Goal: Task Accomplishment & Management: Manage account settings

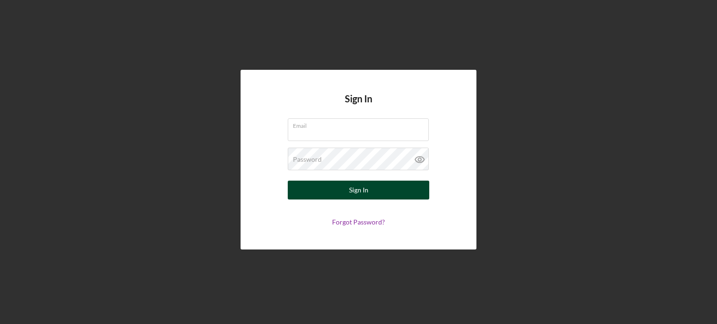
type input "[EMAIL_ADDRESS][DOMAIN_NAME]"
click at [351, 184] on div "Sign In" at bounding box center [358, 190] width 19 height 19
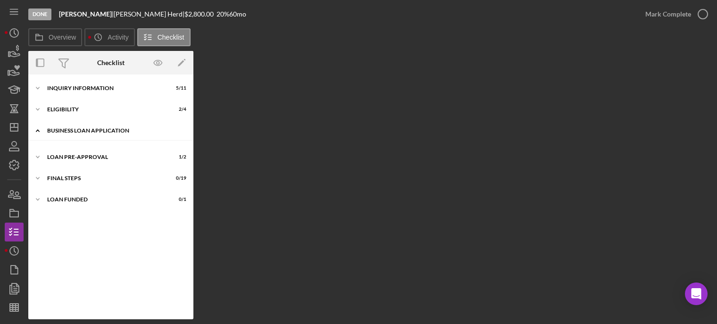
scroll to position [29, 0]
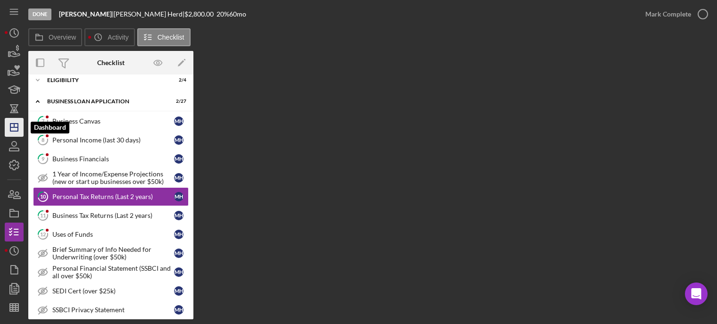
click at [10, 123] on icon "Icon/Dashboard" at bounding box center [14, 128] width 24 height 24
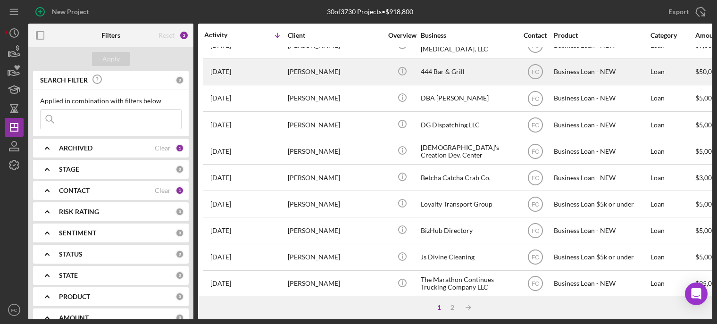
scroll to position [189, 0]
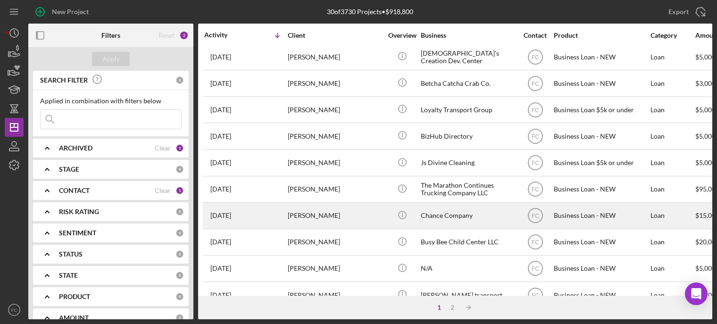
click at [348, 210] on div "[PERSON_NAME]" at bounding box center [335, 215] width 94 height 25
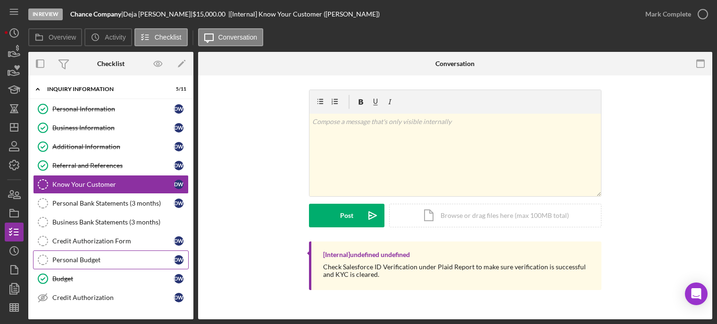
scroll to position [94, 0]
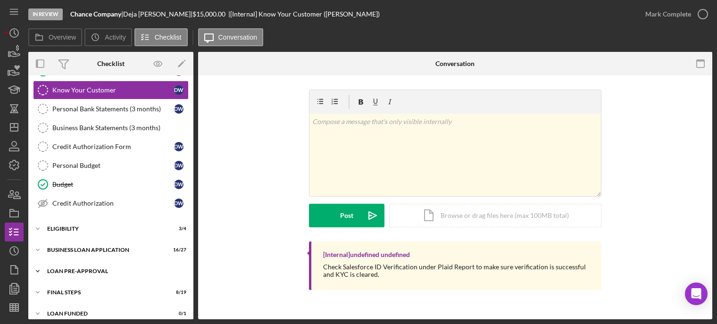
click at [91, 271] on div "LOAN PRE-APPROVAL" at bounding box center [114, 271] width 134 height 6
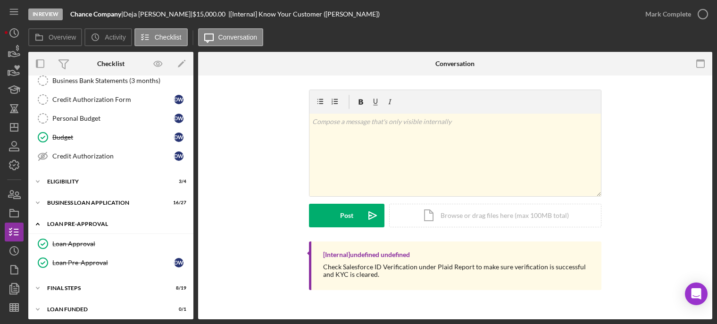
scroll to position [146, 0]
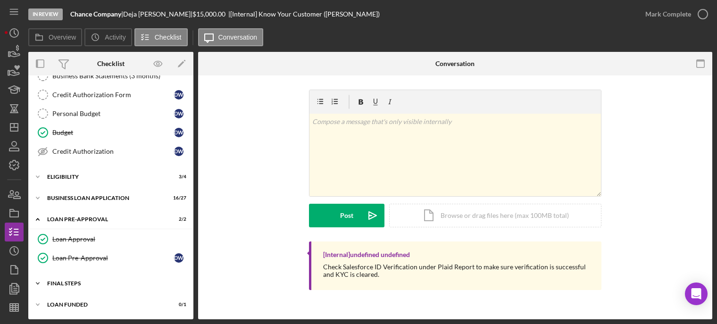
click at [74, 290] on div "Icon/Expander FINAL STEPS 8 / 19" at bounding box center [110, 283] width 165 height 19
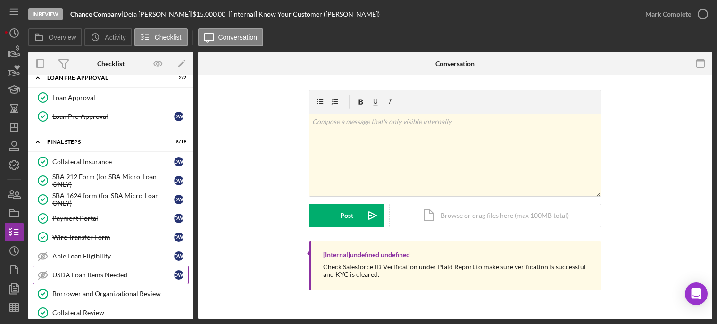
scroll to position [335, 0]
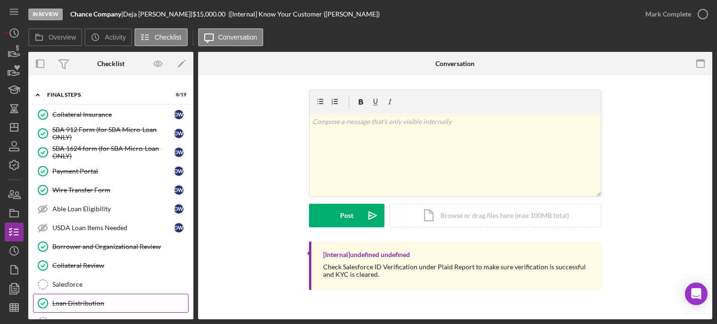
click at [92, 299] on link "Loan Distribution Loan Distribution" at bounding box center [111, 303] width 156 height 19
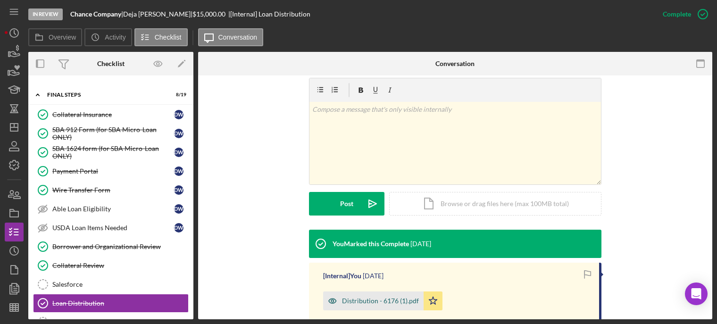
scroll to position [236, 0]
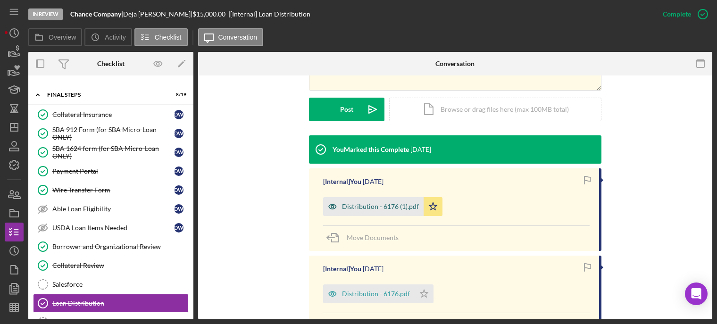
click at [368, 206] on div "Distribution - 6176 (1).pdf" at bounding box center [380, 207] width 77 height 8
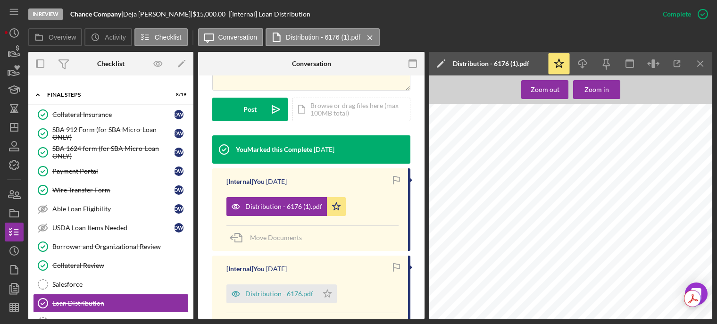
scroll to position [425, 0]
click at [272, 295] on div "Distribution - 6176.pdf" at bounding box center [279, 294] width 68 height 8
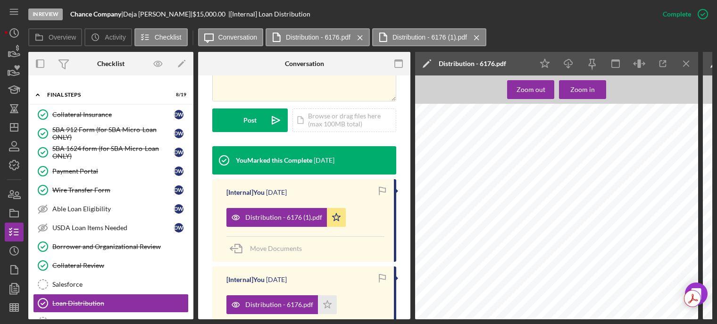
scroll to position [236, 0]
click at [332, 208] on icon "Icon/Star" at bounding box center [336, 217] width 19 height 19
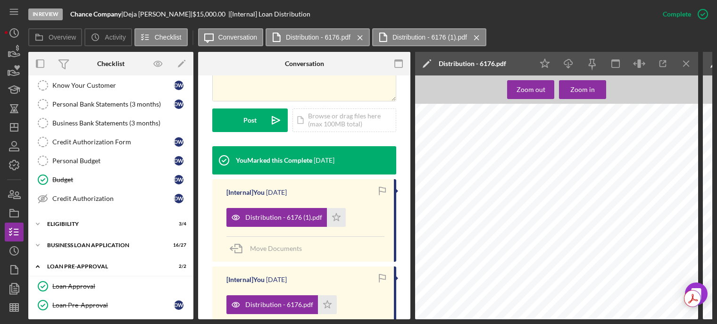
scroll to position [0, 0]
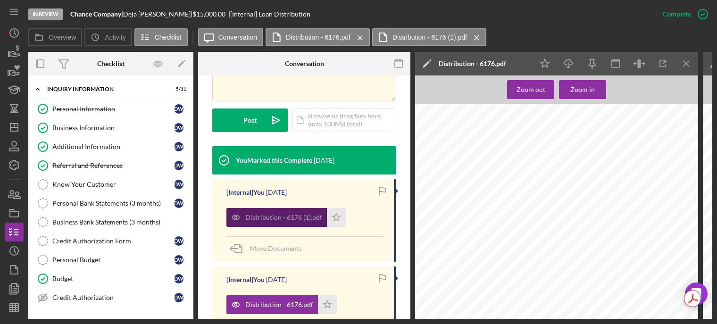
click at [286, 214] on div "Distribution - 6176 (1).pdf" at bounding box center [283, 218] width 77 height 8
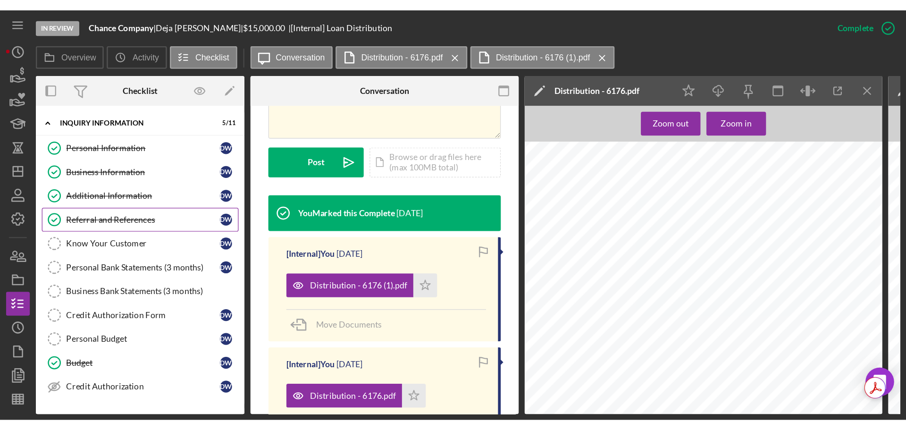
scroll to position [199, 0]
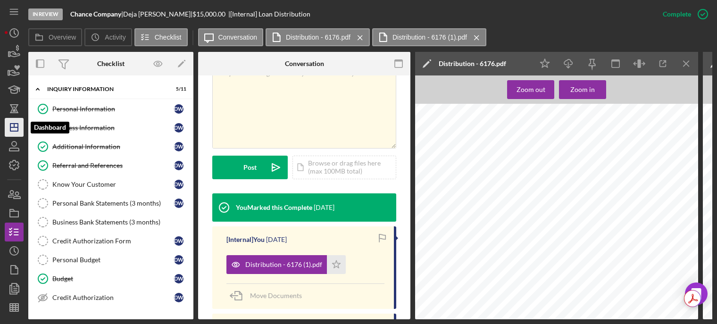
click at [15, 123] on icon "Icon/Dashboard" at bounding box center [14, 128] width 24 height 24
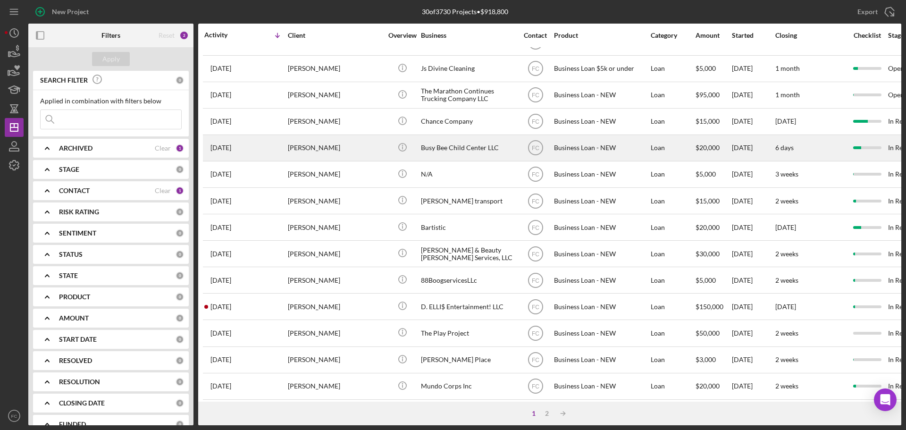
scroll to position [319, 0]
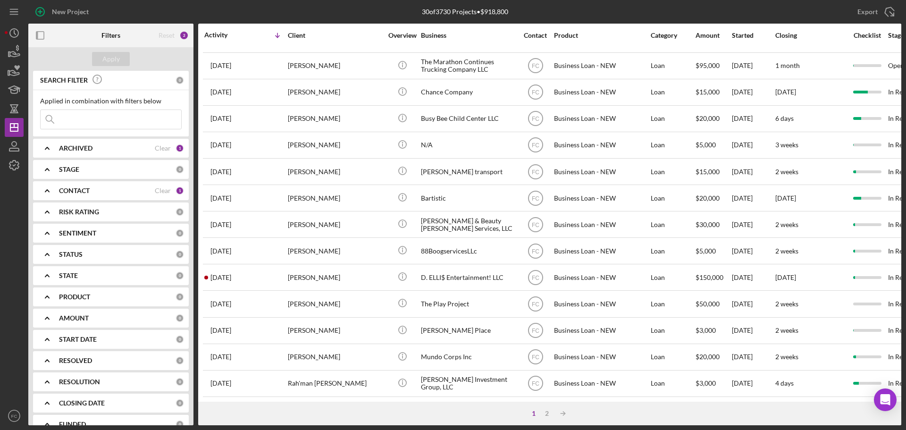
click at [540, 324] on div "1 2 Icon/Table Sort Arrow" at bounding box center [549, 414] width 703 height 24
click at [545, 324] on div "2" at bounding box center [546, 414] width 13 height 8
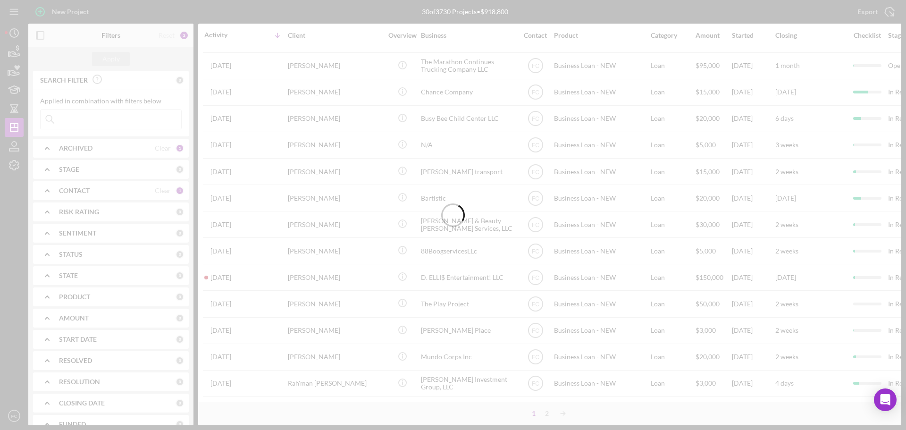
scroll to position [0, 0]
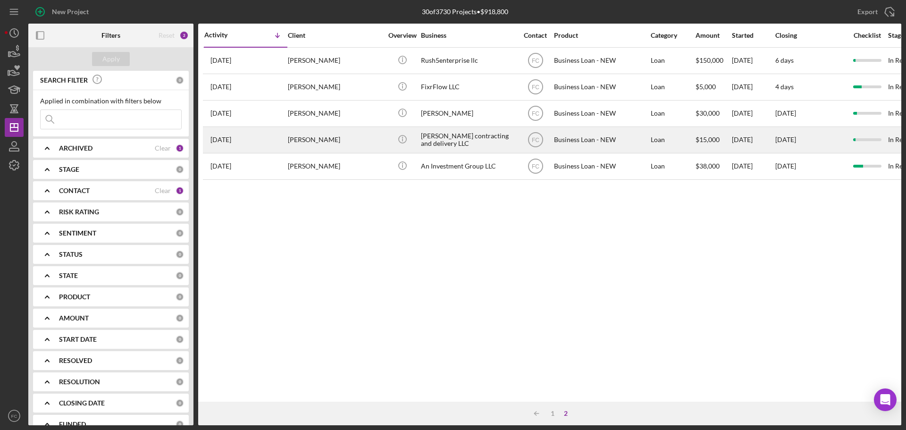
click at [347, 142] on div "[PERSON_NAME]" at bounding box center [335, 139] width 94 height 25
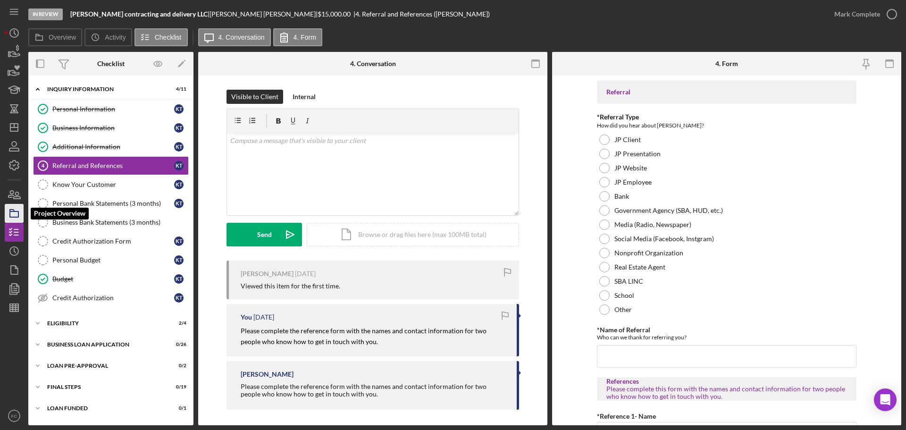
click at [17, 214] on icon "button" at bounding box center [14, 213] width 24 height 24
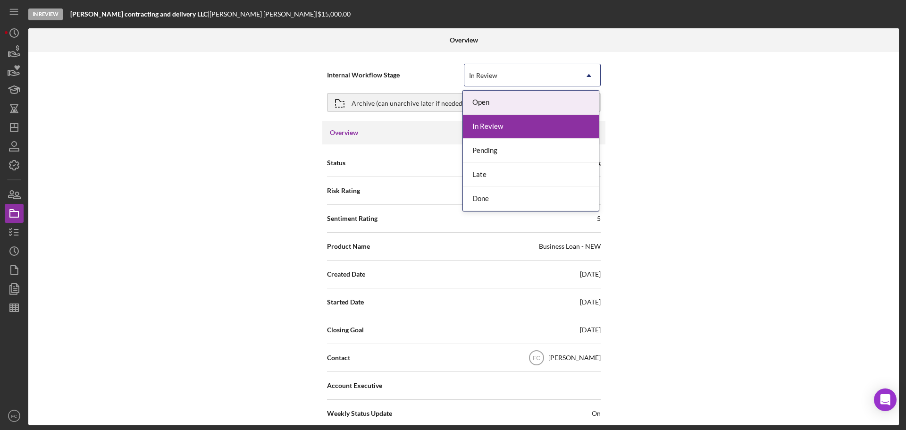
click at [510, 75] on div "In Review" at bounding box center [520, 76] width 113 height 22
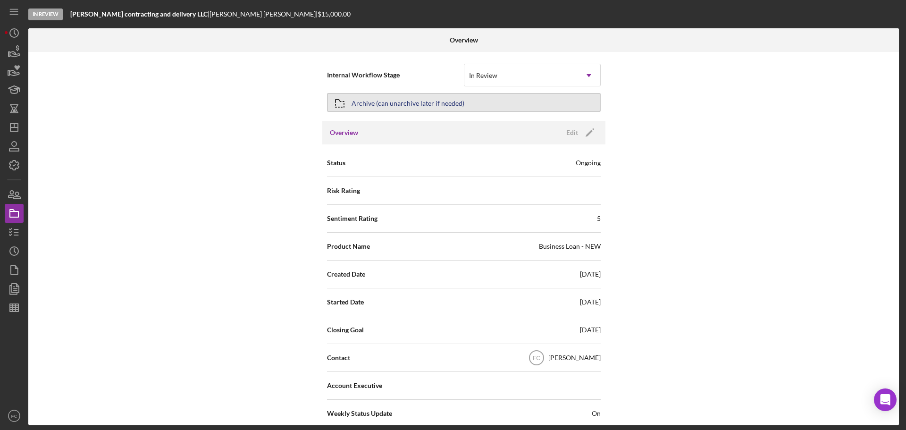
click at [364, 100] on div "Archive (can unarchive later if needed)" at bounding box center [408, 102] width 113 height 17
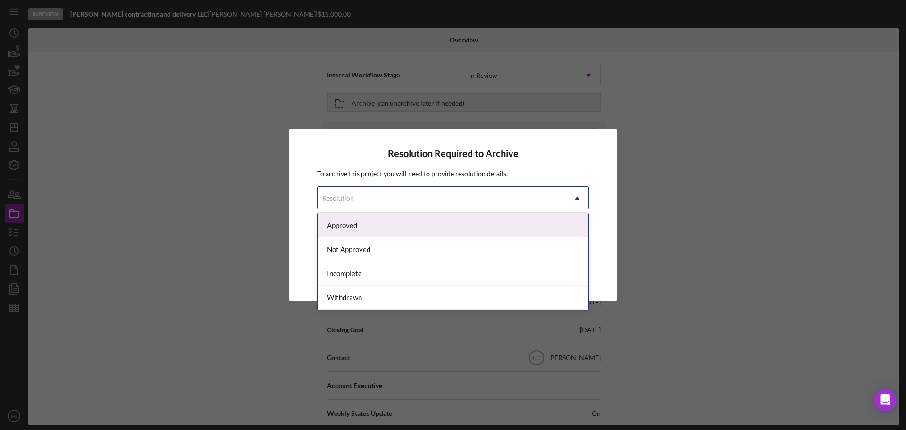
click at [358, 193] on div "Resolution" at bounding box center [442, 198] width 248 height 22
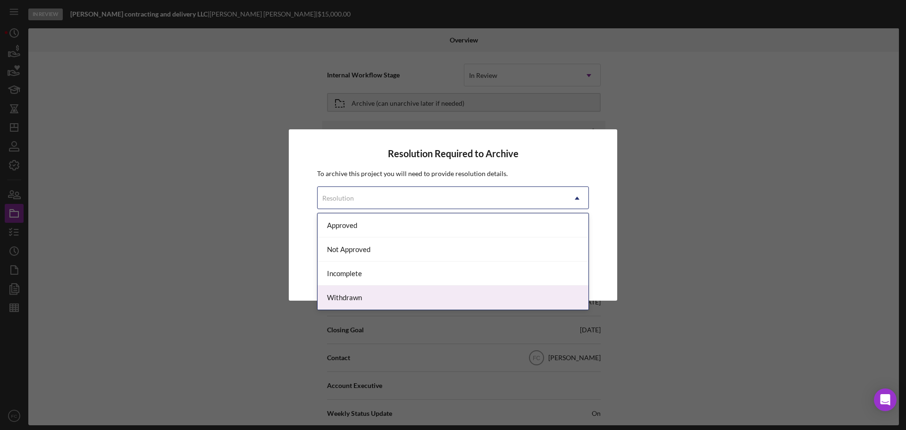
click at [359, 300] on div "Withdrawn" at bounding box center [453, 297] width 271 height 24
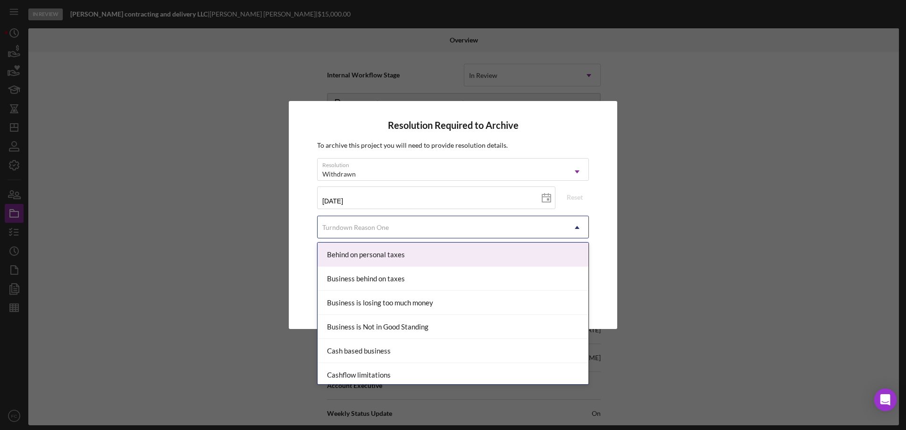
click at [359, 228] on div "Turndown Reason One" at bounding box center [355, 228] width 67 height 8
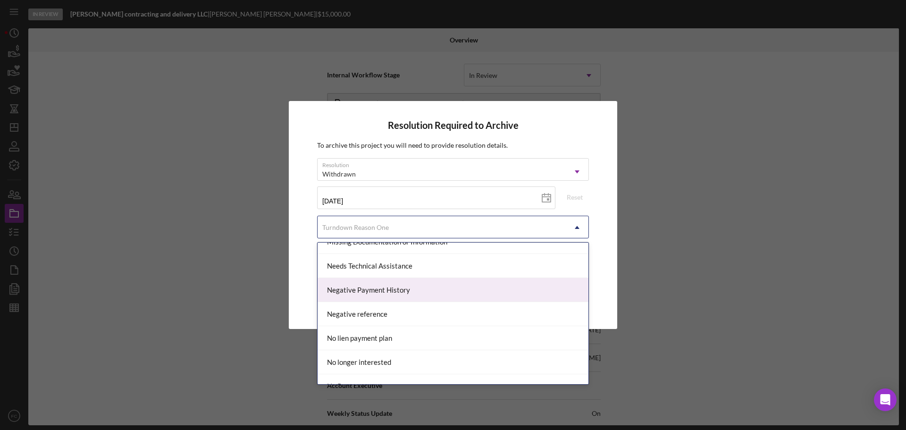
scroll to position [519, 0]
click at [387, 294] on div "Missing Documentation or Information" at bounding box center [453, 289] width 271 height 24
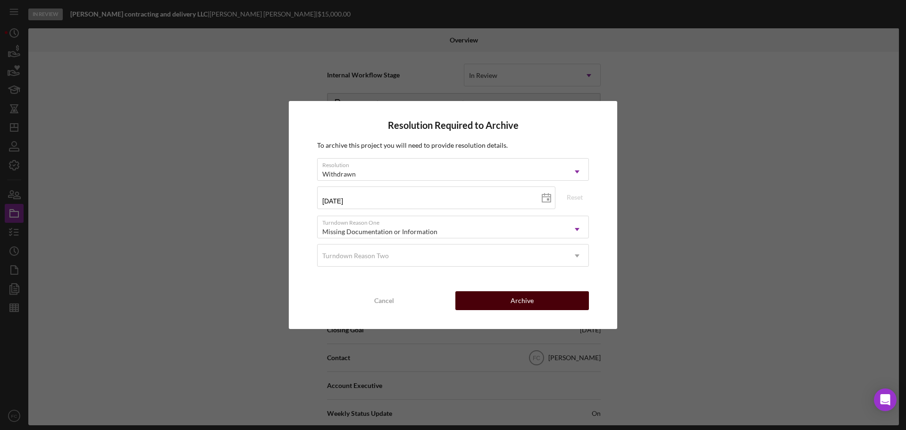
click at [528, 300] on div "Archive" at bounding box center [522, 300] width 23 height 19
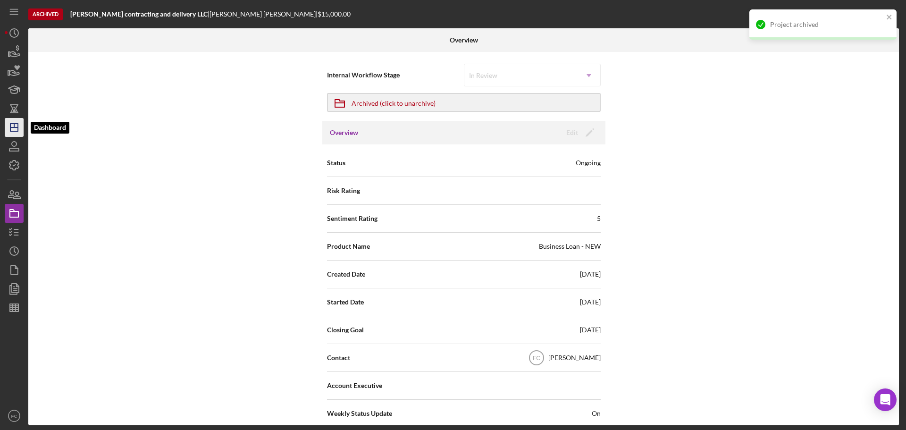
click at [16, 126] on icon "Icon/Dashboard" at bounding box center [14, 128] width 24 height 24
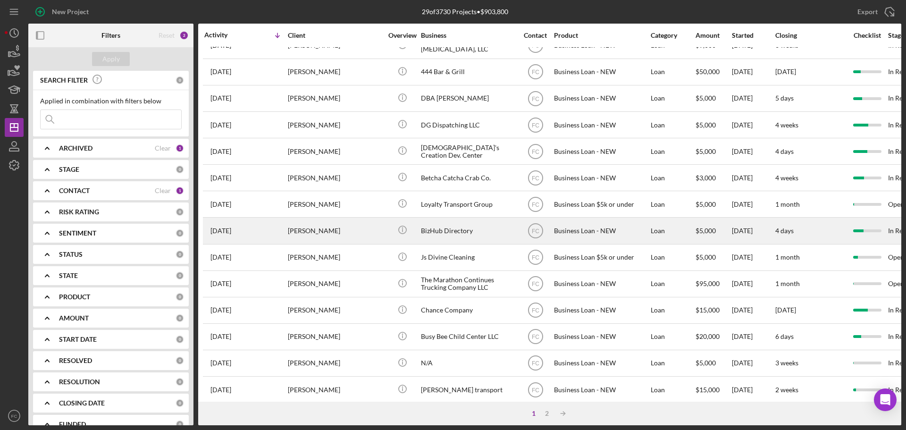
scroll to position [142, 0]
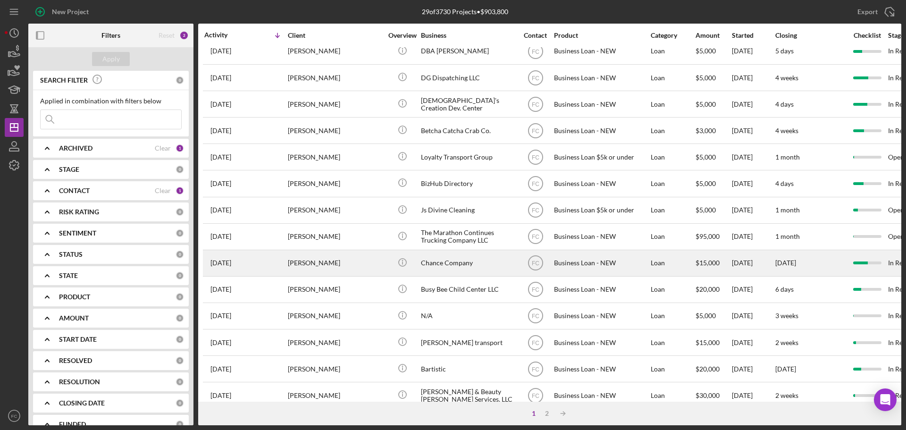
click at [353, 262] on div "[PERSON_NAME]" at bounding box center [335, 263] width 94 height 25
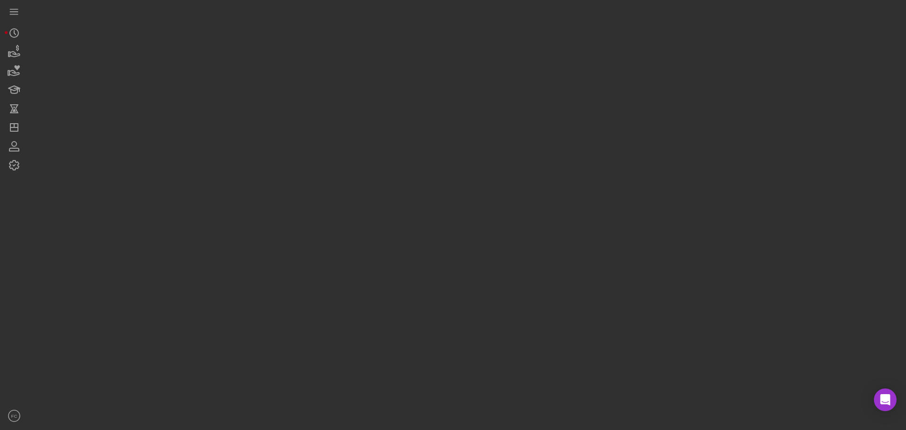
click at [353, 262] on div at bounding box center [464, 212] width 873 height 425
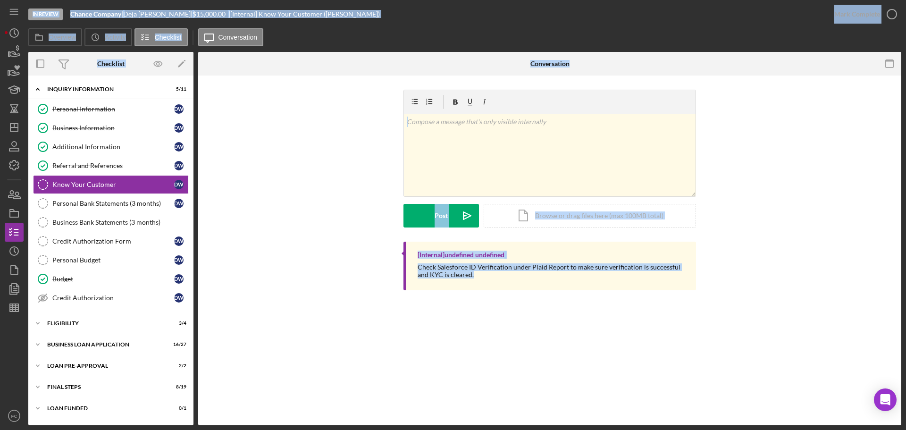
click at [301, 297] on div "v Color teal Color pink Remove color Add row above Add row below Add column bef…" at bounding box center [549, 192] width 703 height 234
click at [70, 324] on div "Icon/Expander LOAN PRE-APPROVAL 2 / 2" at bounding box center [110, 365] width 165 height 19
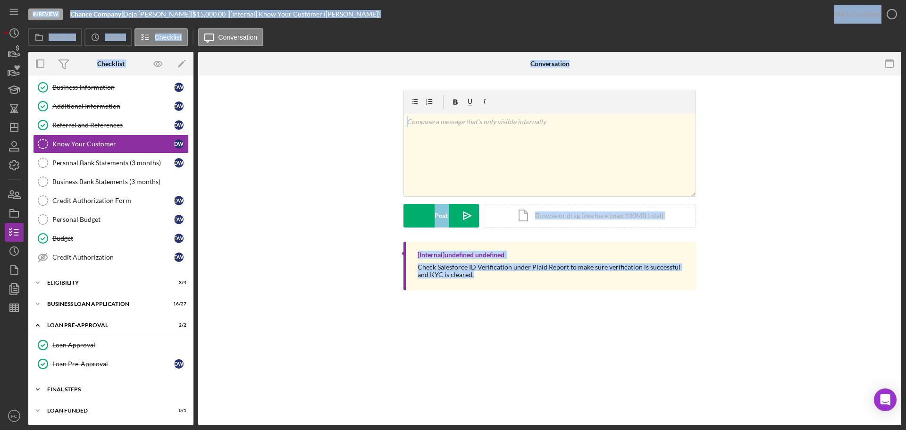
click at [85, 324] on div "Icon/Expander FINAL STEPS 8 / 19" at bounding box center [110, 389] width 165 height 19
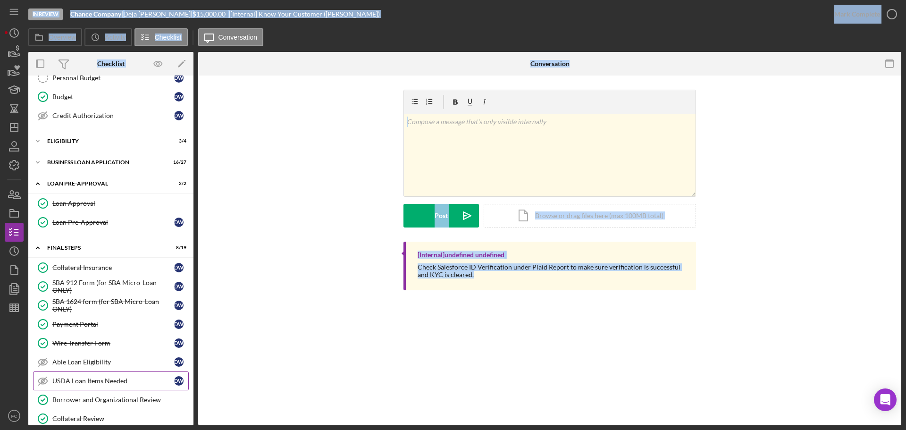
scroll to position [276, 0]
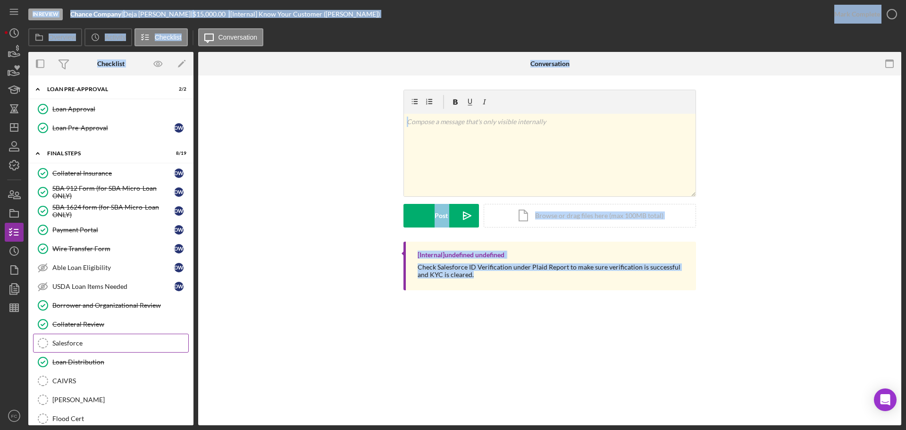
click at [104, 324] on link "Salesforce Salesforce" at bounding box center [111, 343] width 156 height 19
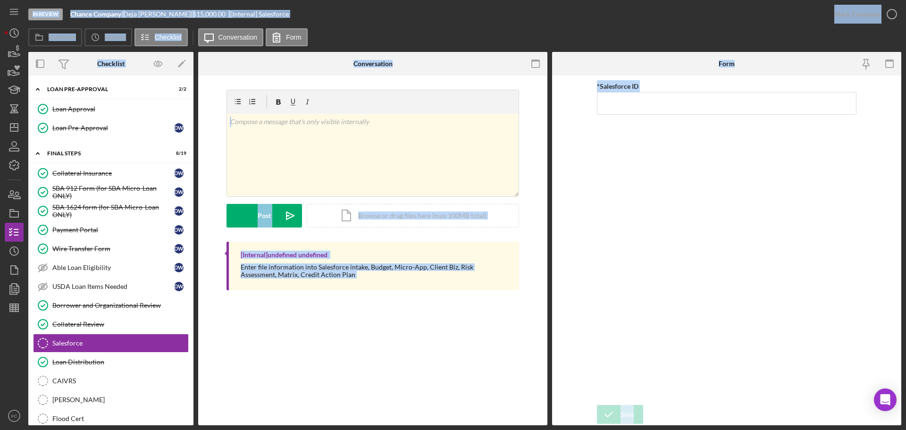
click at [327, 322] on div "Salesforce Salesforce v Color teal Color pink Remove color Add row above Add ro…" at bounding box center [372, 250] width 349 height 350
click at [126, 324] on link "Loan Distribution Loan Distribution" at bounding box center [111, 361] width 156 height 19
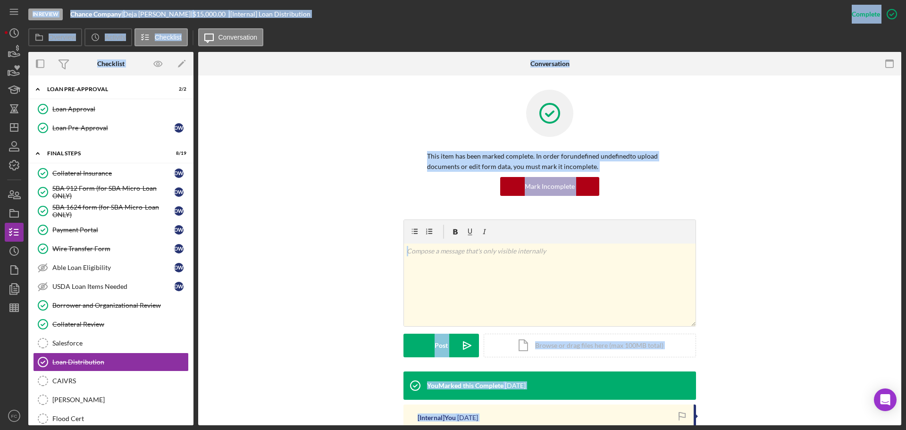
click at [337, 280] on div "v Color teal Color pink Remove color Add row above Add row below Add column bef…" at bounding box center [549, 295] width 675 height 152
click at [335, 275] on div "v Color teal Color pink Remove color Add row above Add row below Add column bef…" at bounding box center [549, 295] width 675 height 152
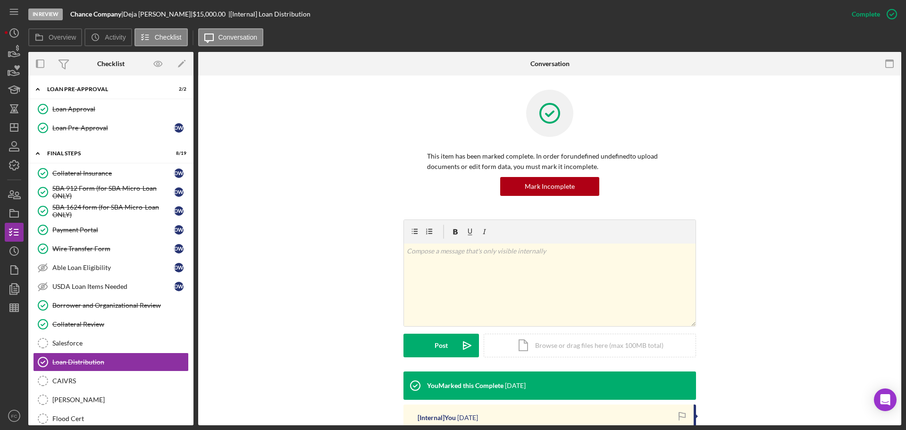
click at [334, 273] on div "v Color teal Color pink Remove color Add row above Add row below Add column bef…" at bounding box center [549, 295] width 675 height 152
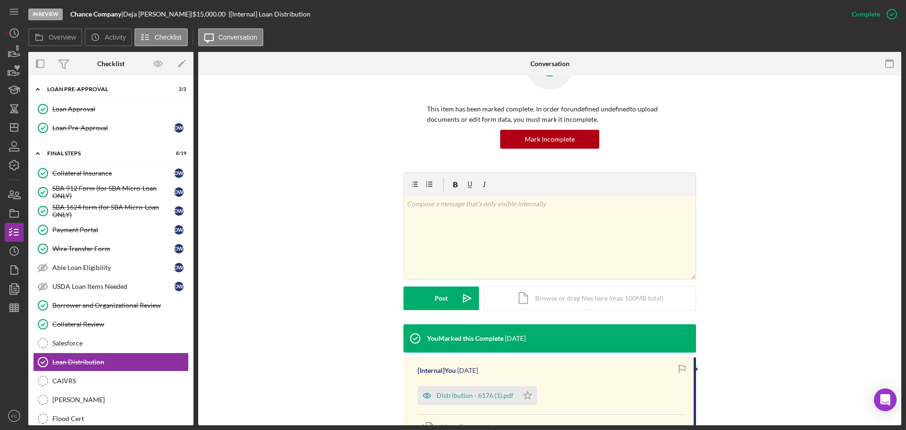
scroll to position [94, 0]
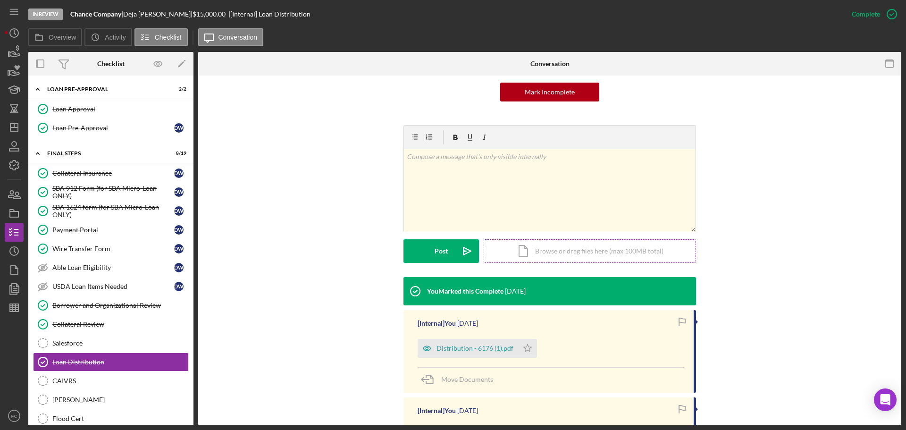
click at [567, 251] on div "Icon/Document Browse or drag files here (max 100MB total) Tap to choose files o…" at bounding box center [590, 251] width 212 height 24
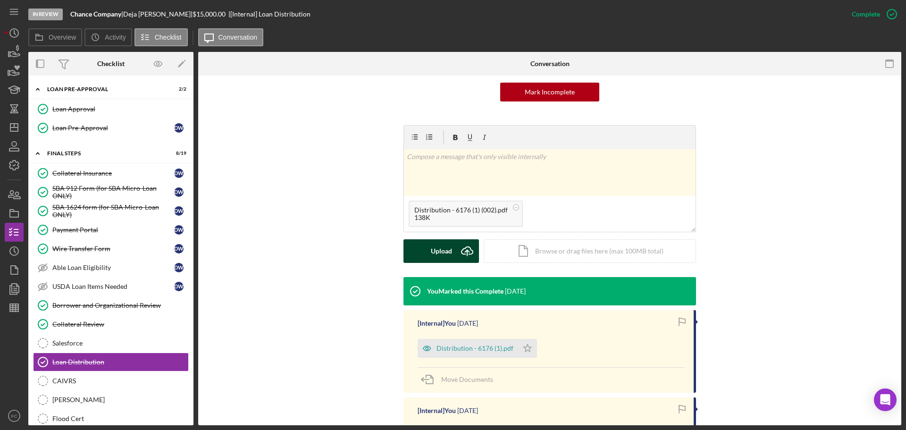
click at [431, 243] on div "Upload" at bounding box center [441, 251] width 21 height 24
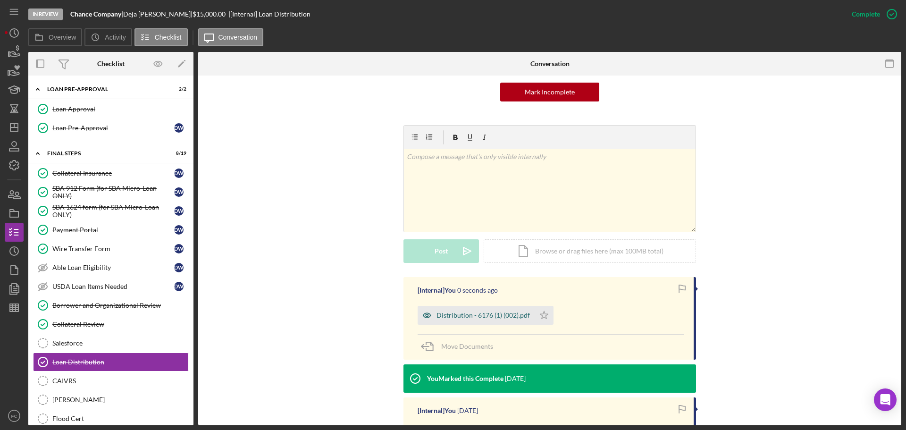
click at [465, 317] on div "Distribution - 6176 (1) (002).pdf" at bounding box center [482, 315] width 93 height 8
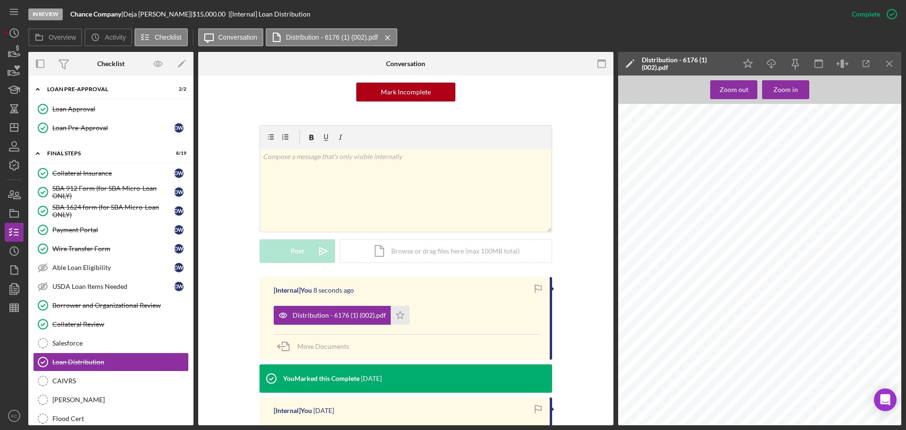
scroll to position [189, 0]
click at [401, 313] on icon "Icon/Star" at bounding box center [400, 315] width 19 height 19
click at [717, 271] on div "Distribution You will not be able to make edits once you submit. Be sure to dou…" at bounding box center [762, 102] width 289 height 374
click at [12, 126] on icon "Icon/Dashboard" at bounding box center [14, 128] width 24 height 24
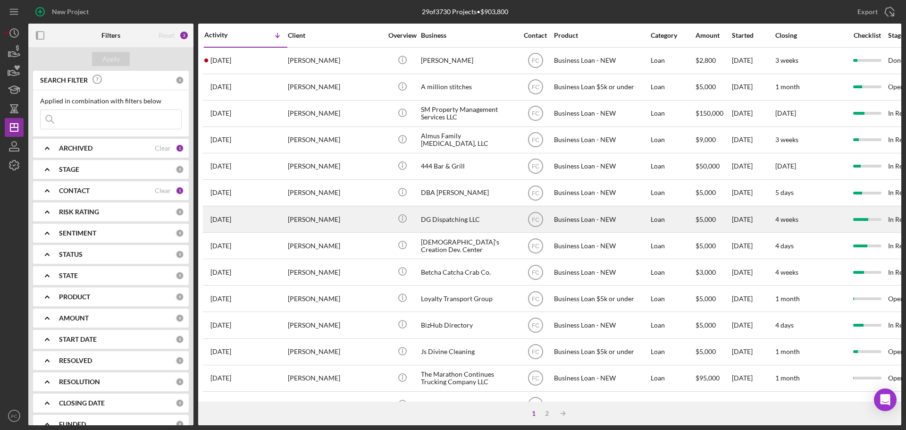
click at [287, 219] on td "[DATE] [PERSON_NAME]" at bounding box center [246, 219] width 84 height 26
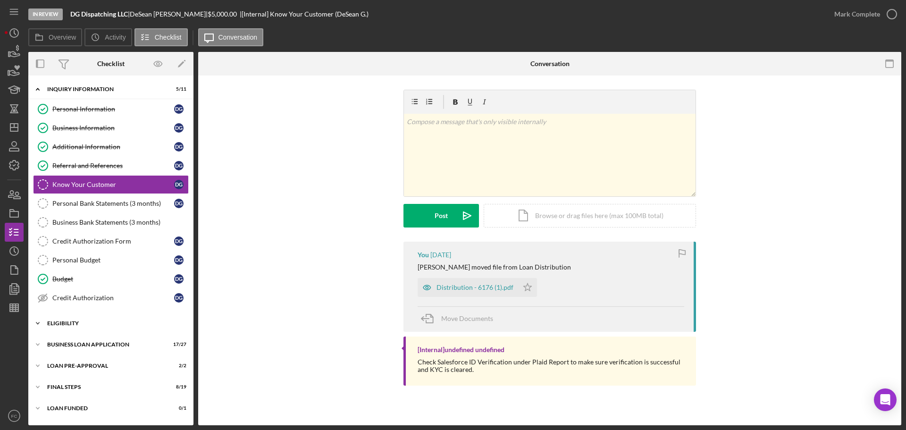
click at [78, 323] on div "ELIGIBILITY" at bounding box center [114, 323] width 134 height 6
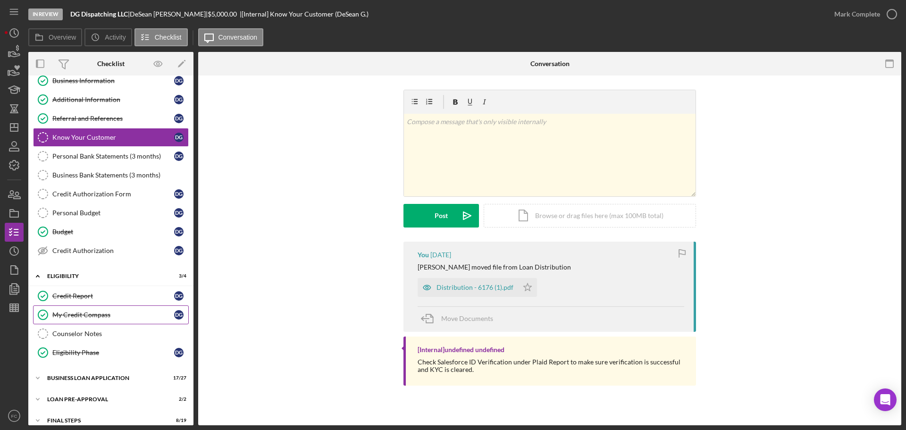
scroll to position [78, 0]
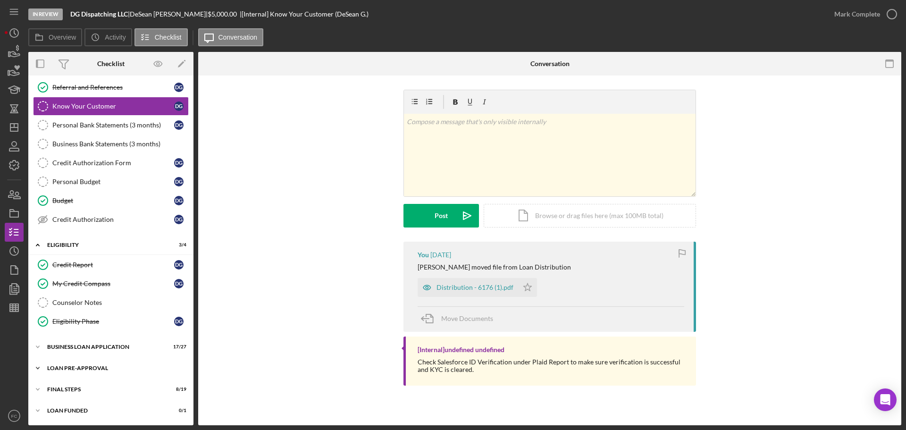
click at [67, 324] on div "LOAN PRE-APPROVAL" at bounding box center [114, 368] width 134 height 6
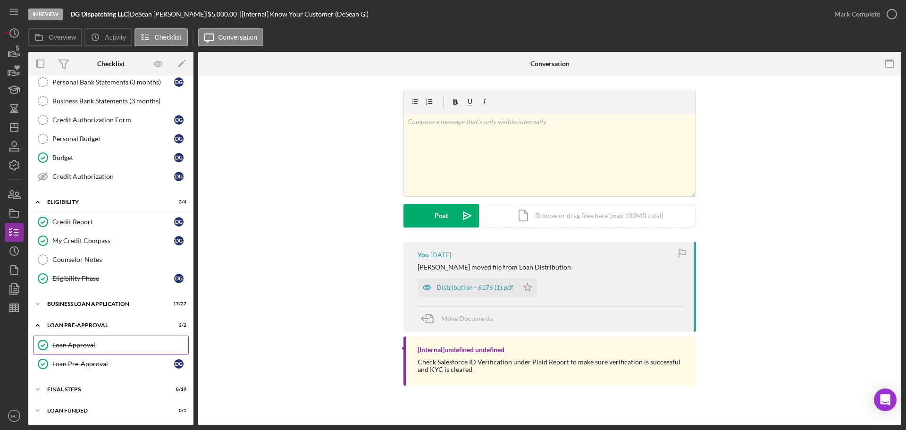
click at [78, 324] on link "Loan Approval Loan Approval" at bounding box center [111, 344] width 156 height 19
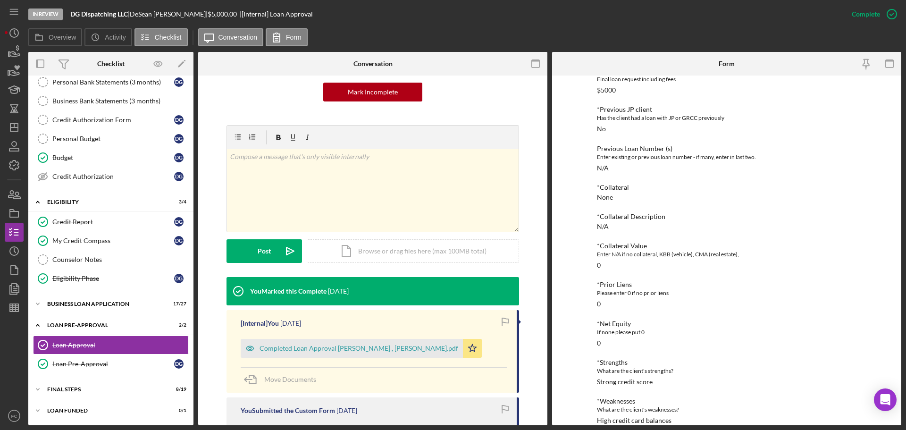
scroll to position [142, 0]
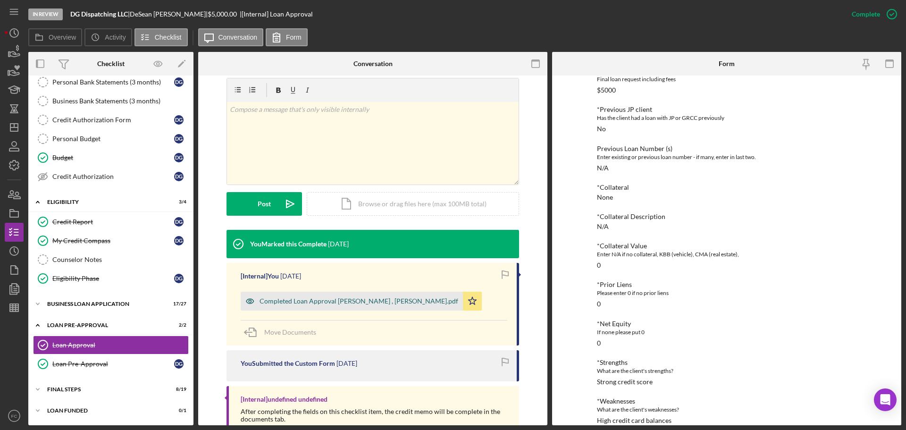
click at [296, 305] on div "Completed Loan Approval [PERSON_NAME] , [PERSON_NAME].pdf" at bounding box center [352, 301] width 222 height 19
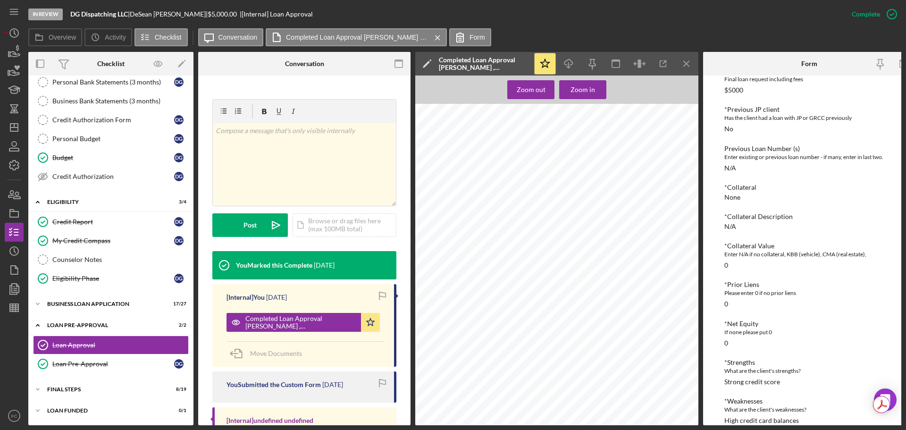
scroll to position [8, 0]
click at [76, 324] on div "Icon/Expander FINAL STEPS 8 / 19" at bounding box center [110, 389] width 165 height 19
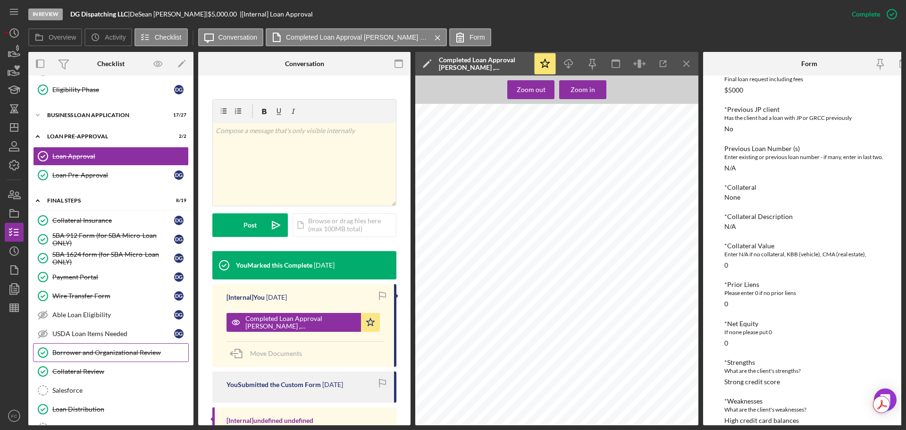
scroll to position [357, 0]
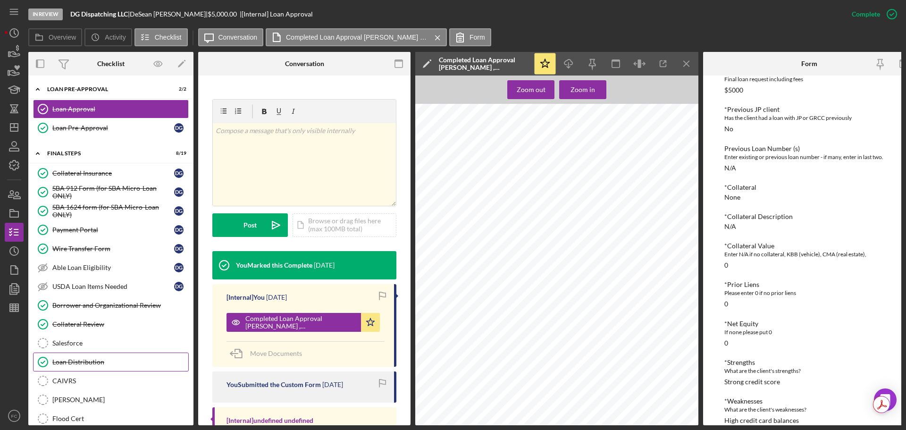
click at [99, 324] on div "Loan Distribution" at bounding box center [120, 362] width 136 height 8
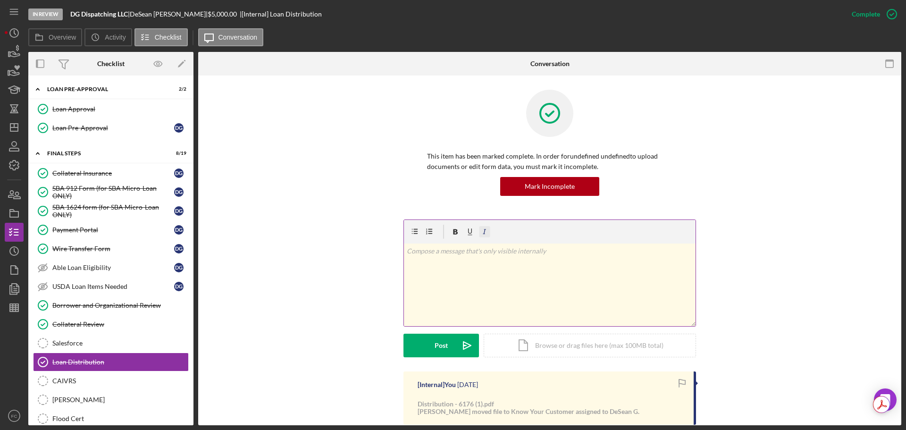
scroll to position [142, 0]
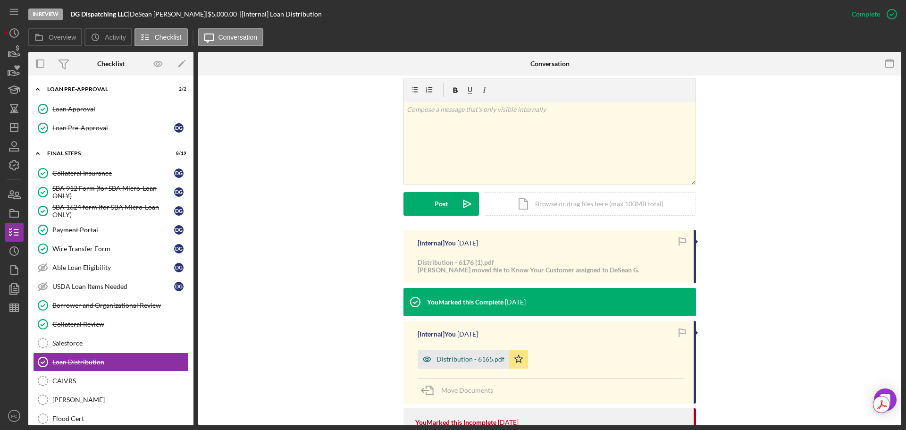
click at [461, 324] on div "Distribution - 6165.pdf" at bounding box center [470, 359] width 68 height 8
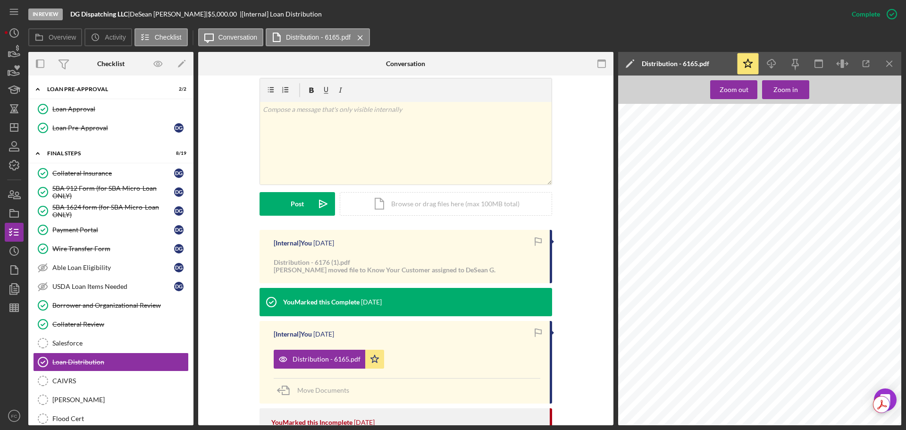
scroll to position [849, 0]
click at [15, 129] on icon "Icon/Dashboard" at bounding box center [14, 128] width 24 height 24
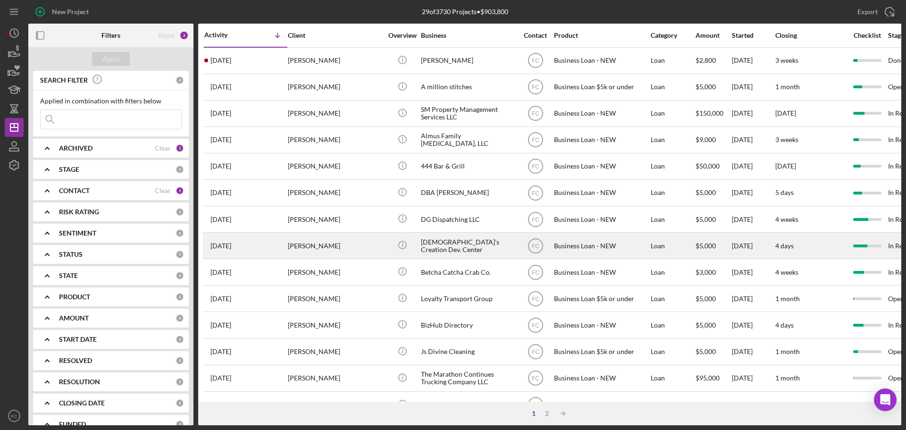
click at [310, 250] on div "[PERSON_NAME]" at bounding box center [335, 245] width 94 height 25
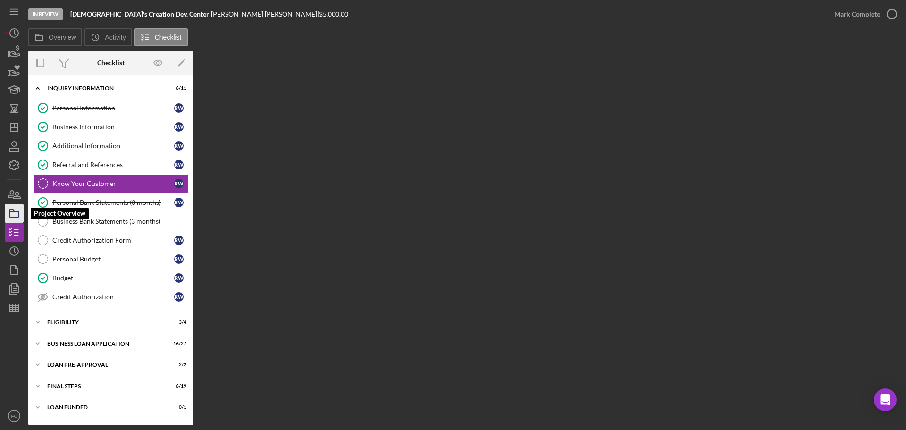
click at [17, 213] on icon "button" at bounding box center [14, 213] width 24 height 24
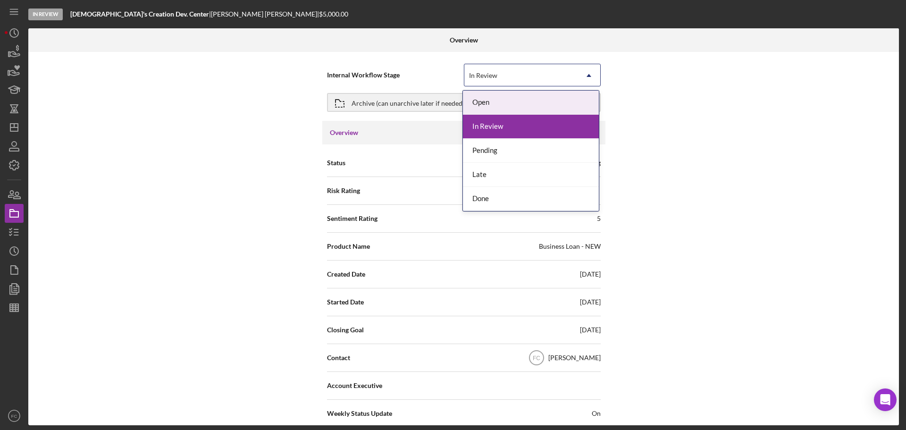
click at [516, 75] on div "In Review" at bounding box center [520, 76] width 113 height 22
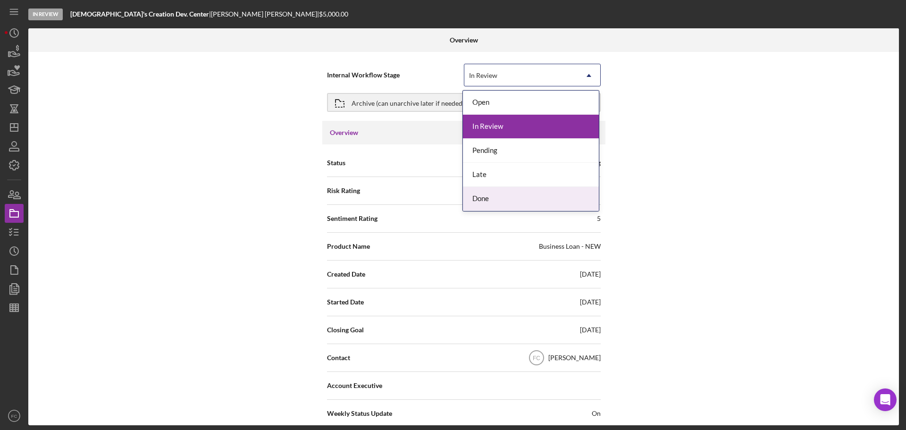
click at [495, 199] on div "Done" at bounding box center [531, 199] width 136 height 24
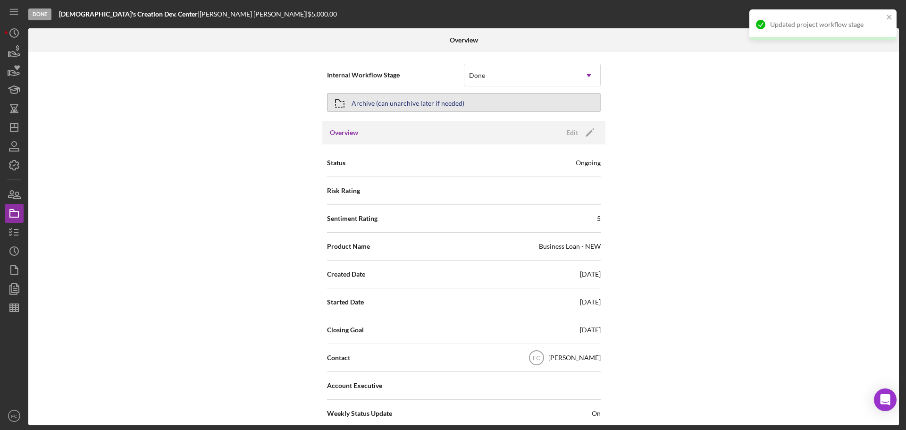
click at [371, 103] on div "Archive (can unarchive later if needed)" at bounding box center [408, 102] width 113 height 17
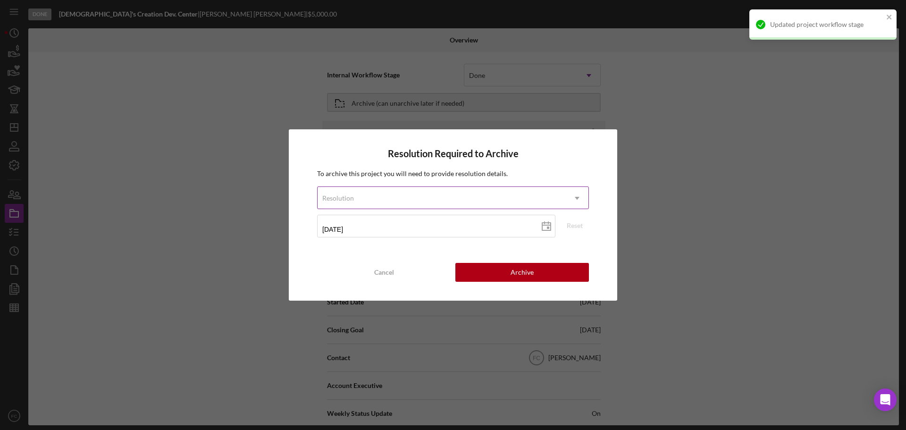
click at [334, 198] on div "Resolution" at bounding box center [338, 198] width 32 height 8
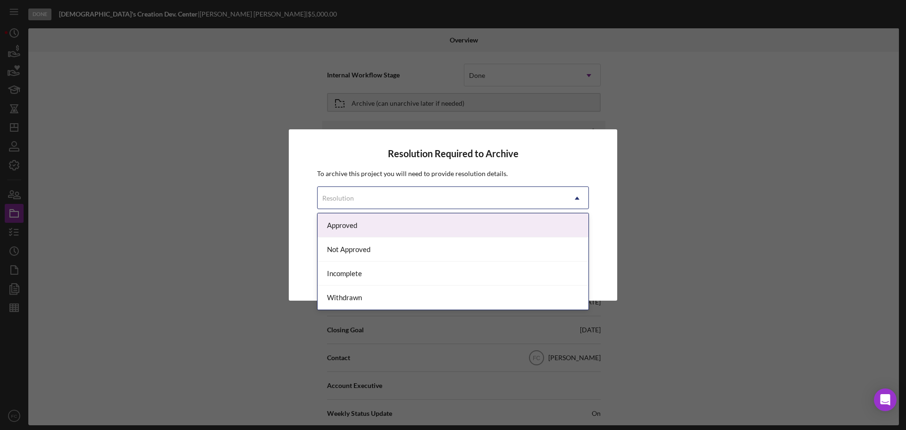
click at [344, 218] on div "Approved" at bounding box center [453, 225] width 271 height 24
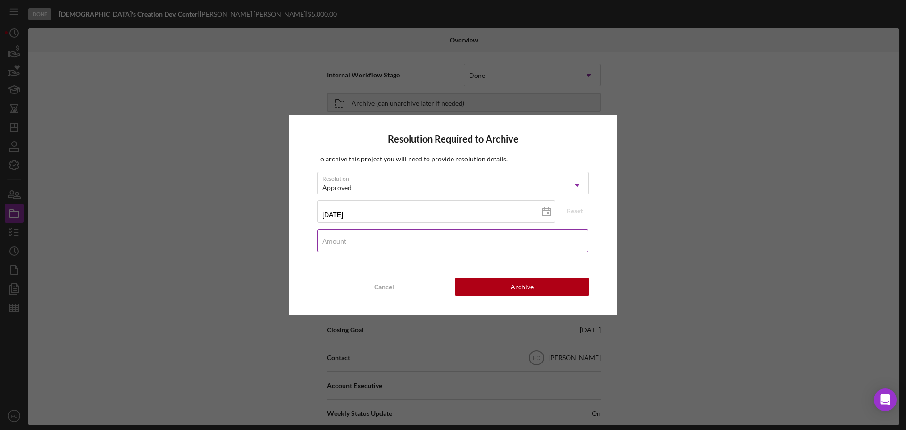
click at [343, 237] on label "Amount" at bounding box center [334, 241] width 24 height 8
click at [343, 237] on input "Amount" at bounding box center [452, 240] width 271 height 23
type input "$5,000"
click at [491, 292] on button "Archive" at bounding box center [522, 286] width 134 height 19
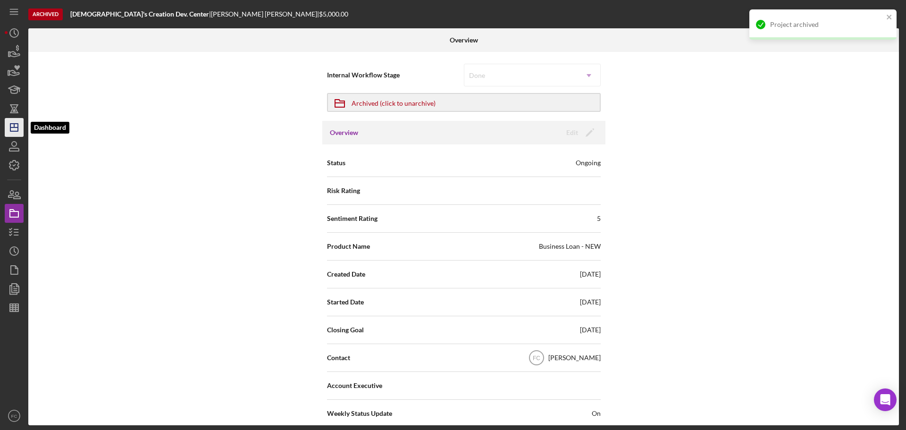
click at [20, 125] on icon "Icon/Dashboard" at bounding box center [14, 128] width 24 height 24
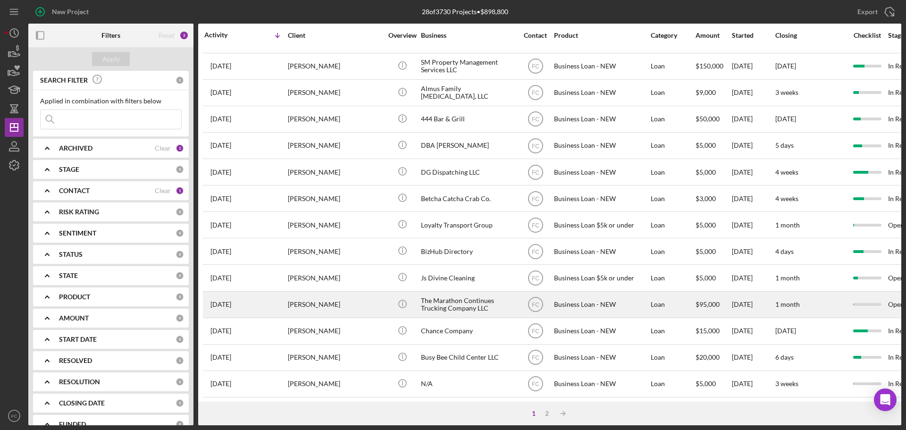
scroll to position [94, 0]
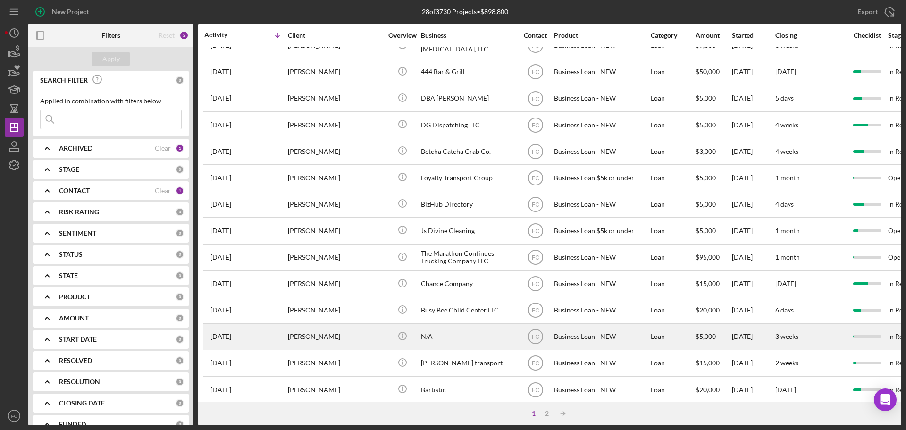
click at [358, 324] on div "[PERSON_NAME]" at bounding box center [335, 336] width 94 height 25
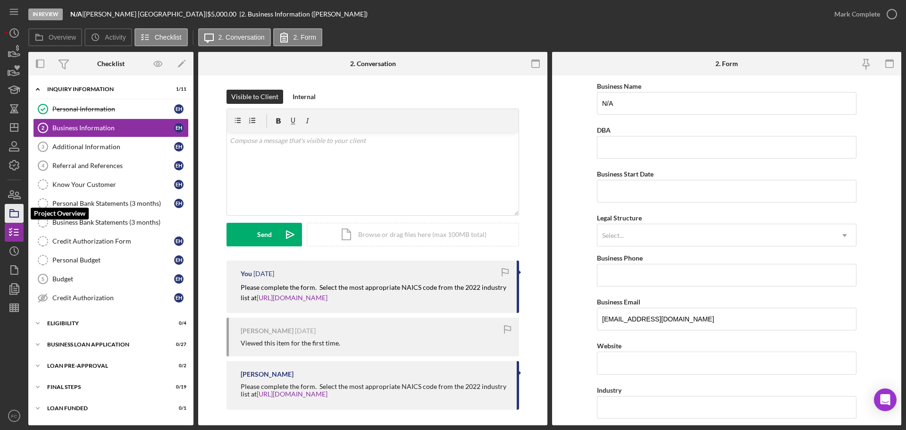
click at [18, 215] on rect "button" at bounding box center [14, 214] width 8 height 6
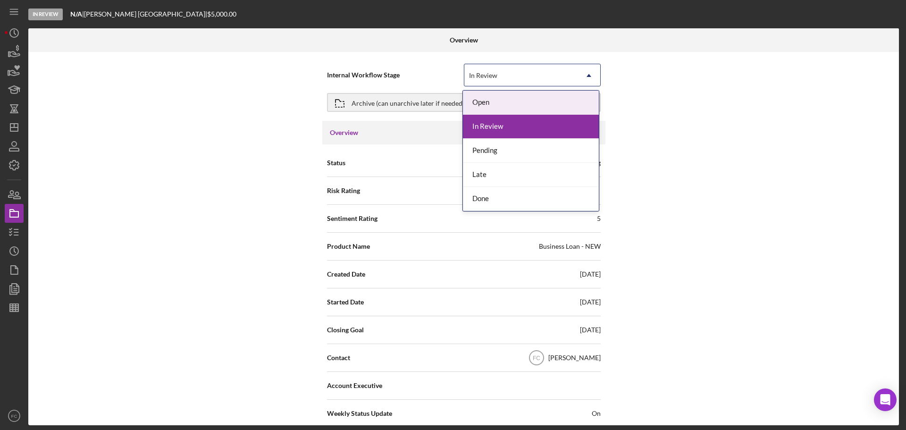
click at [483, 78] on div "In Review" at bounding box center [483, 76] width 28 height 8
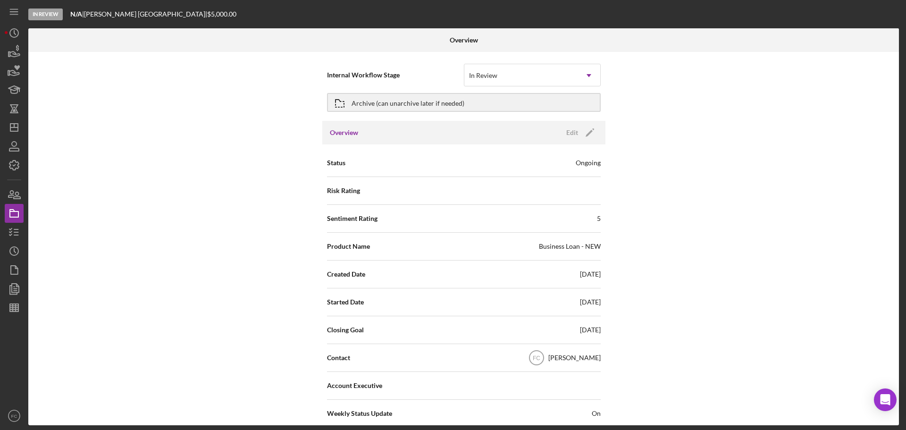
click at [717, 140] on div "Internal Workflow Stage In Review Icon/Dropdown Arrow Archive (can unarchive la…" at bounding box center [463, 238] width 871 height 373
click at [406, 103] on div "Archive (can unarchive later if needed)" at bounding box center [408, 102] width 113 height 17
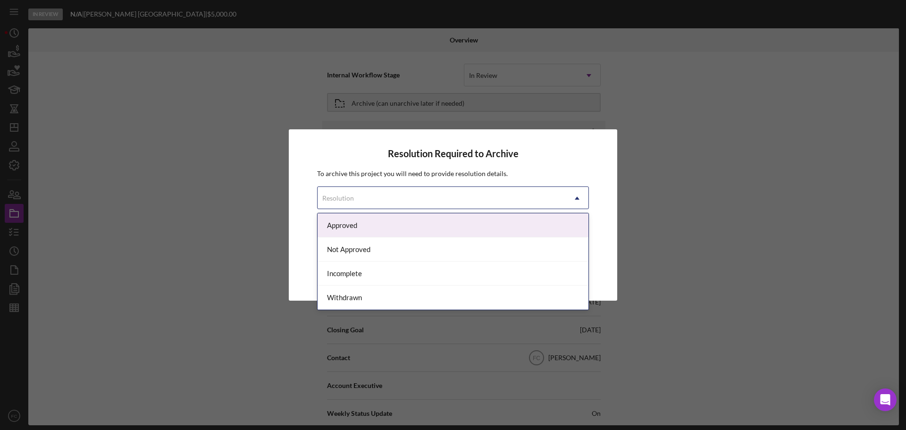
click at [352, 197] on div "Resolution" at bounding box center [338, 198] width 32 height 8
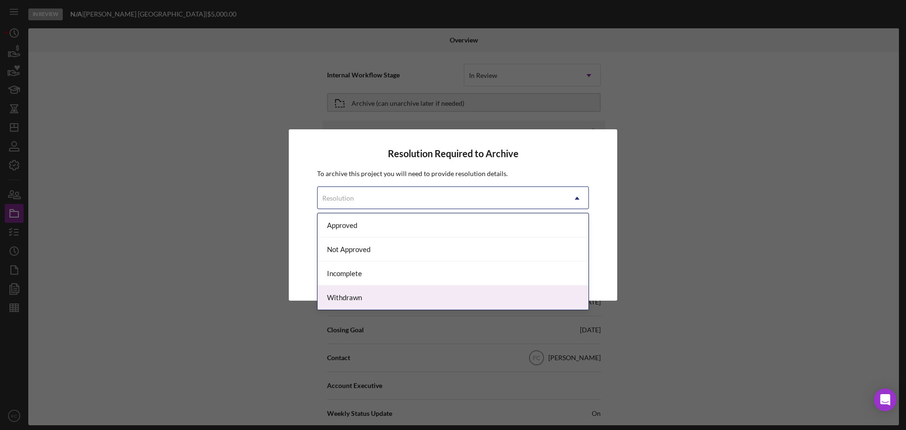
click at [336, 298] on div "Withdrawn" at bounding box center [453, 297] width 271 height 24
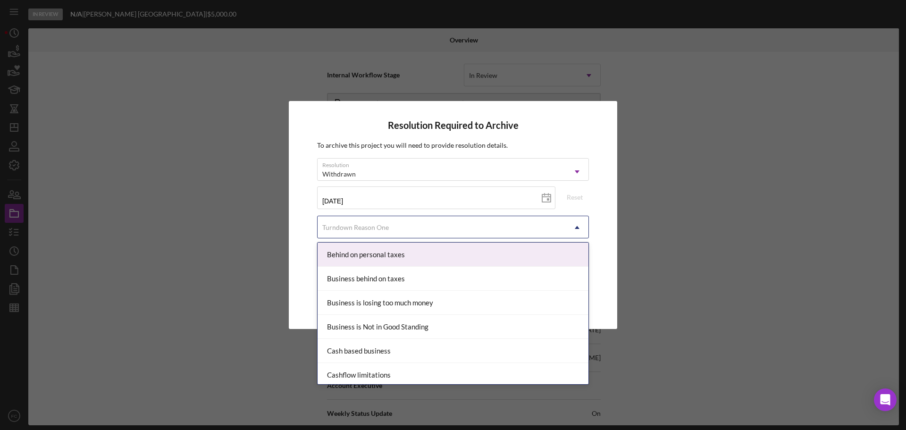
click at [346, 228] on div "Turndown Reason One" at bounding box center [355, 228] width 67 height 8
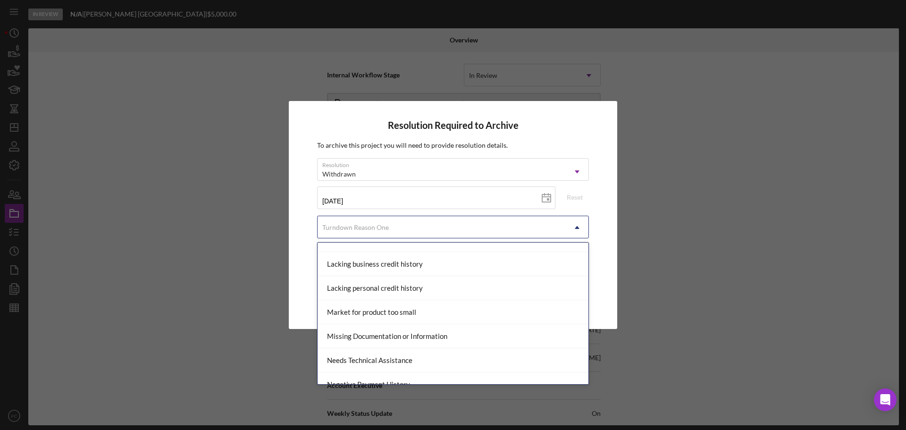
scroll to position [519, 0]
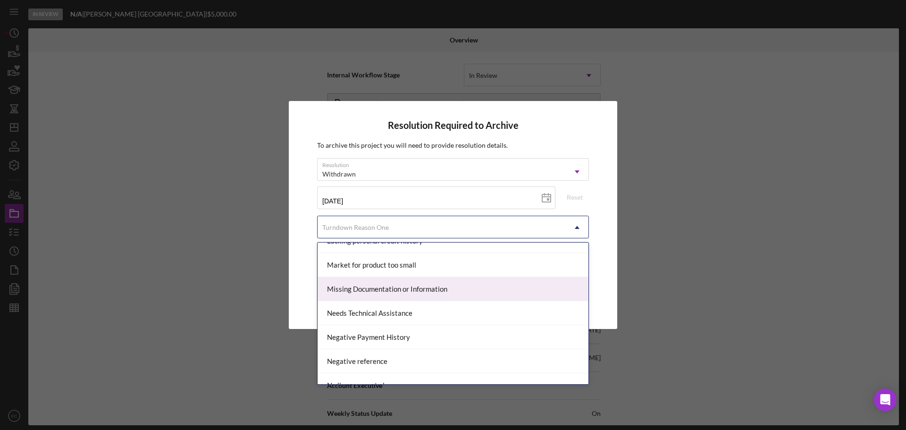
click at [348, 285] on div "Missing Documentation or Information" at bounding box center [453, 289] width 271 height 24
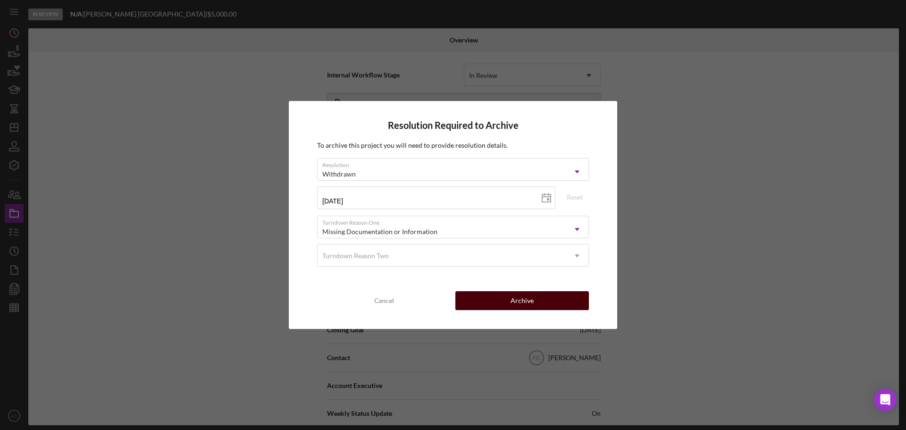
click at [477, 300] on button "Archive" at bounding box center [522, 300] width 134 height 19
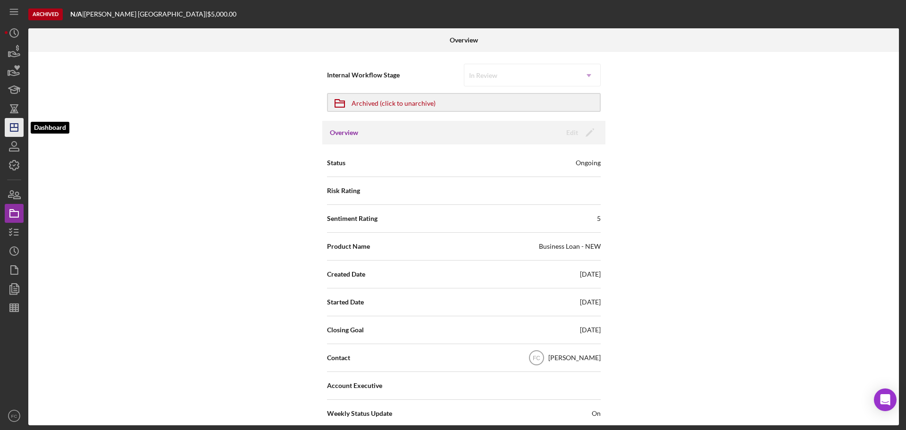
click at [16, 130] on icon "Icon/Dashboard" at bounding box center [14, 128] width 24 height 24
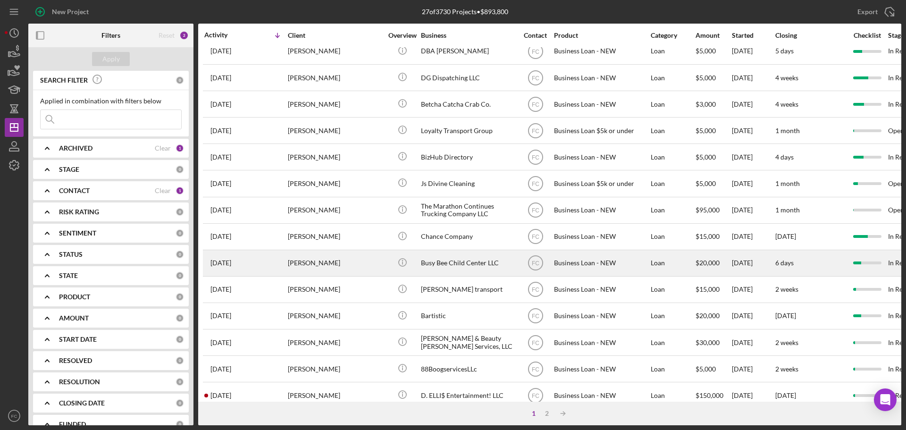
scroll to position [189, 0]
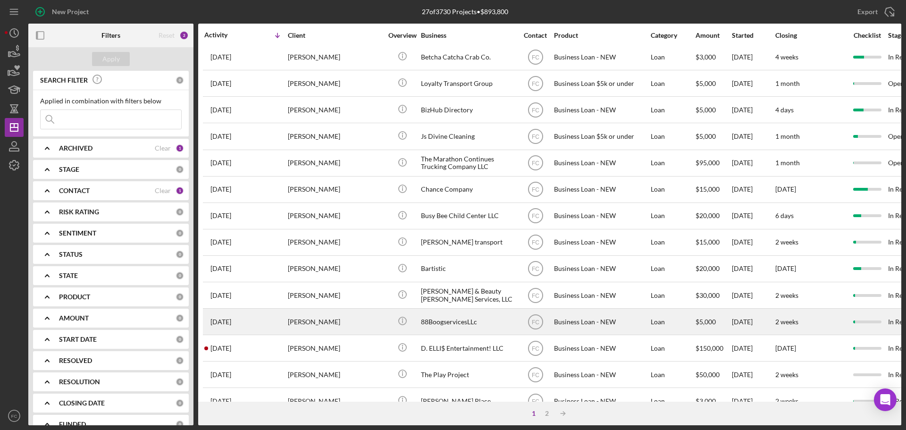
click at [349, 319] on div "[PERSON_NAME]" at bounding box center [335, 321] width 94 height 25
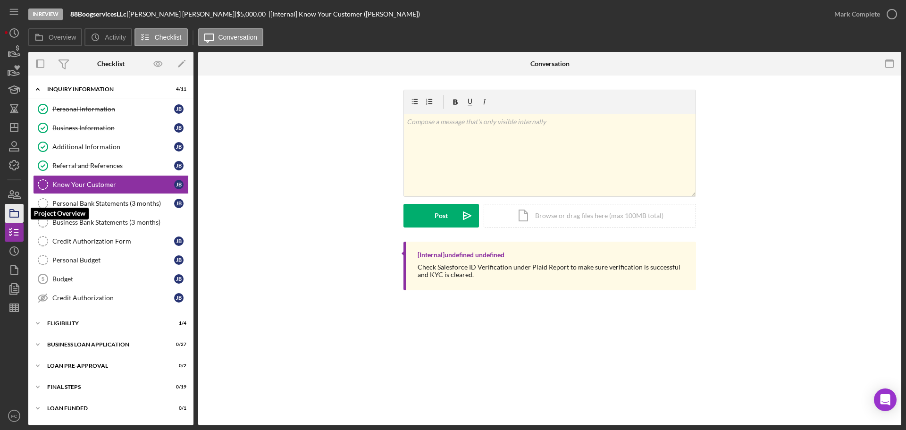
click at [15, 213] on icon "button" at bounding box center [14, 213] width 24 height 24
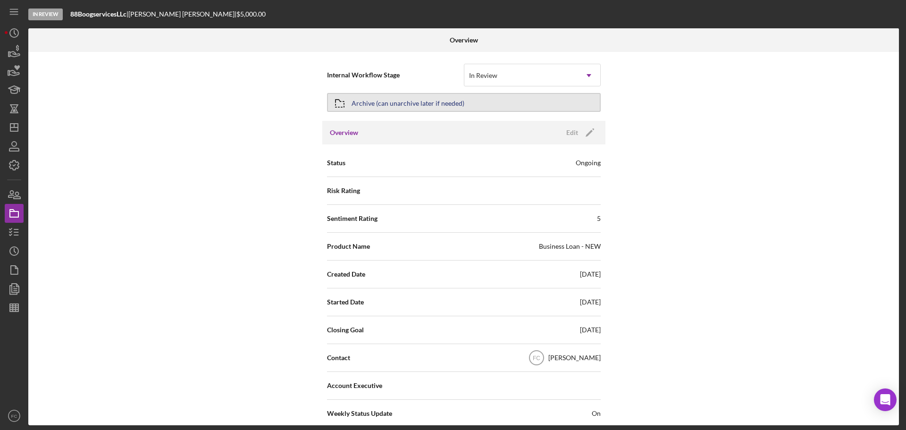
click at [401, 106] on div "Archive (can unarchive later if needed)" at bounding box center [408, 102] width 113 height 17
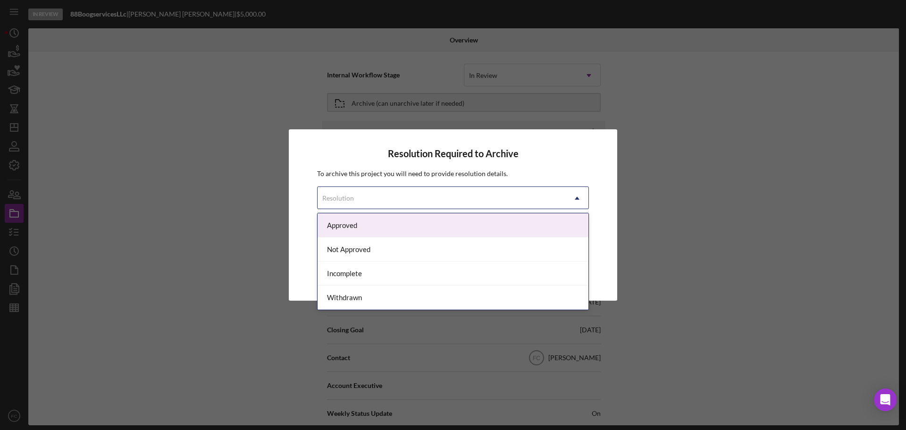
click at [335, 197] on div "Resolution" at bounding box center [338, 198] width 32 height 8
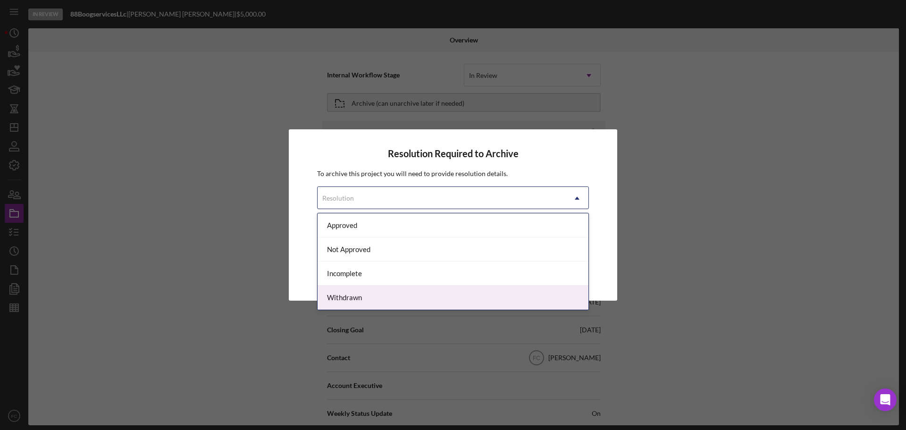
click at [337, 299] on div "Withdrawn" at bounding box center [453, 297] width 271 height 24
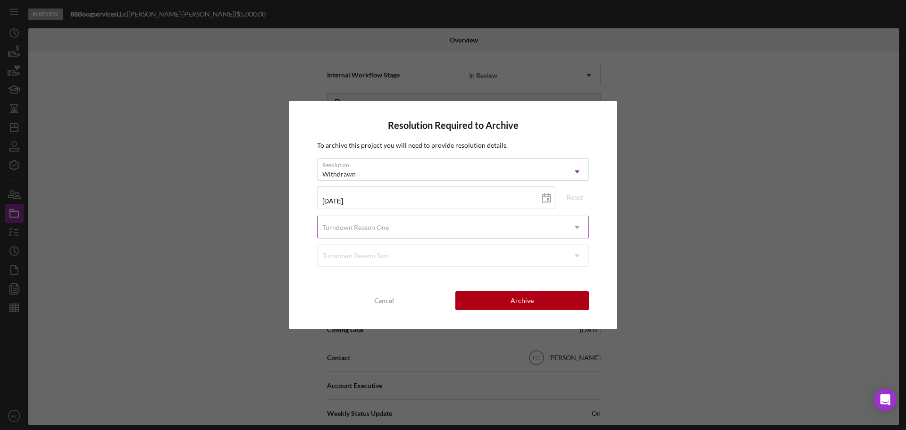
click at [367, 226] on div "Turndown Reason One" at bounding box center [355, 228] width 67 height 8
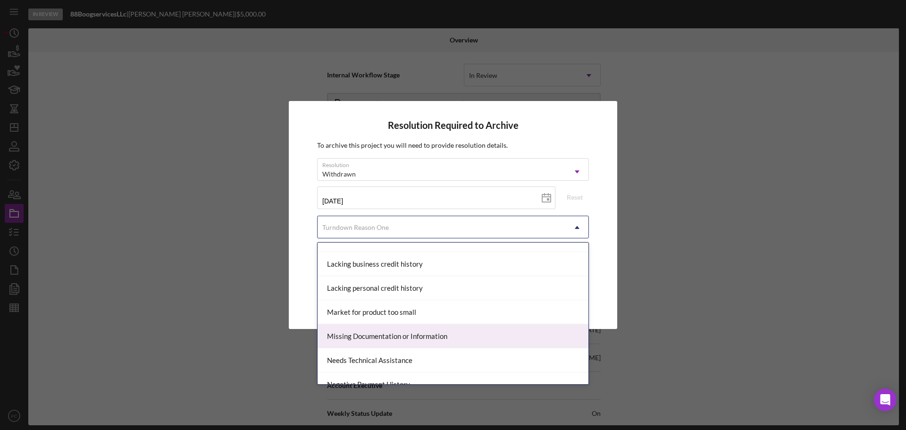
scroll to position [519, 0]
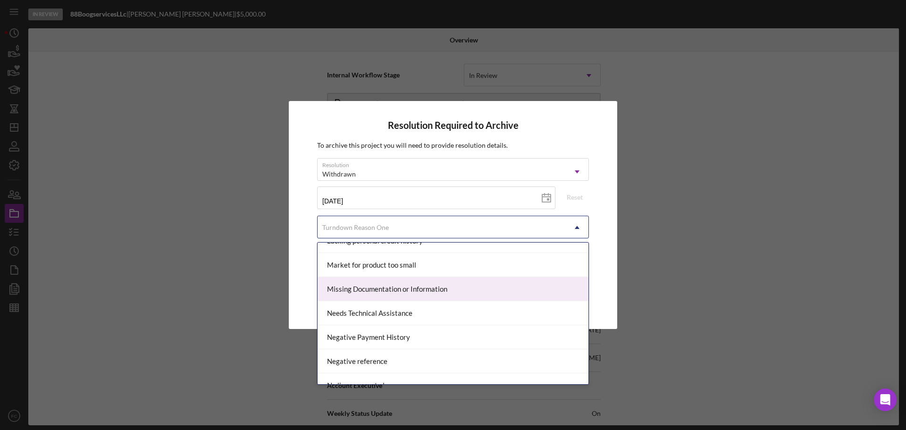
click at [361, 298] on div "Missing Documentation or Information" at bounding box center [453, 289] width 271 height 24
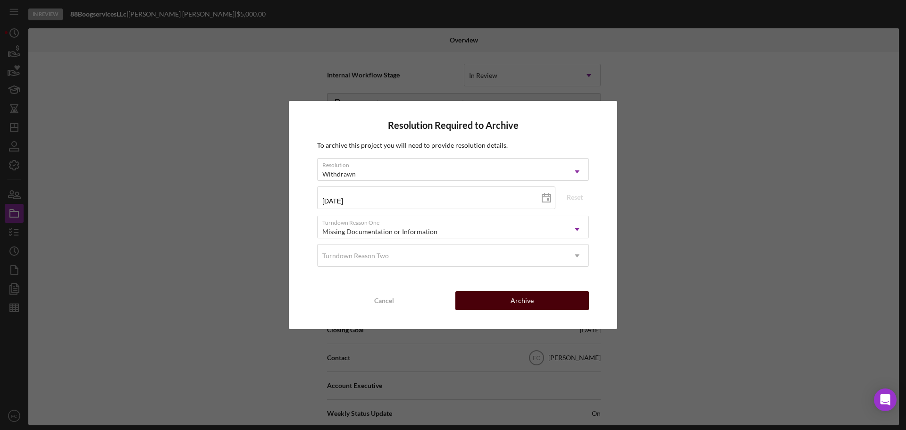
click at [502, 304] on button "Archive" at bounding box center [522, 300] width 134 height 19
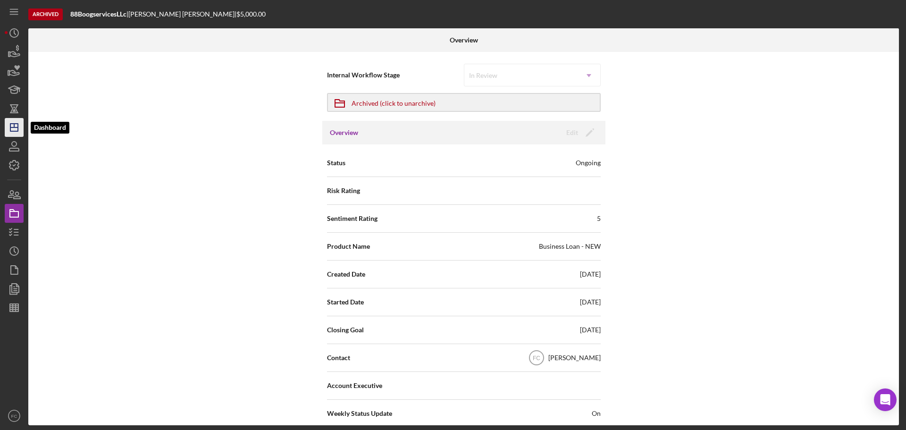
click at [16, 129] on icon "Icon/Dashboard" at bounding box center [14, 128] width 24 height 24
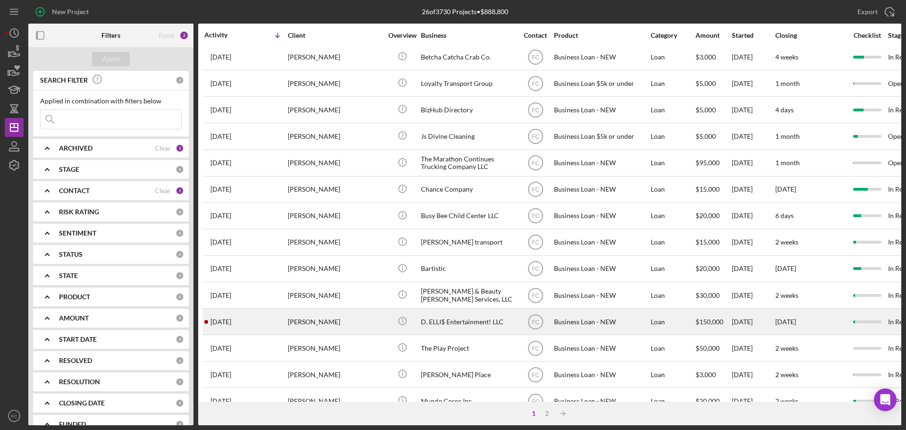
scroll to position [236, 0]
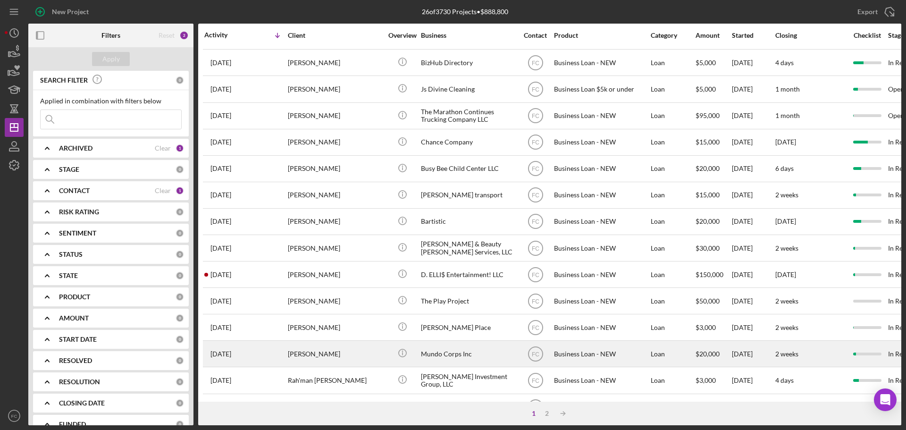
click at [346, 324] on div "[PERSON_NAME]" at bounding box center [335, 353] width 94 height 25
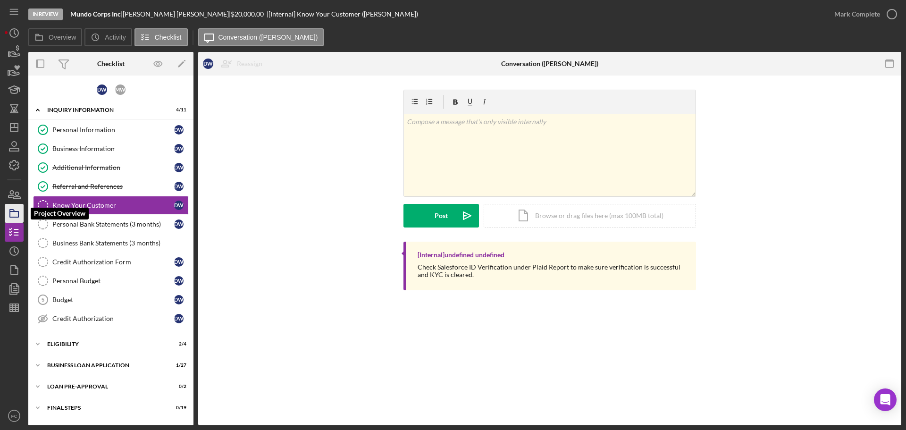
click at [14, 216] on icon "button" at bounding box center [14, 213] width 24 height 24
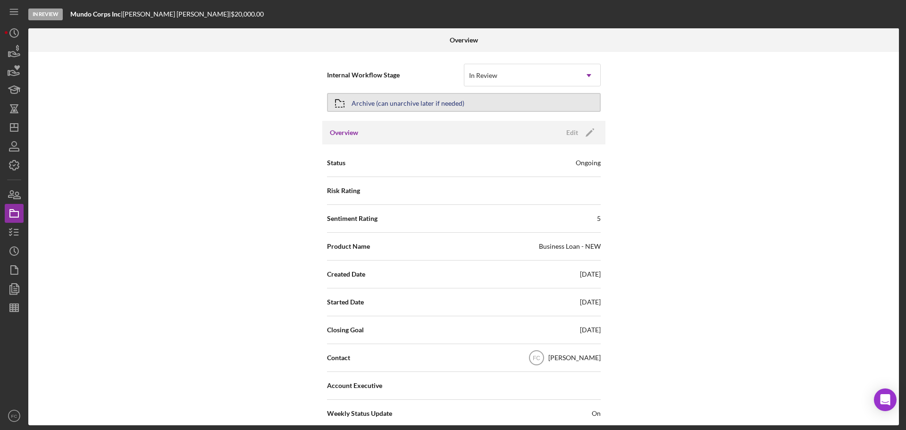
click at [365, 106] on div "Archive (can unarchive later if needed)" at bounding box center [408, 102] width 113 height 17
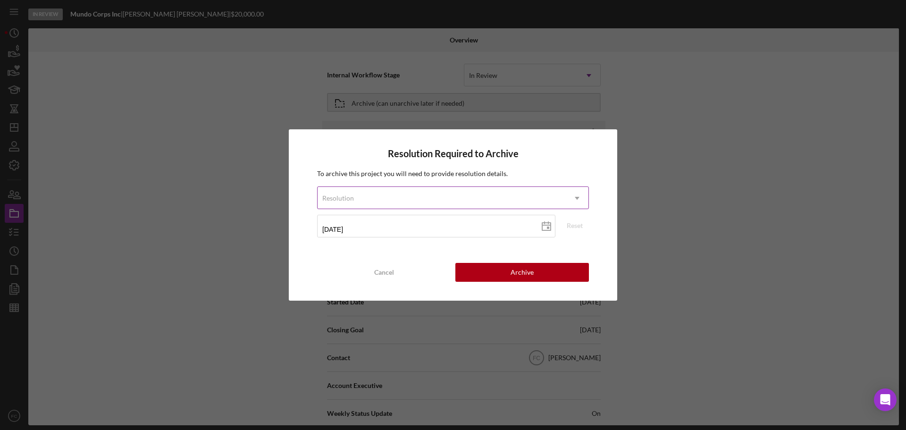
click at [332, 193] on div "Resolution" at bounding box center [442, 198] width 248 height 22
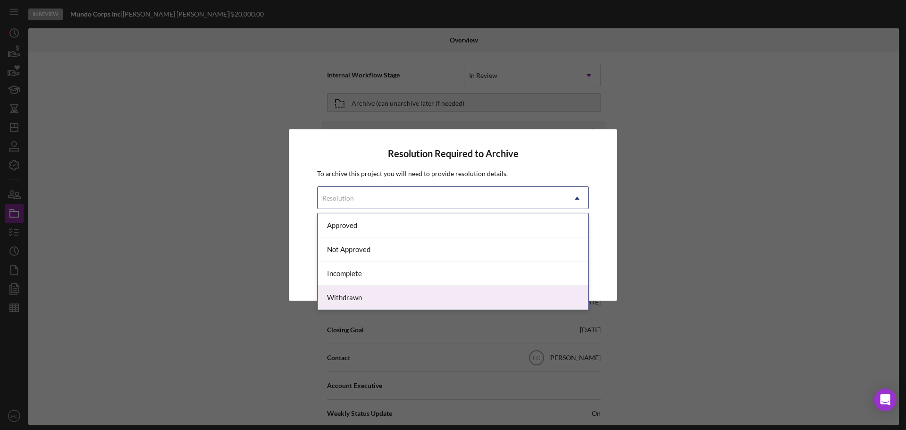
click at [333, 296] on div "Withdrawn" at bounding box center [453, 297] width 271 height 24
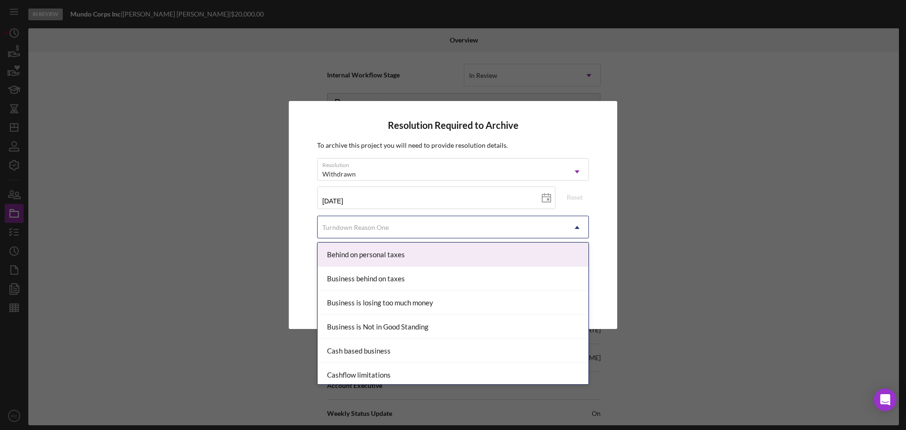
click at [340, 224] on div "Turndown Reason One" at bounding box center [355, 228] width 67 height 8
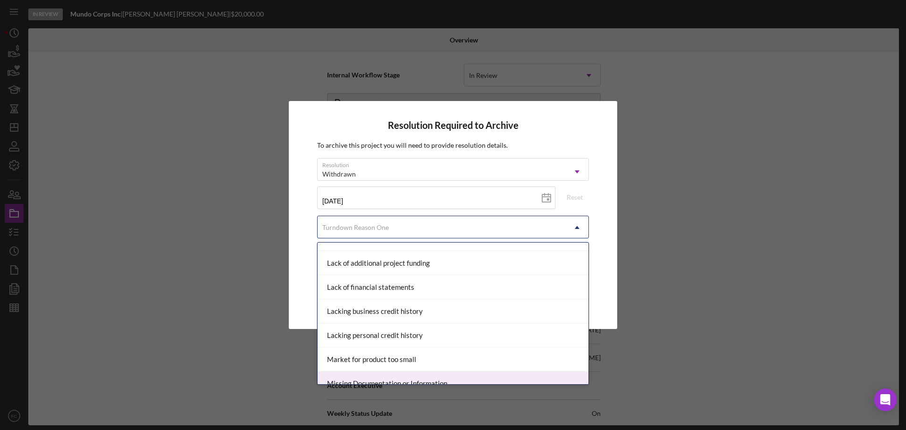
scroll to position [472, 0]
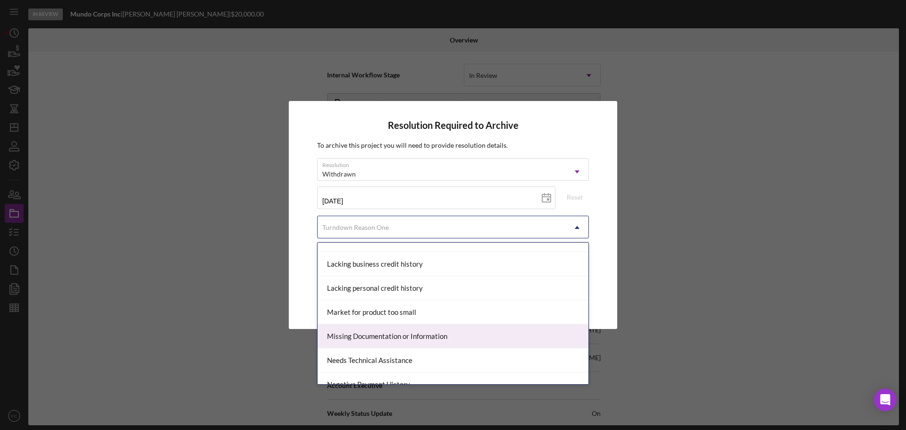
click at [342, 324] on div "Missing Documentation or Information" at bounding box center [453, 336] width 271 height 24
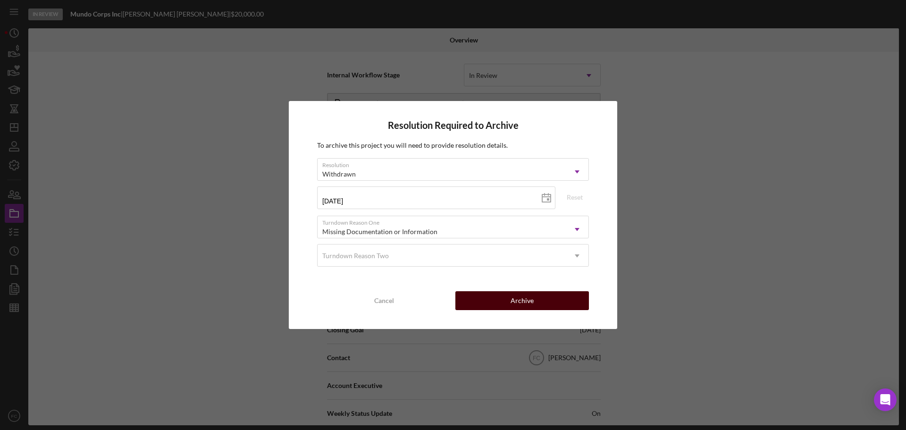
click at [517, 302] on div "Archive" at bounding box center [522, 300] width 23 height 19
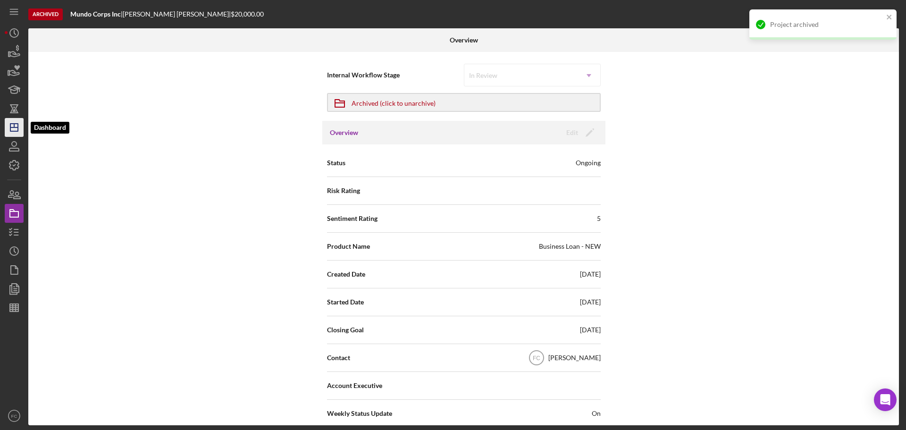
click at [10, 128] on polygon "button" at bounding box center [14, 128] width 8 height 8
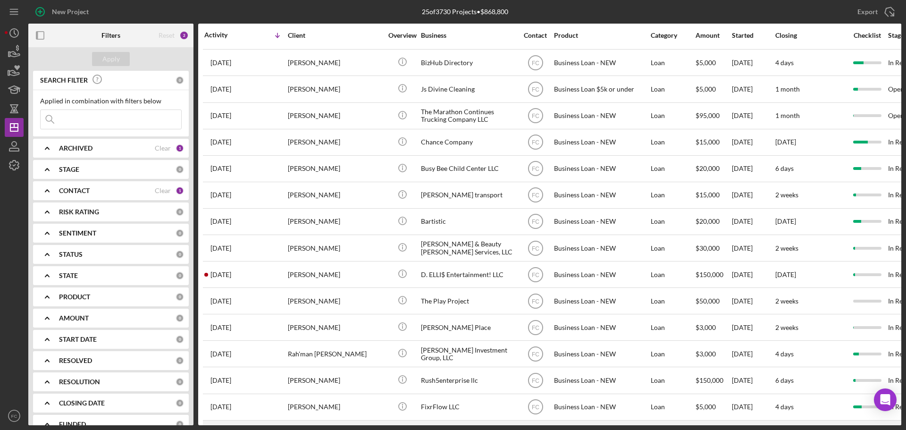
scroll to position [296, 0]
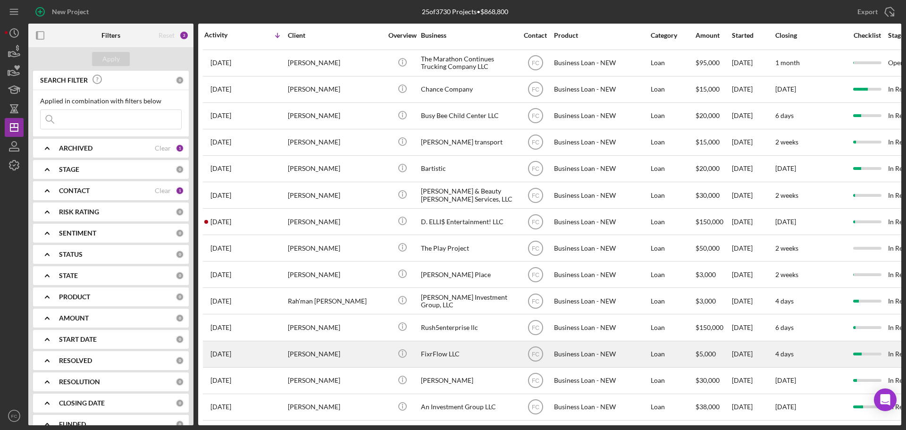
click at [364, 324] on div "[PERSON_NAME]" at bounding box center [335, 354] width 94 height 25
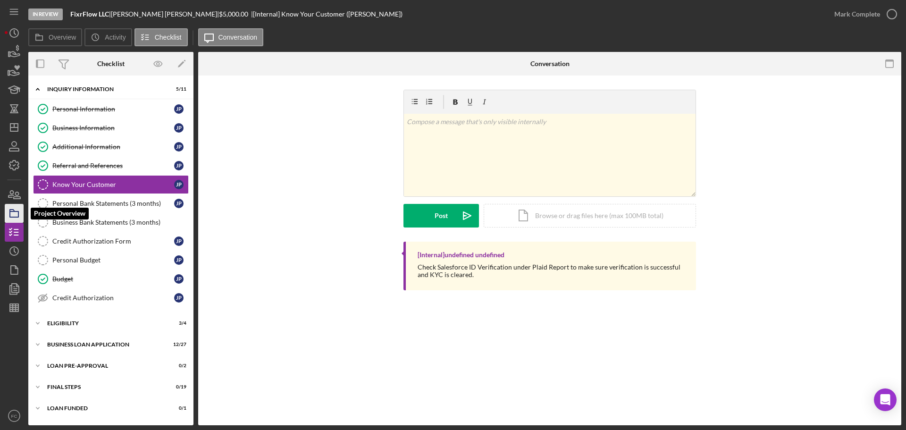
click at [16, 218] on icon "button" at bounding box center [14, 213] width 24 height 24
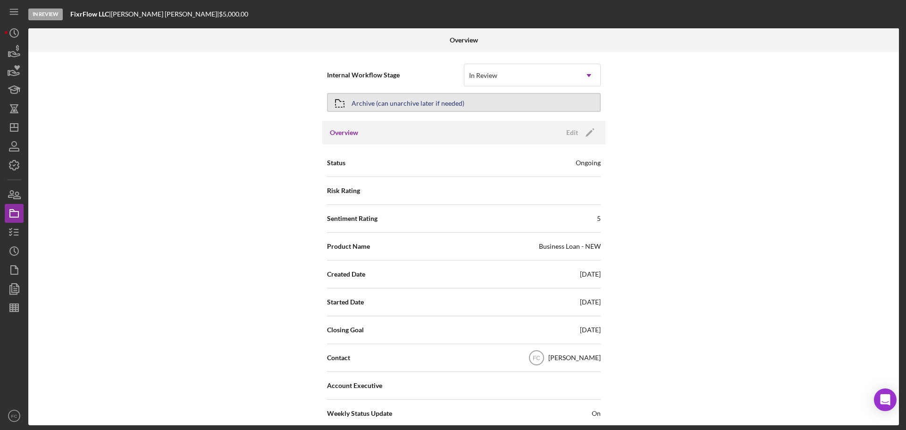
click at [348, 102] on icon "button" at bounding box center [340, 104] width 24 height 24
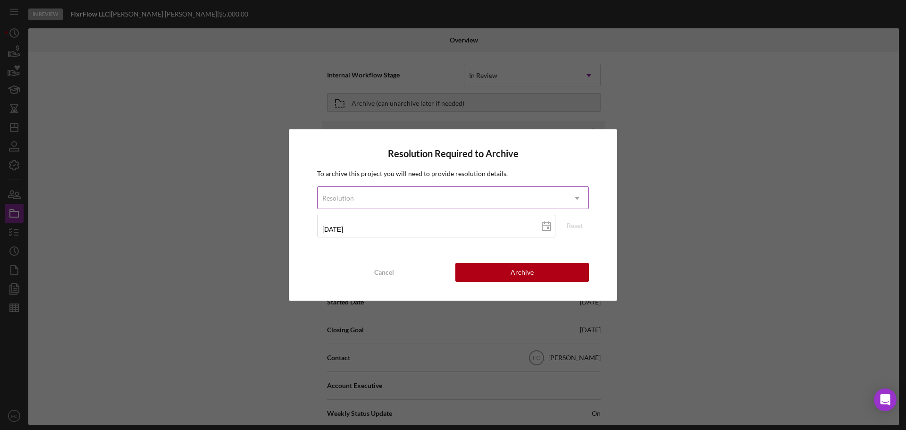
click at [356, 196] on div "Resolution" at bounding box center [442, 198] width 248 height 22
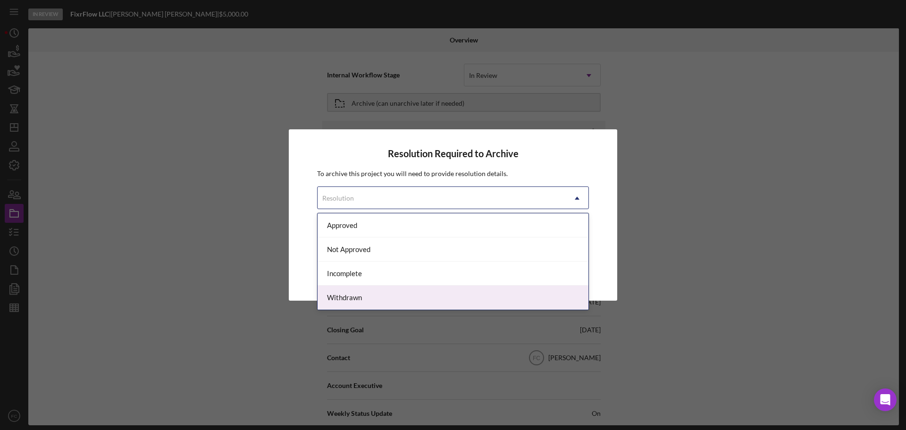
click at [364, 300] on div "Withdrawn" at bounding box center [453, 297] width 271 height 24
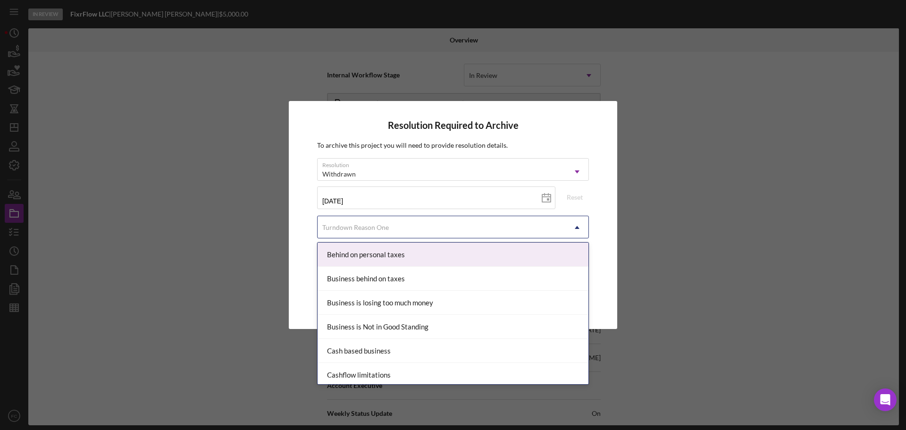
click at [353, 225] on div "Turndown Reason One" at bounding box center [355, 228] width 67 height 8
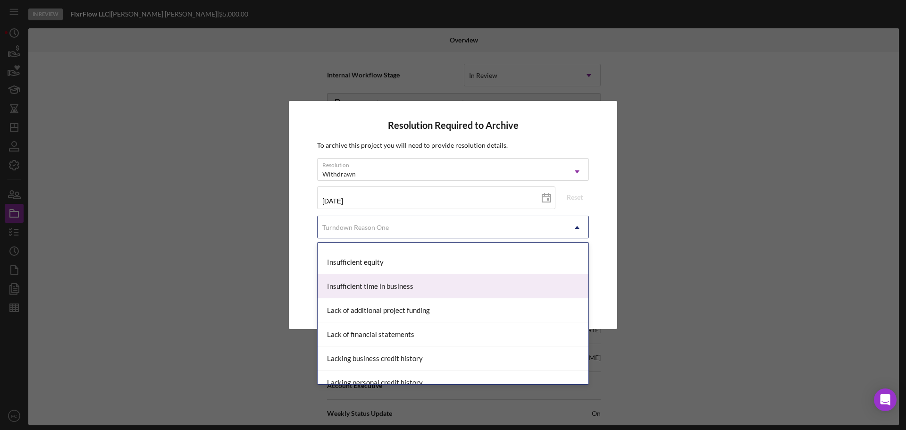
scroll to position [519, 0]
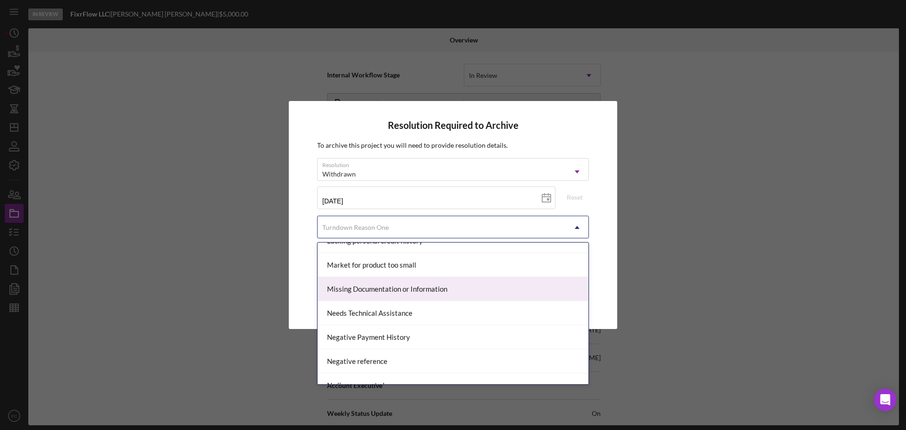
drag, startPoint x: 362, startPoint y: 290, endPoint x: 369, endPoint y: 282, distance: 11.0
click at [362, 289] on div "Missing Documentation or Information" at bounding box center [453, 289] width 271 height 24
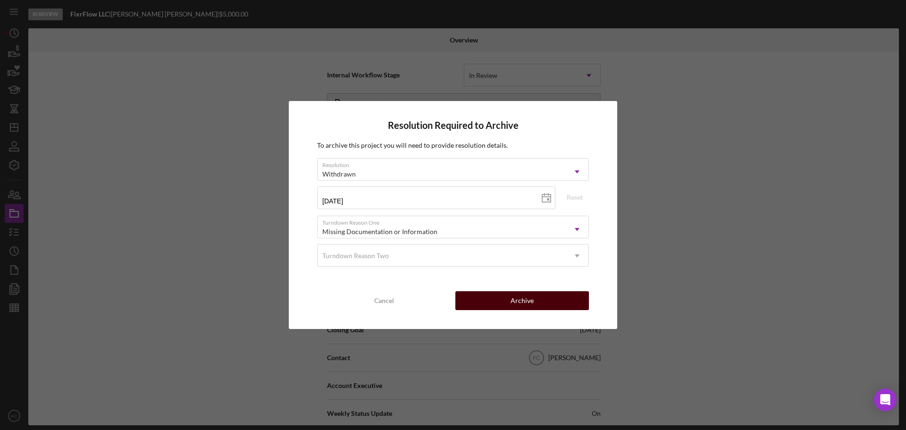
click at [518, 301] on div "Archive" at bounding box center [522, 300] width 23 height 19
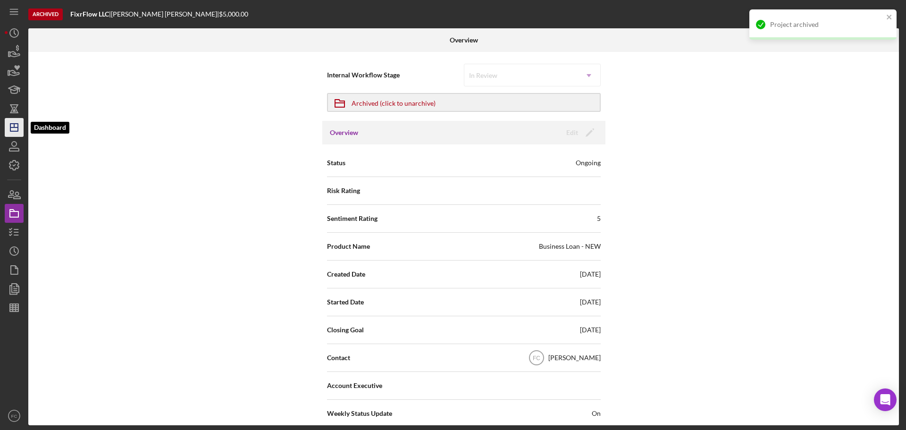
click at [12, 126] on icon "Icon/Dashboard" at bounding box center [14, 128] width 24 height 24
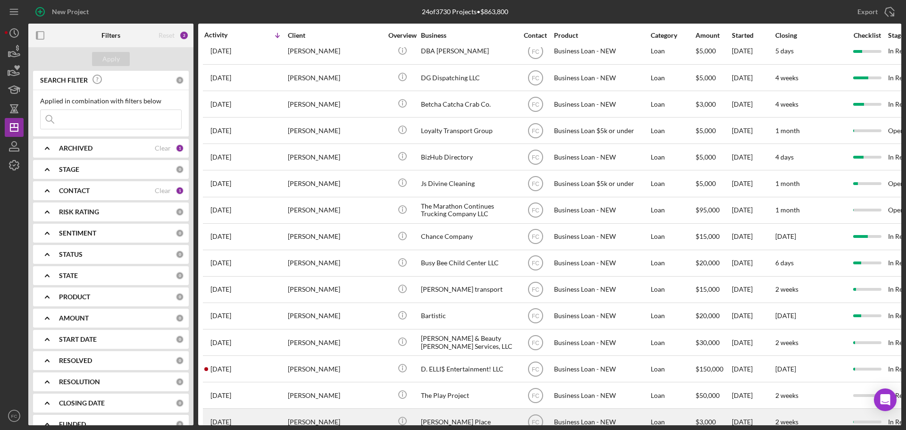
scroll to position [269, 0]
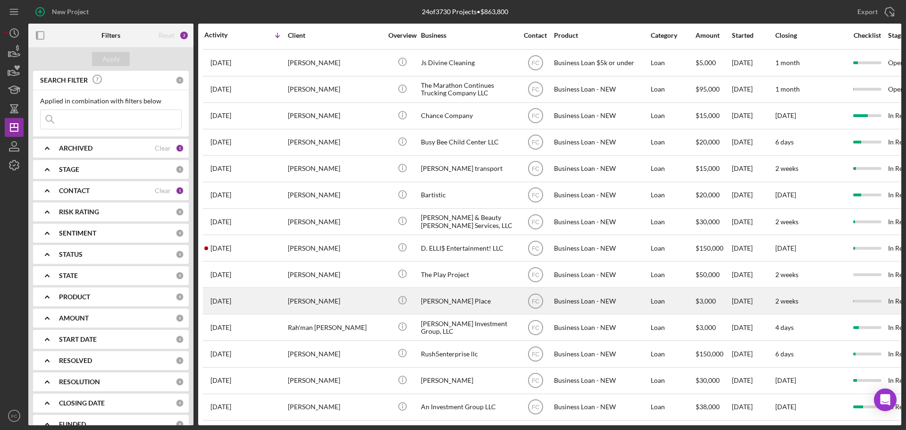
click at [357, 306] on div "[PERSON_NAME]" at bounding box center [335, 300] width 94 height 25
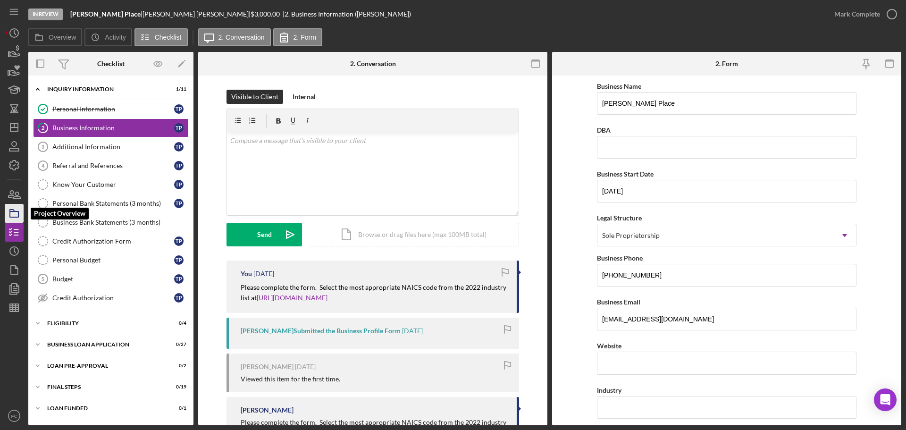
click at [13, 211] on polygon "button" at bounding box center [12, 210] width 5 height 2
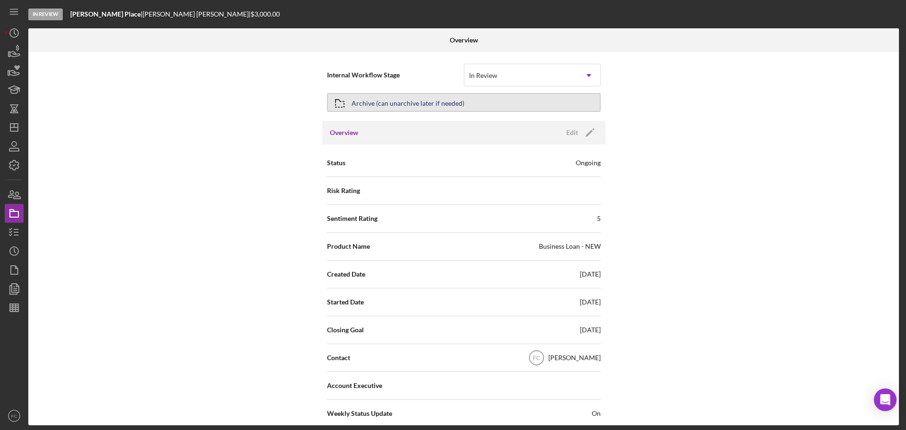
click at [421, 105] on div "Archive (can unarchive later if needed)" at bounding box center [408, 102] width 113 height 17
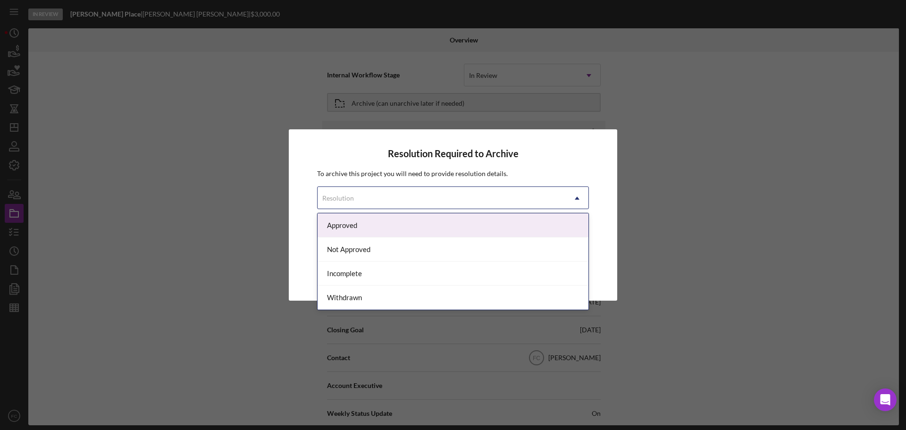
click at [359, 196] on div "Resolution" at bounding box center [442, 198] width 248 height 22
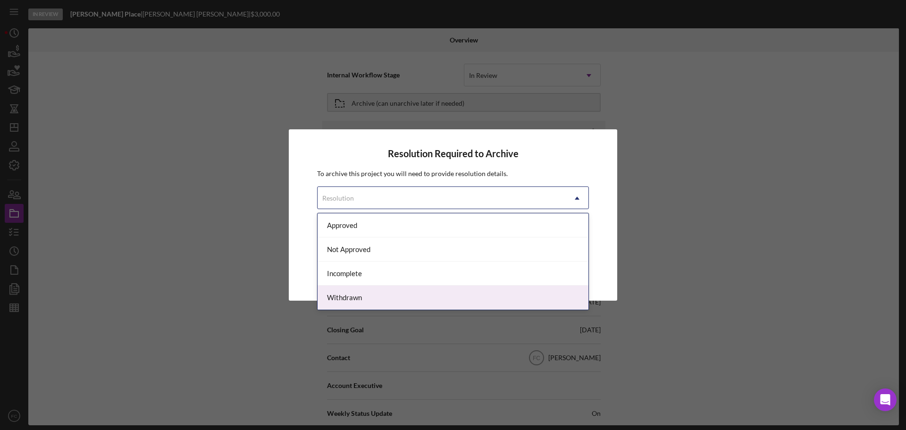
click at [350, 297] on div "Withdrawn" at bounding box center [453, 297] width 271 height 24
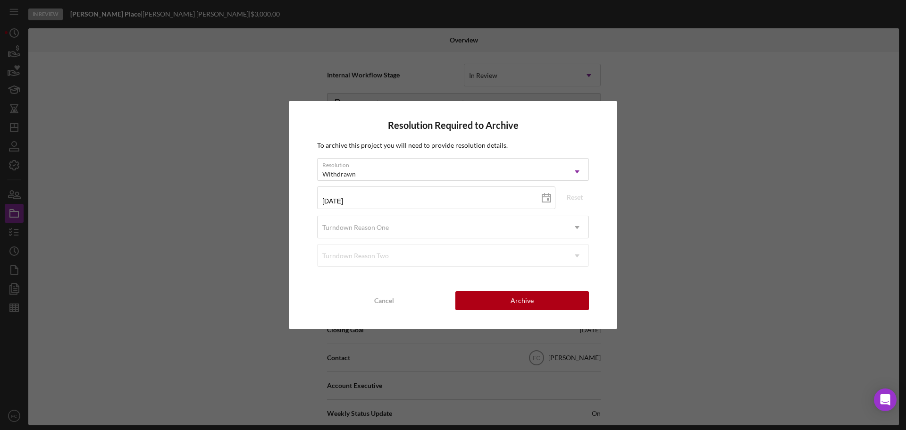
click at [349, 249] on div "Turndown Reason Two Icon/Dropdown Arrow" at bounding box center [453, 255] width 272 height 23
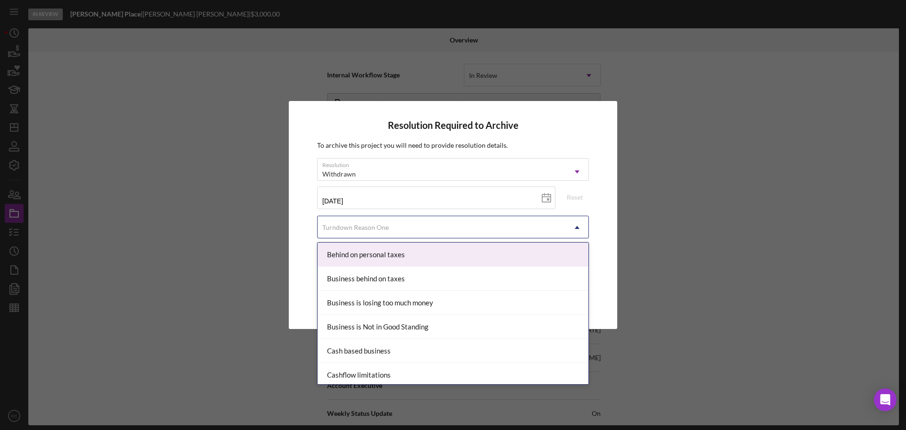
click at [347, 226] on div "Turndown Reason One" at bounding box center [355, 228] width 67 height 8
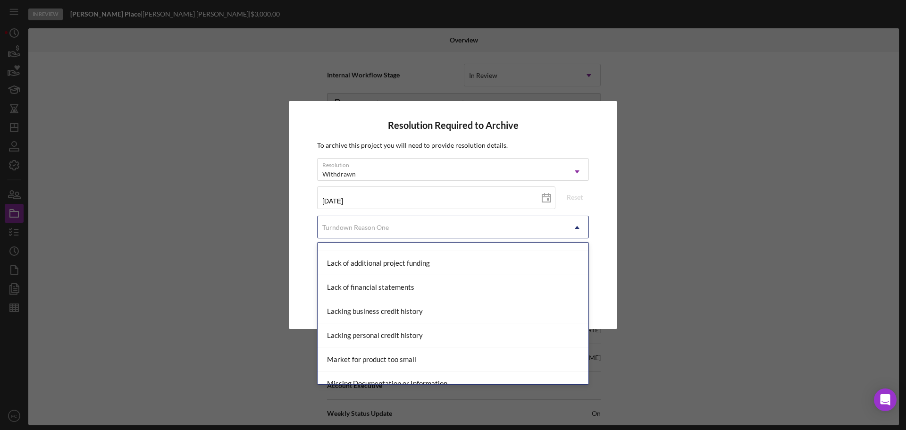
scroll to position [472, 0]
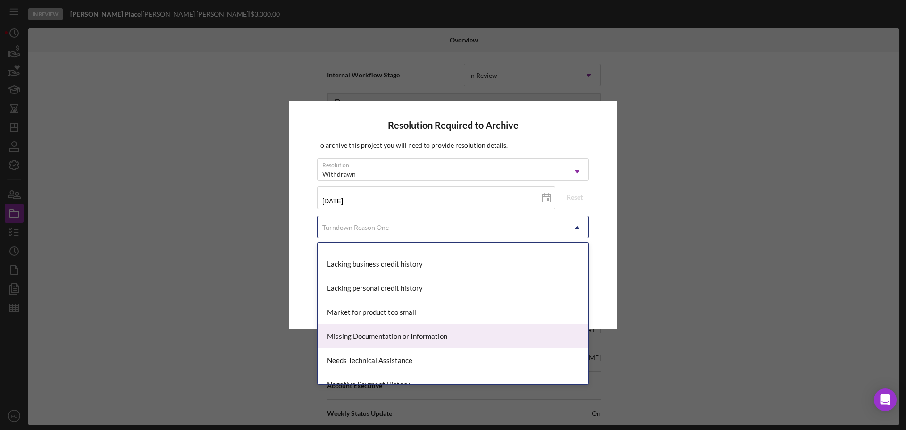
click at [352, 324] on div "Missing Documentation or Information" at bounding box center [453, 336] width 271 height 24
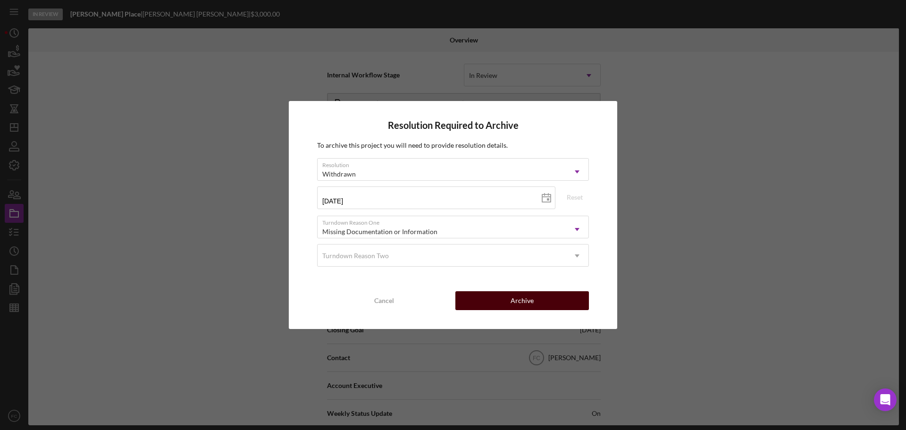
click at [484, 301] on button "Archive" at bounding box center [522, 300] width 134 height 19
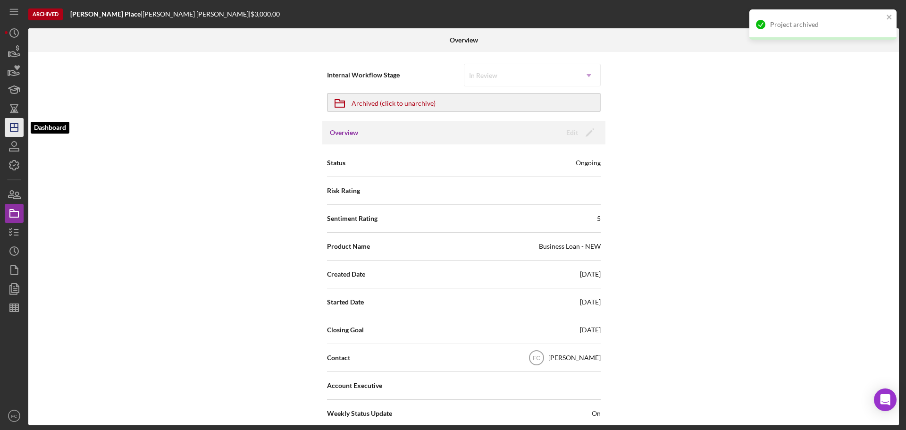
click at [17, 122] on icon "Icon/Dashboard" at bounding box center [14, 128] width 24 height 24
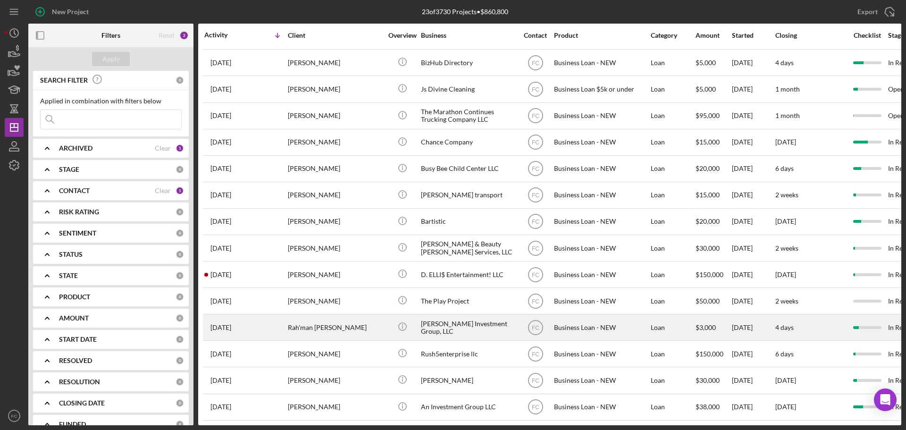
scroll to position [243, 0]
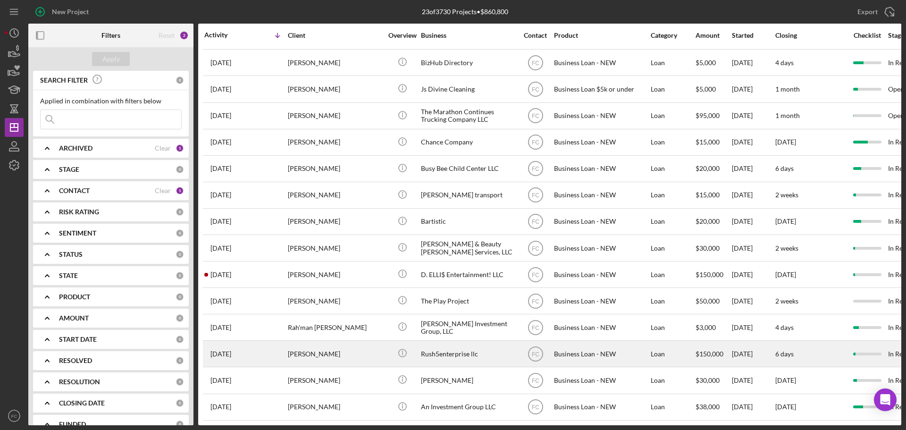
click at [276, 324] on div "[DATE] [PERSON_NAME]" at bounding box center [245, 353] width 83 height 25
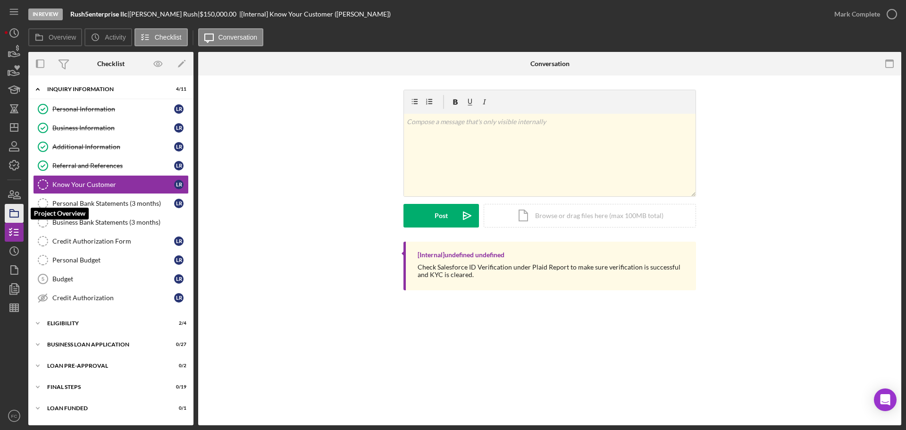
click at [14, 217] on rect "button" at bounding box center [14, 214] width 8 height 6
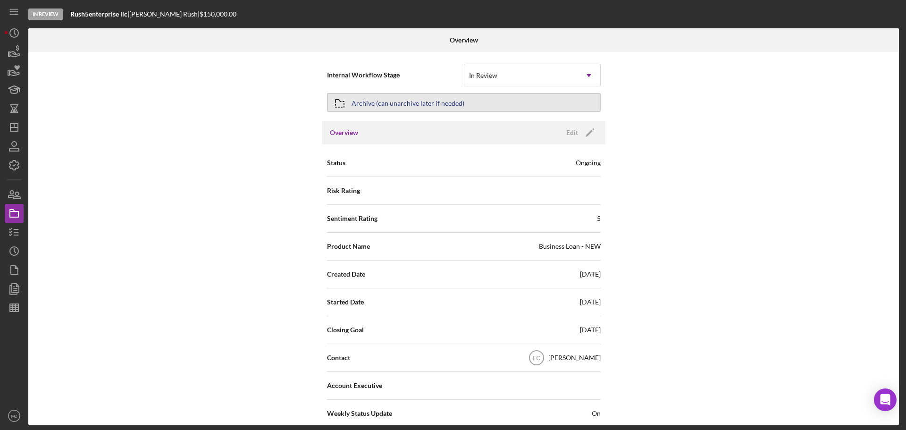
click at [370, 102] on div "Archive (can unarchive later if needed)" at bounding box center [408, 102] width 113 height 17
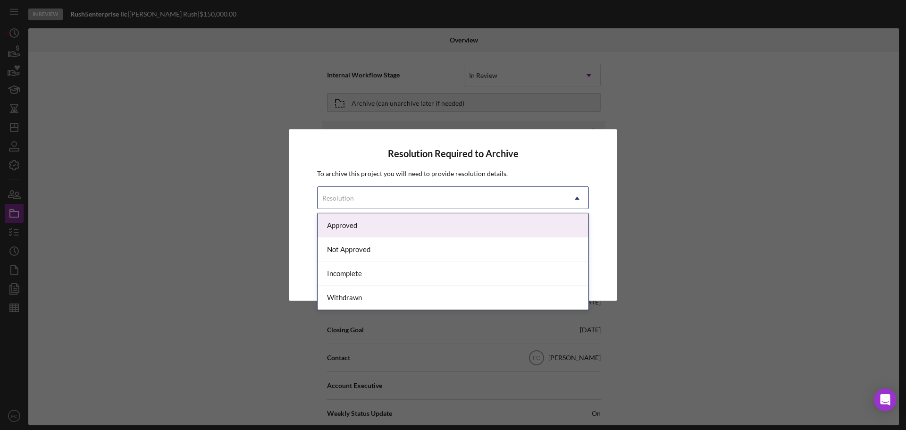
click at [356, 195] on div "Resolution" at bounding box center [442, 198] width 248 height 22
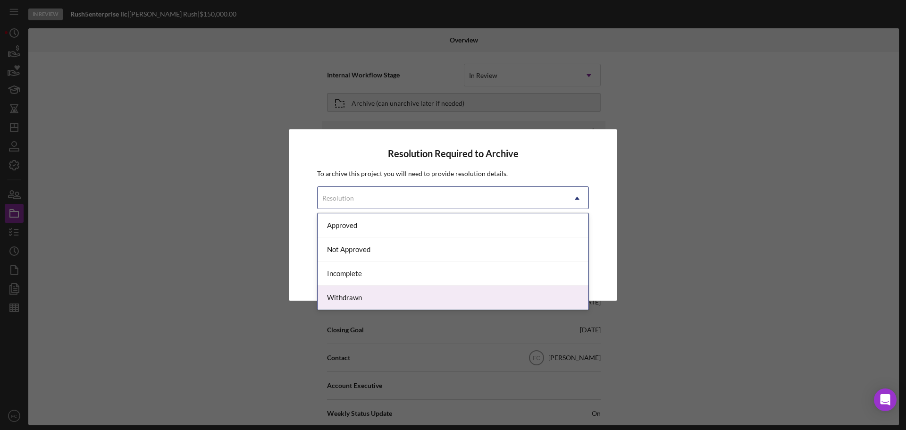
click at [343, 298] on div "Withdrawn" at bounding box center [453, 297] width 271 height 24
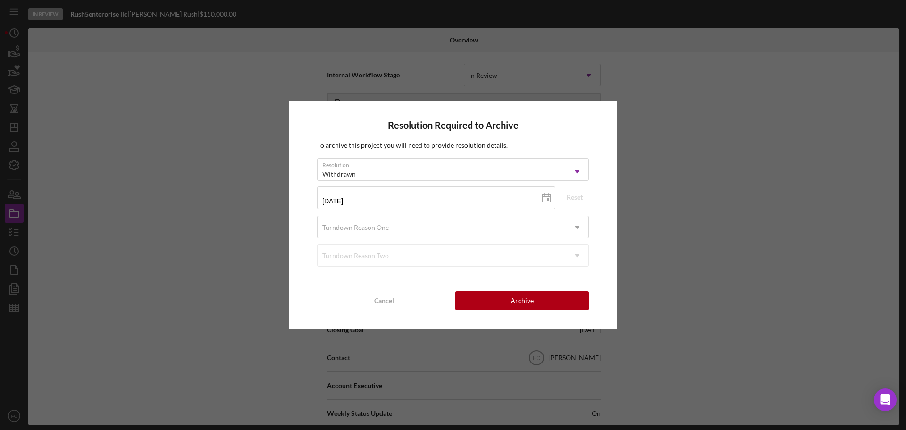
click at [344, 254] on div "Turndown Reason Two Icon/Dropdown Arrow" at bounding box center [453, 255] width 272 height 23
click at [340, 227] on div "Turndown Reason One" at bounding box center [355, 228] width 67 height 8
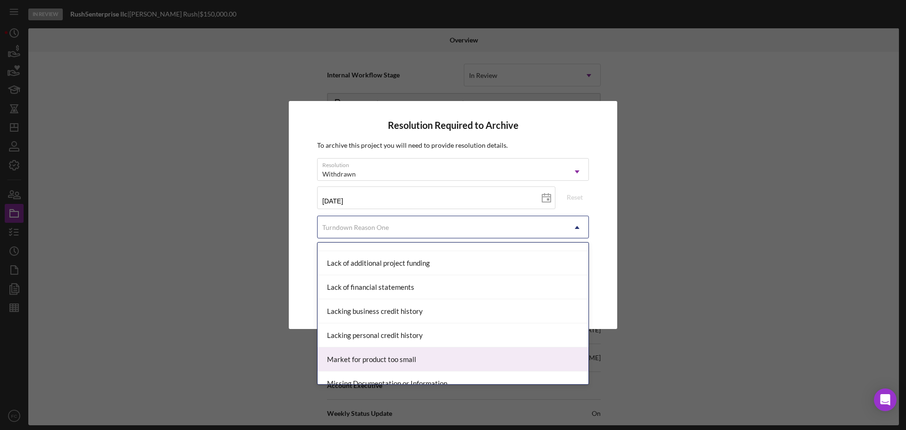
scroll to position [519, 0]
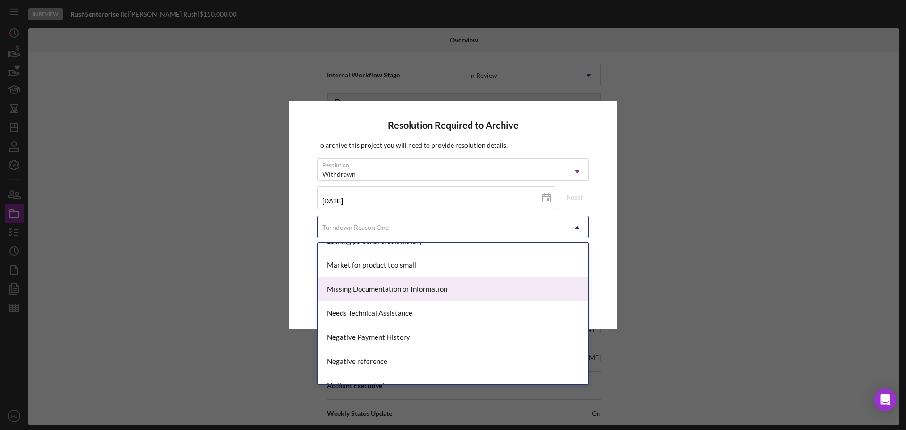
click at [340, 282] on div "Missing Documentation or Information" at bounding box center [453, 289] width 271 height 24
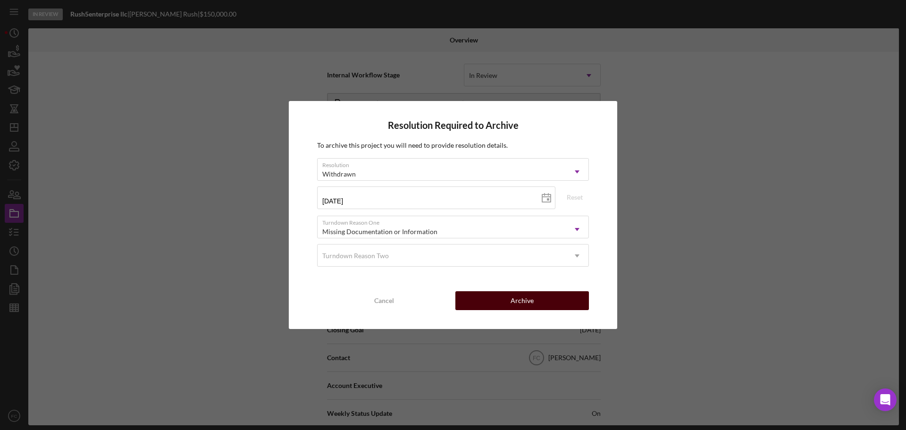
click at [488, 295] on button "Archive" at bounding box center [522, 300] width 134 height 19
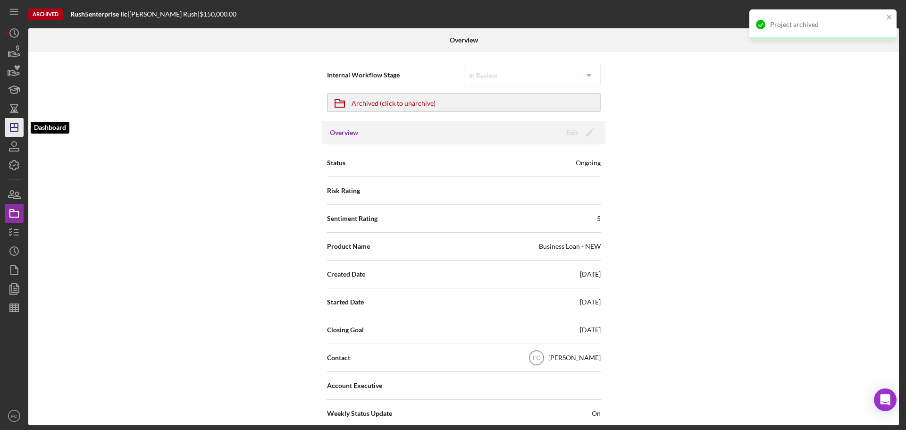
click at [16, 127] on line "button" at bounding box center [14, 127] width 8 height 0
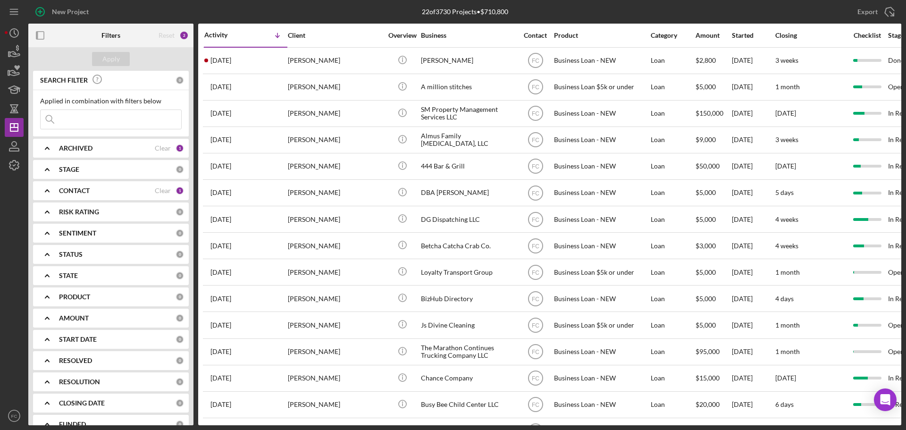
scroll to position [217, 0]
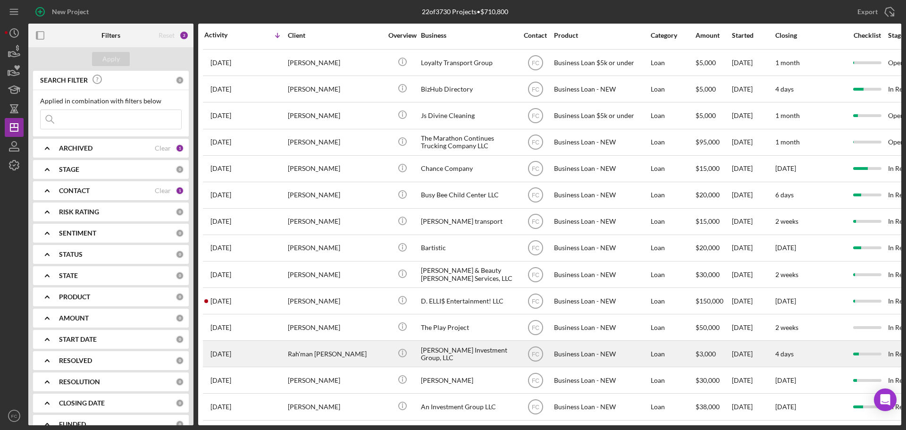
click at [262, 324] on div "[DATE] Rah'man [PERSON_NAME]" at bounding box center [245, 353] width 83 height 25
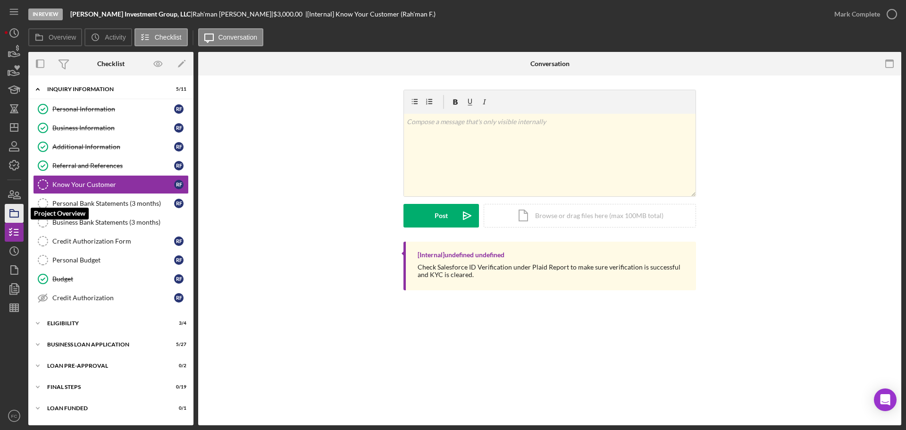
click at [16, 214] on icon "button" at bounding box center [14, 213] width 24 height 24
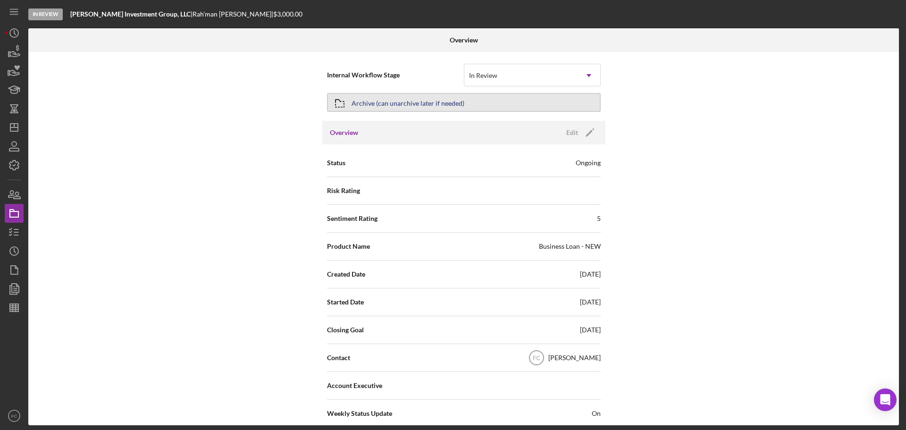
click at [397, 104] on div "Archive (can unarchive later if needed)" at bounding box center [408, 102] width 113 height 17
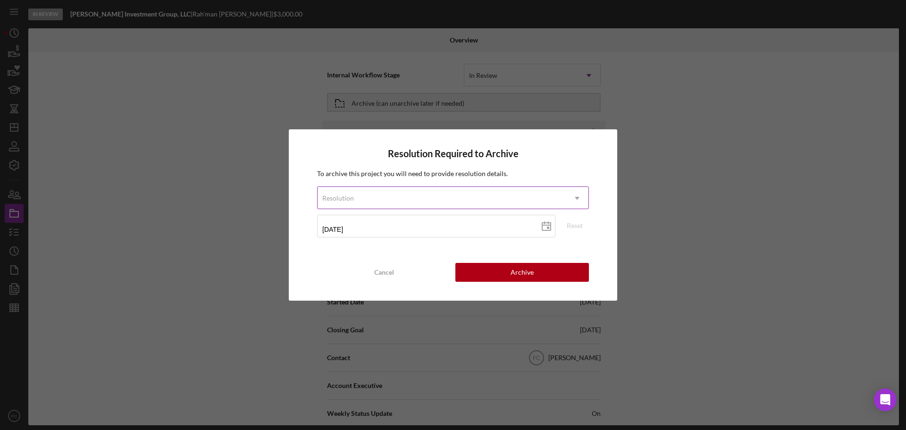
click at [357, 201] on div "Resolution" at bounding box center [442, 198] width 248 height 22
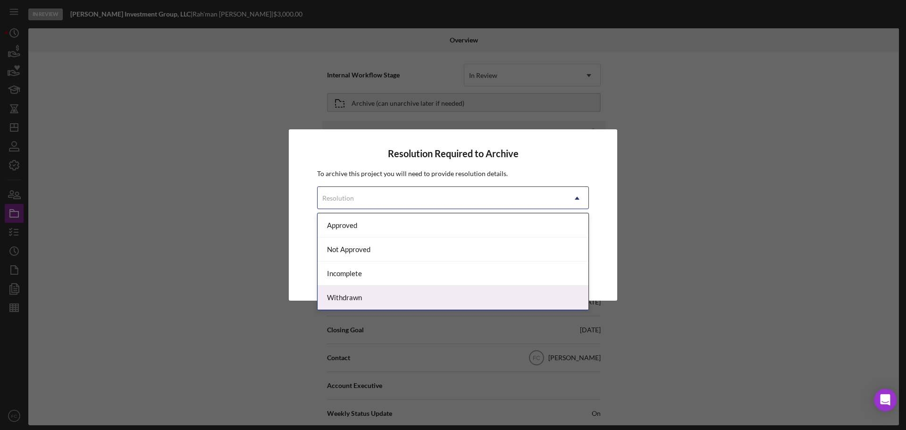
click at [339, 303] on div "Withdrawn" at bounding box center [453, 297] width 271 height 24
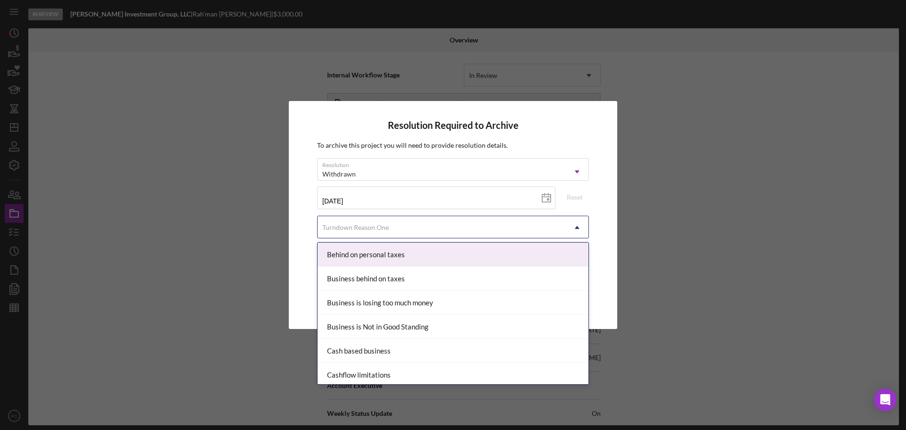
click at [340, 222] on div "Turndown Reason One" at bounding box center [442, 228] width 248 height 22
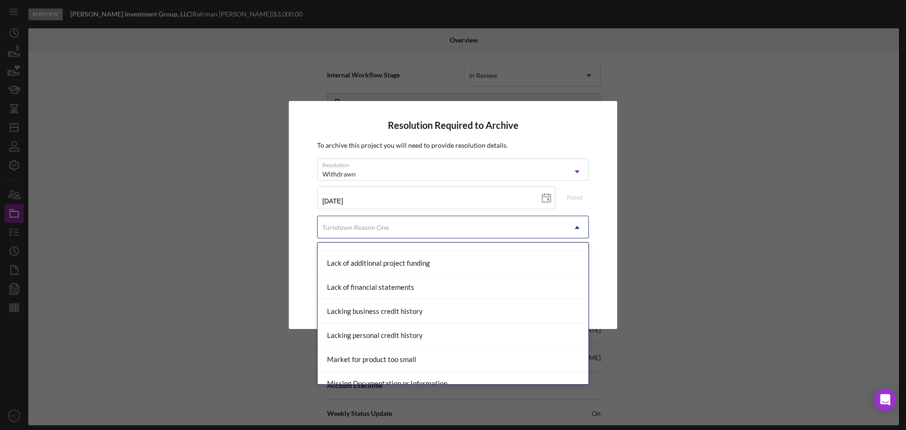
scroll to position [472, 0]
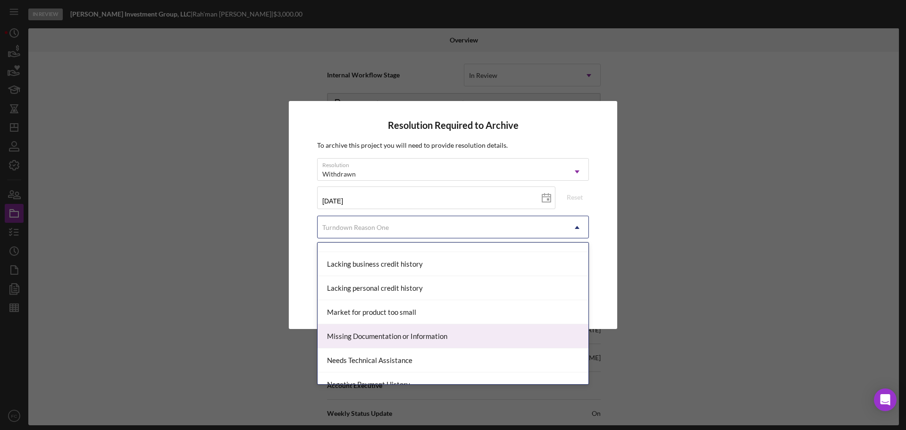
click at [345, 324] on div "Missing Documentation or Information" at bounding box center [453, 336] width 271 height 24
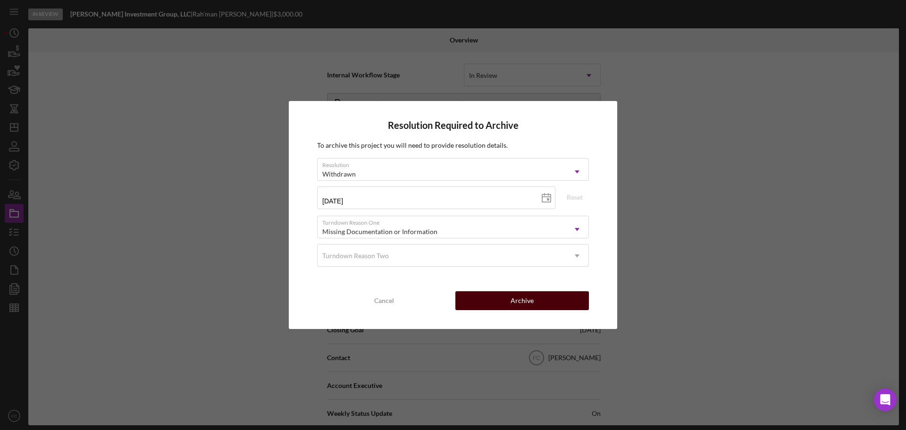
click at [501, 299] on button "Archive" at bounding box center [522, 300] width 134 height 19
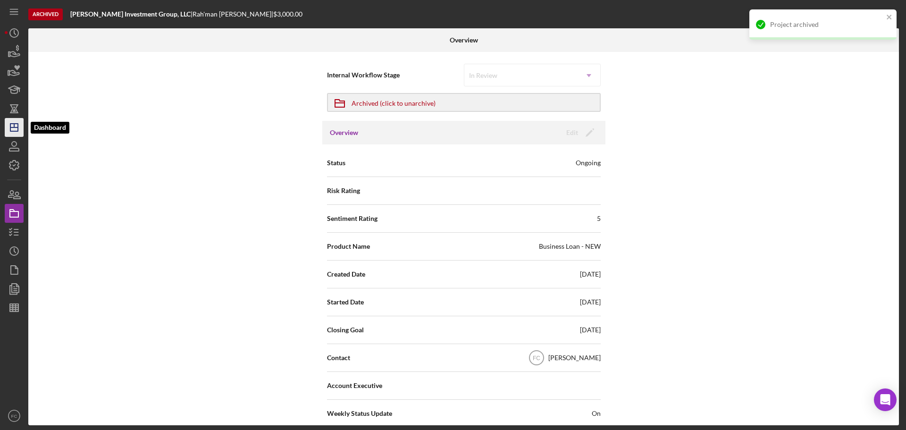
click at [17, 131] on polygon "button" at bounding box center [14, 128] width 8 height 8
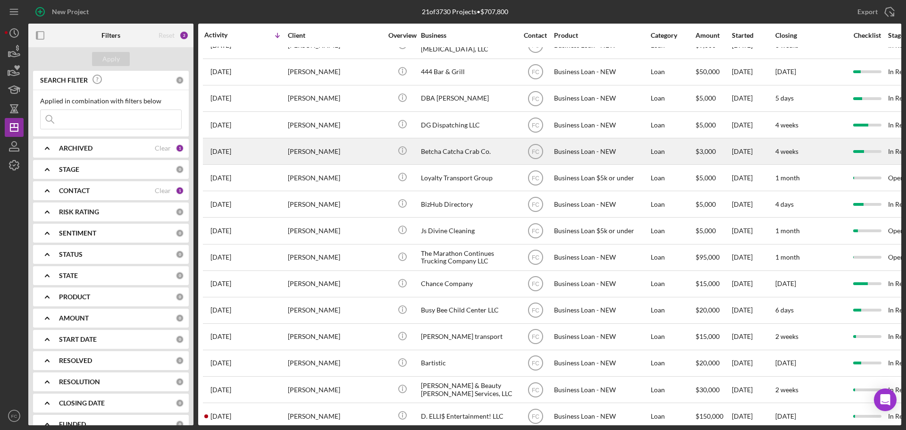
scroll to position [190, 0]
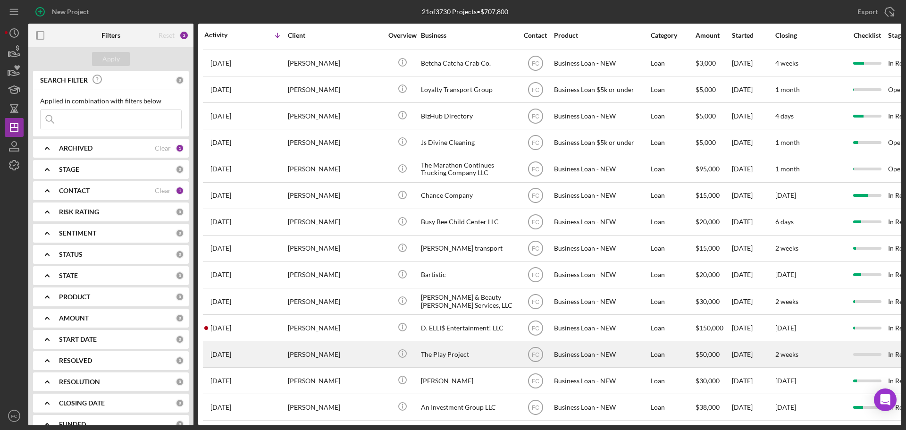
click at [261, 324] on div "[DATE] [PERSON_NAME]" at bounding box center [245, 354] width 83 height 25
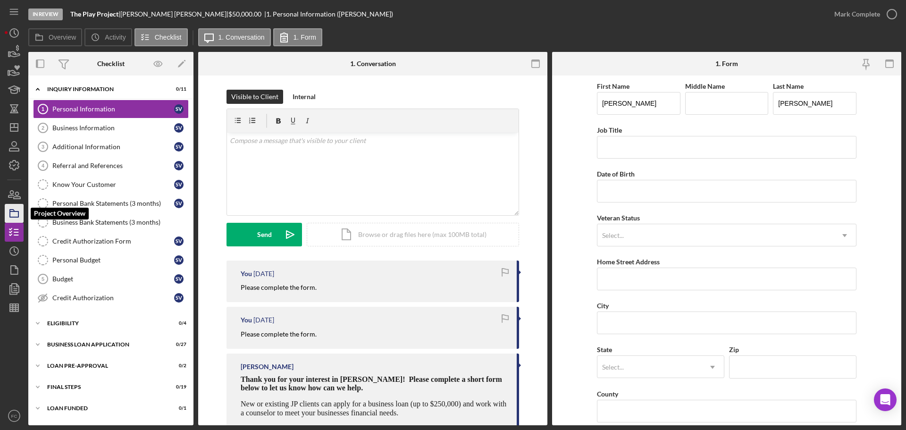
click at [14, 211] on polygon "button" at bounding box center [12, 210] width 5 height 2
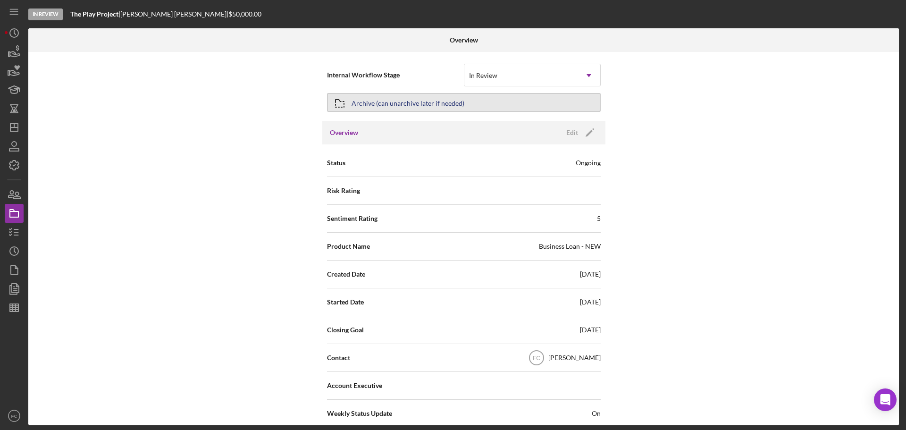
click at [423, 99] on div "Archive (can unarchive later if needed)" at bounding box center [408, 102] width 113 height 17
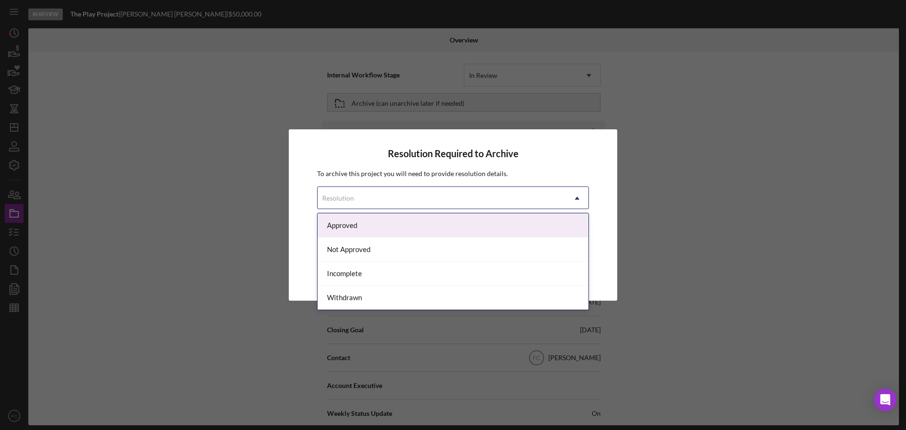
click at [368, 195] on div "Resolution" at bounding box center [442, 198] width 248 height 22
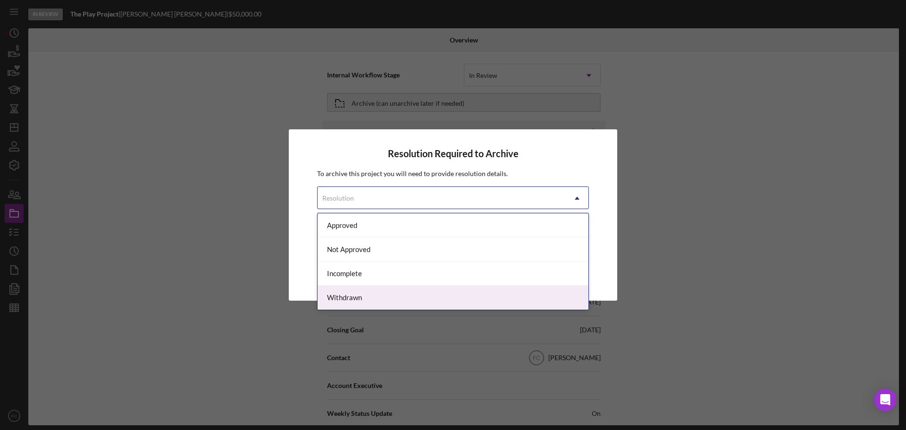
click at [339, 294] on div "Withdrawn" at bounding box center [453, 297] width 271 height 24
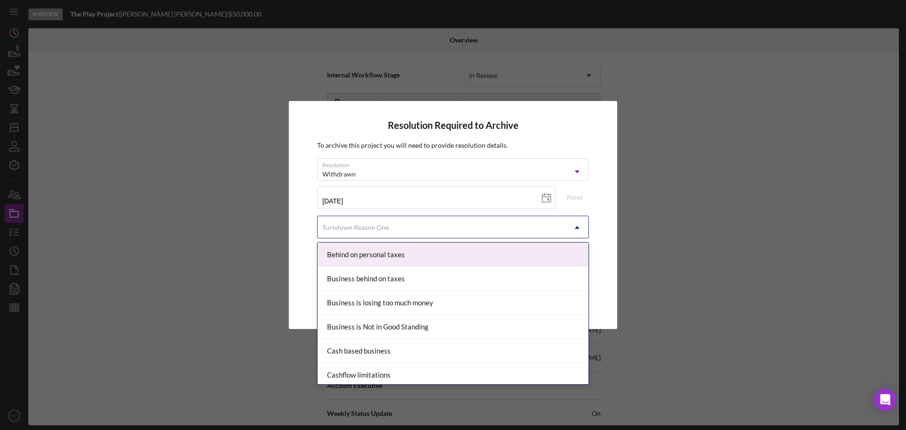
click at [347, 227] on div "Turndown Reason One" at bounding box center [355, 228] width 67 height 8
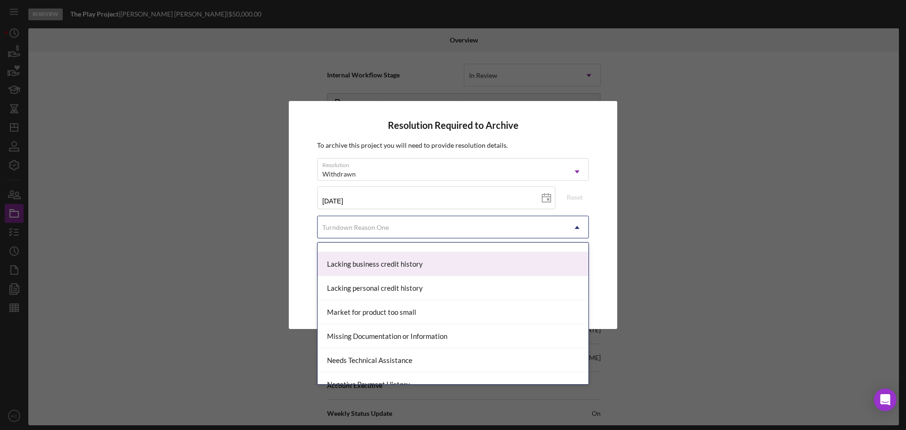
scroll to position [519, 0]
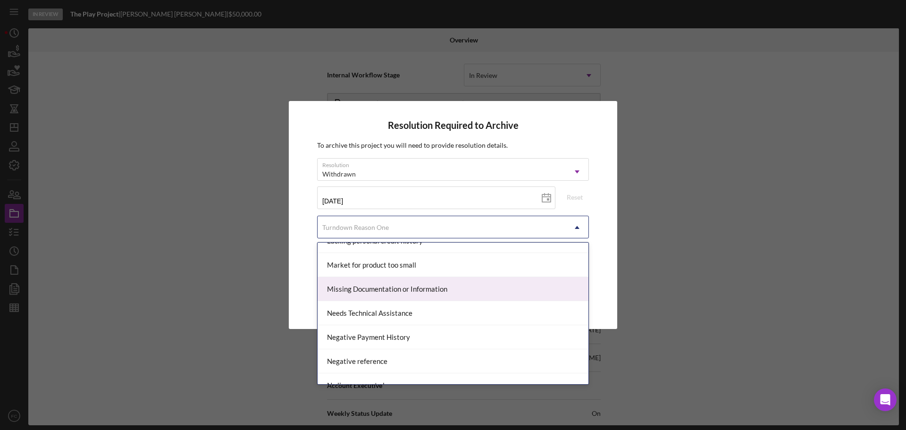
click at [346, 285] on div "Missing Documentation or Information" at bounding box center [453, 289] width 271 height 24
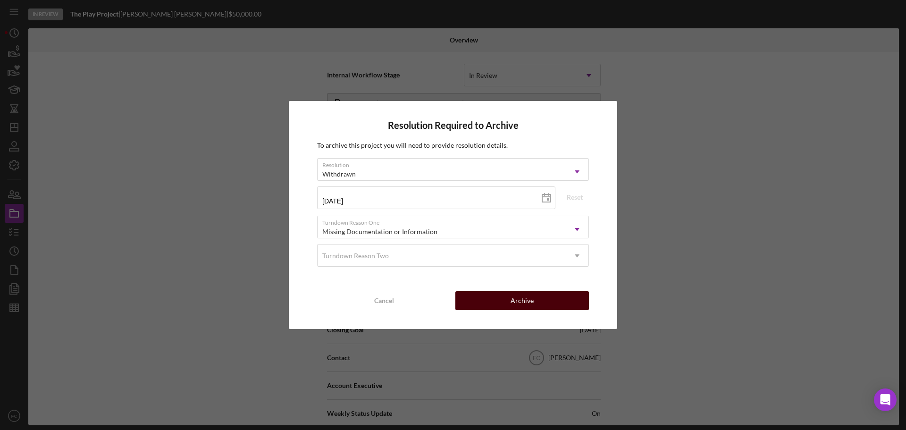
click at [516, 302] on div "Archive" at bounding box center [522, 300] width 23 height 19
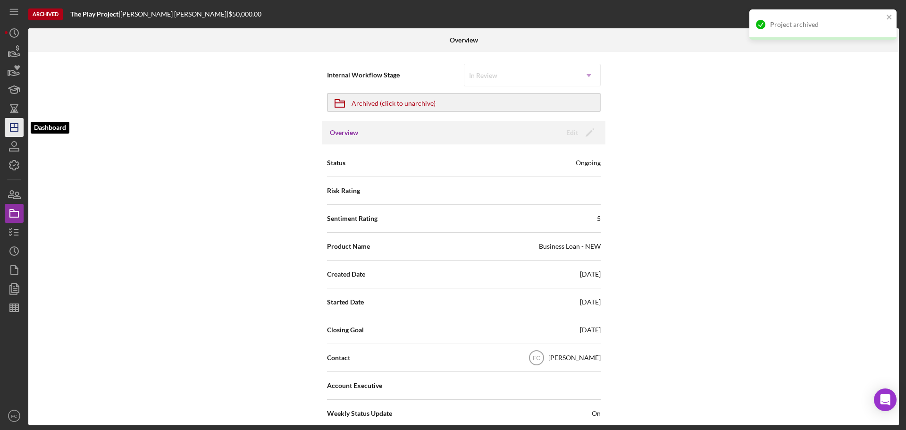
click at [13, 131] on polygon "button" at bounding box center [14, 128] width 8 height 8
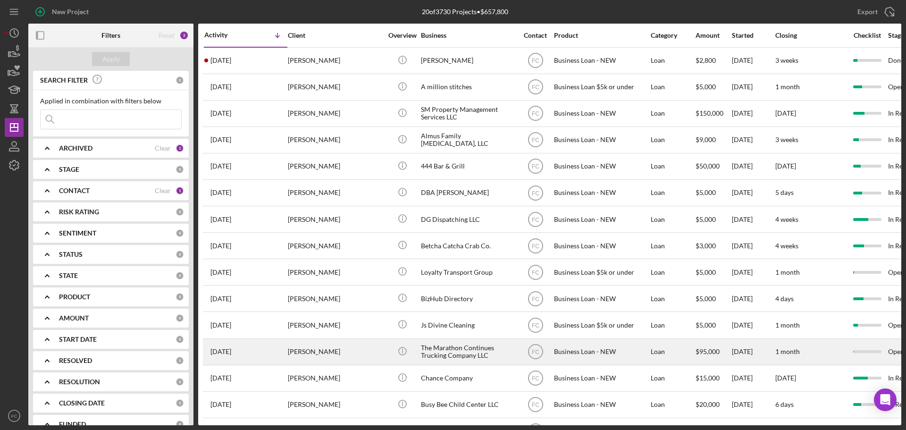
click at [343, 324] on div "[PERSON_NAME]" at bounding box center [335, 351] width 94 height 25
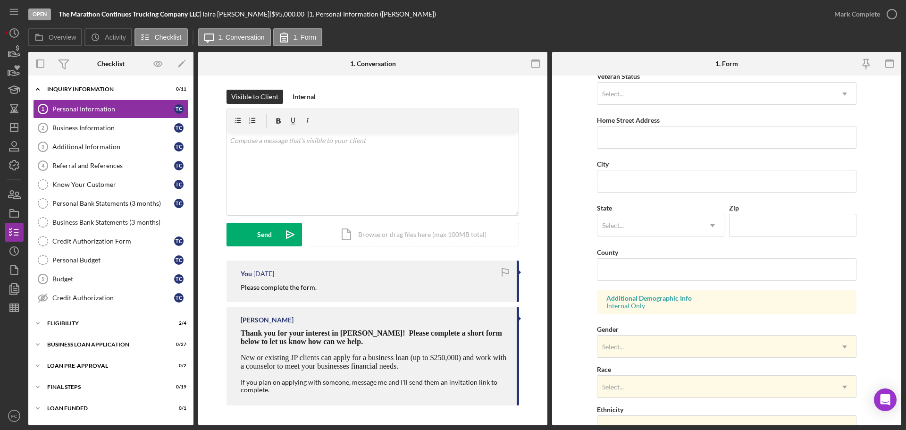
scroll to position [280, 0]
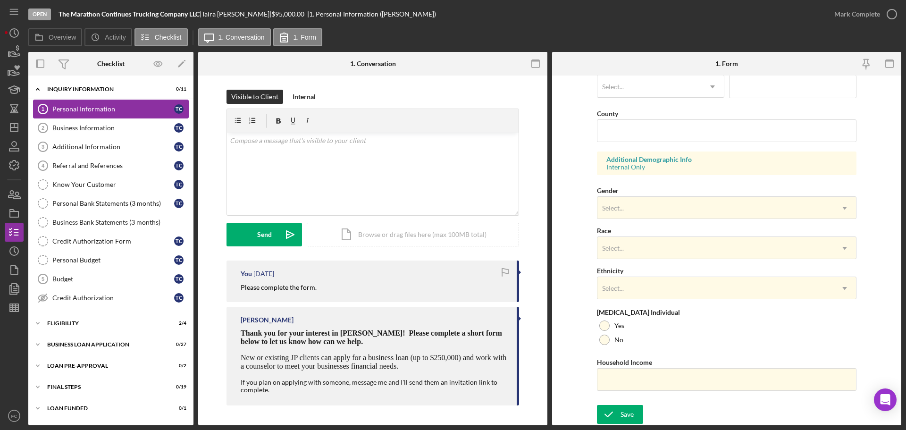
click at [91, 106] on div "Personal Information" at bounding box center [113, 109] width 122 height 8
click at [86, 133] on link "Business Information 2 Business Information T C" at bounding box center [111, 127] width 156 height 19
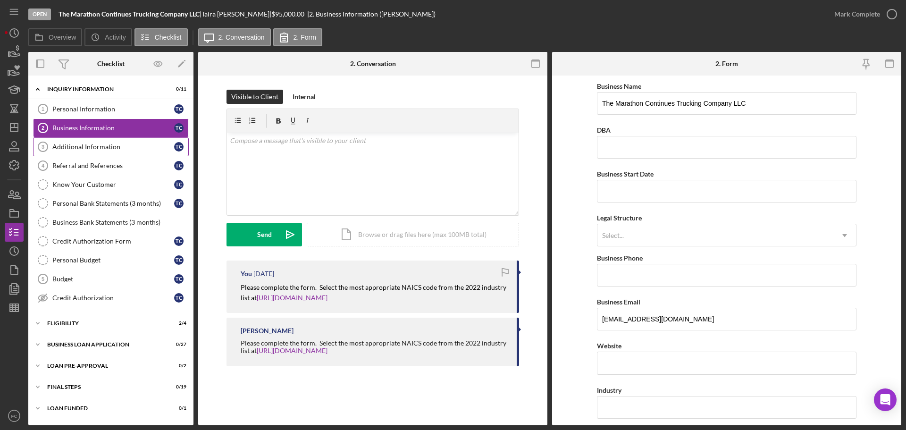
click at [91, 153] on link "Additional Information 3 Additional Information T C" at bounding box center [111, 146] width 156 height 19
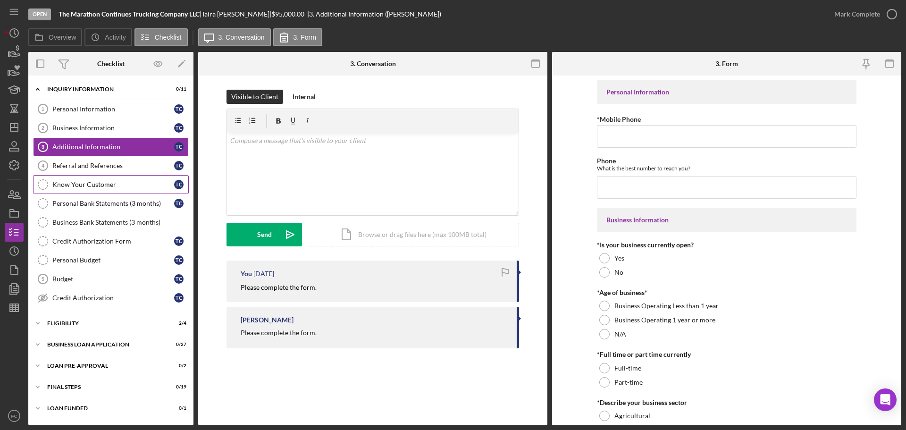
click at [67, 193] on link "Know Your Customer Know Your Customer T C" at bounding box center [111, 184] width 156 height 19
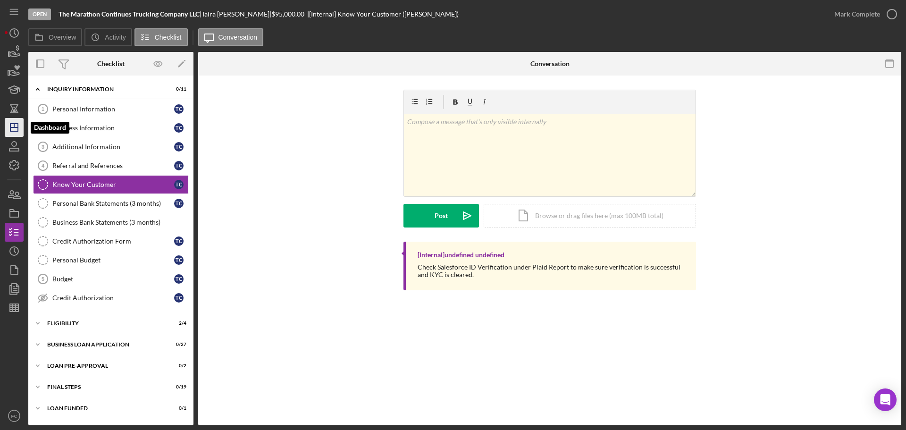
click at [17, 128] on icon "Icon/Dashboard" at bounding box center [14, 128] width 24 height 24
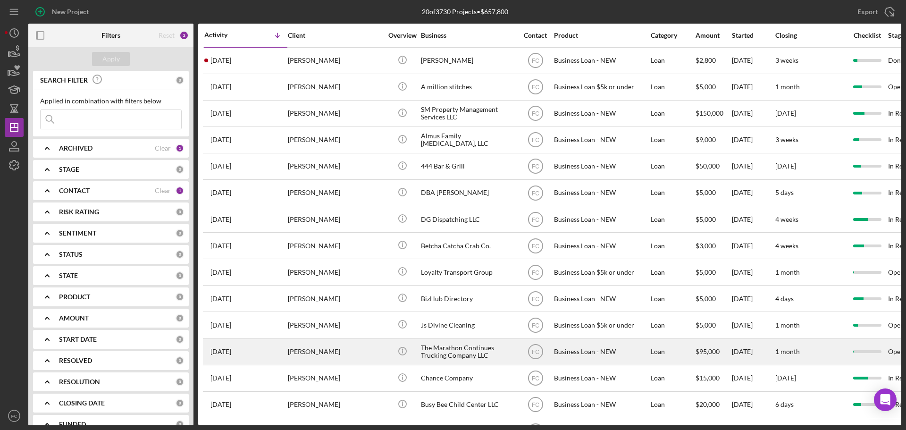
click at [326, 324] on div "[PERSON_NAME]" at bounding box center [335, 351] width 94 height 25
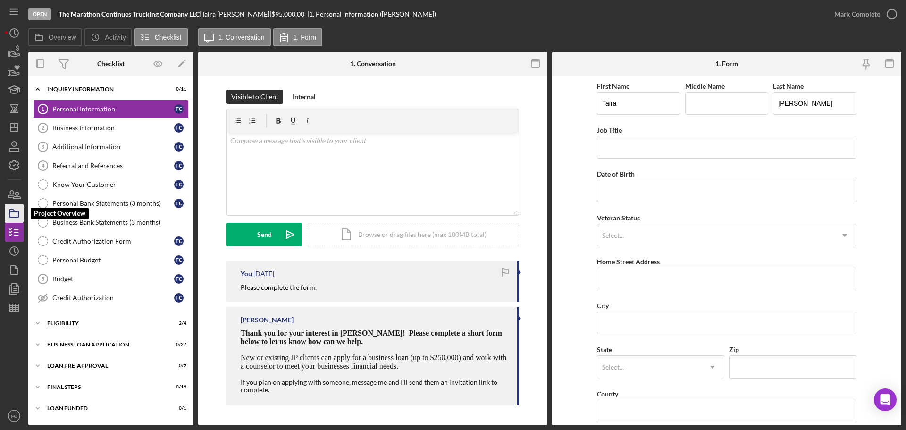
click at [13, 215] on icon "button" at bounding box center [14, 213] width 24 height 24
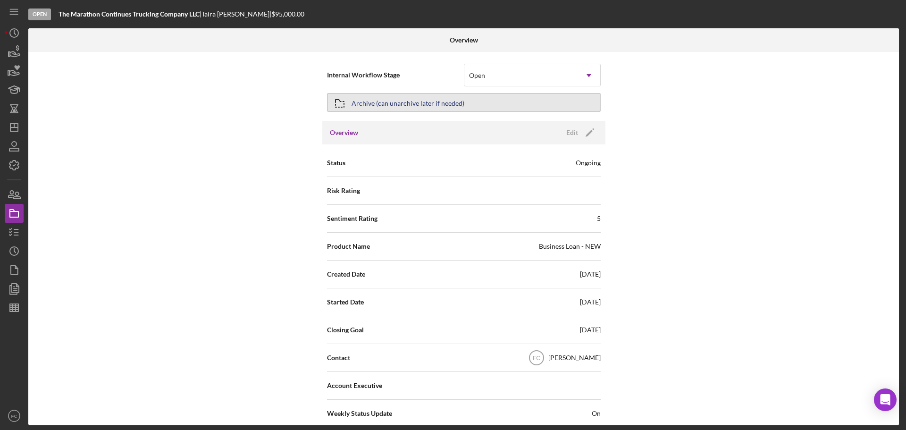
click at [387, 104] on div "Archive (can unarchive later if needed)" at bounding box center [408, 102] width 113 height 17
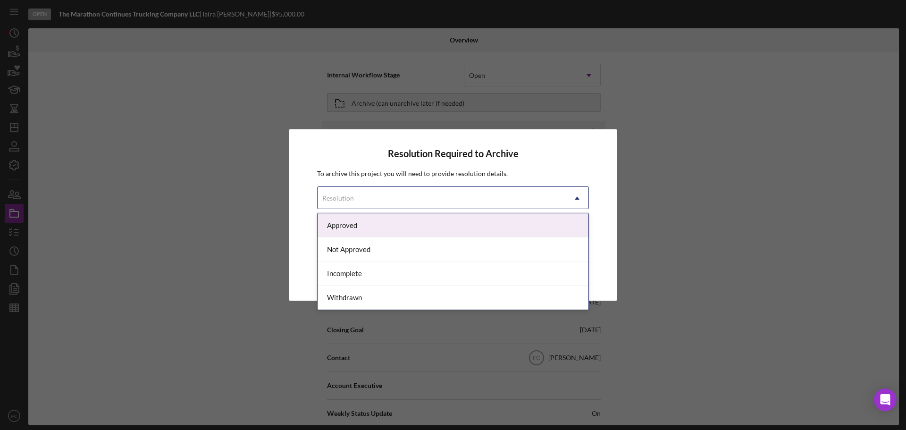
click at [339, 200] on div "Resolution" at bounding box center [338, 198] width 32 height 8
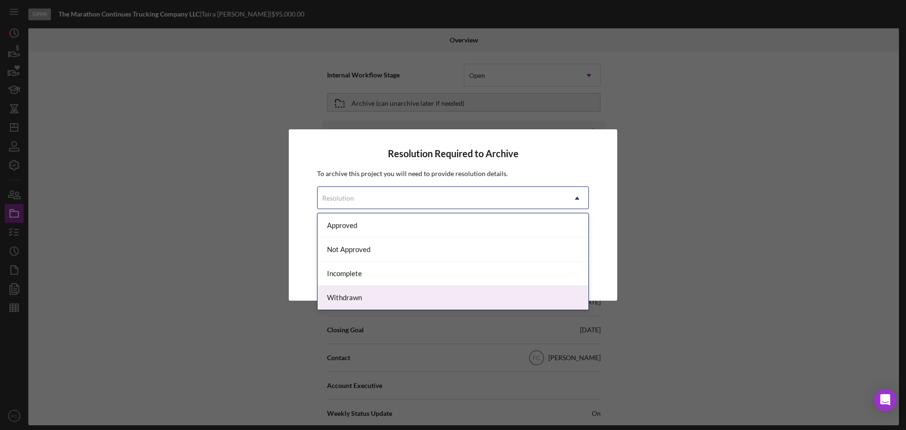
click at [335, 299] on div "Withdrawn" at bounding box center [453, 297] width 271 height 24
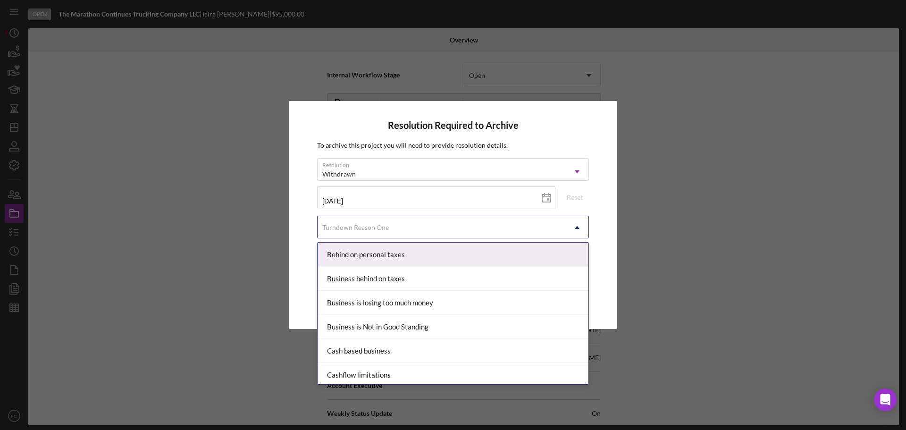
click at [359, 226] on div "Turndown Reason One" at bounding box center [355, 228] width 67 height 8
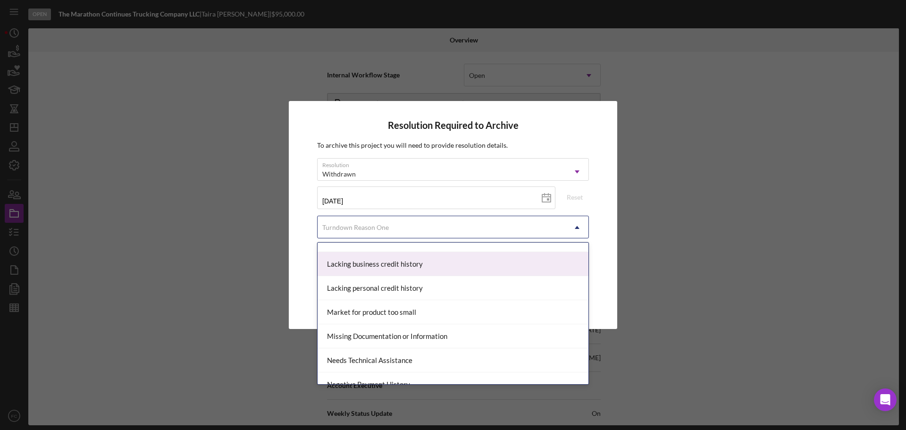
scroll to position [519, 0]
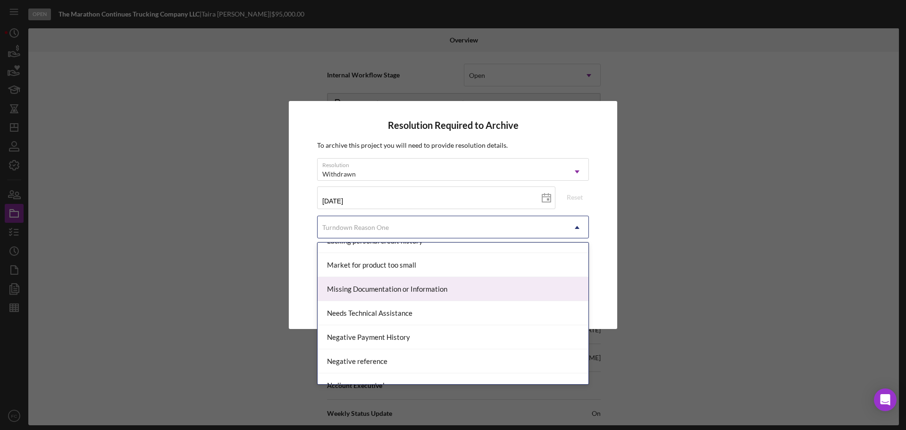
click at [349, 291] on div "Missing Documentation or Information" at bounding box center [453, 289] width 271 height 24
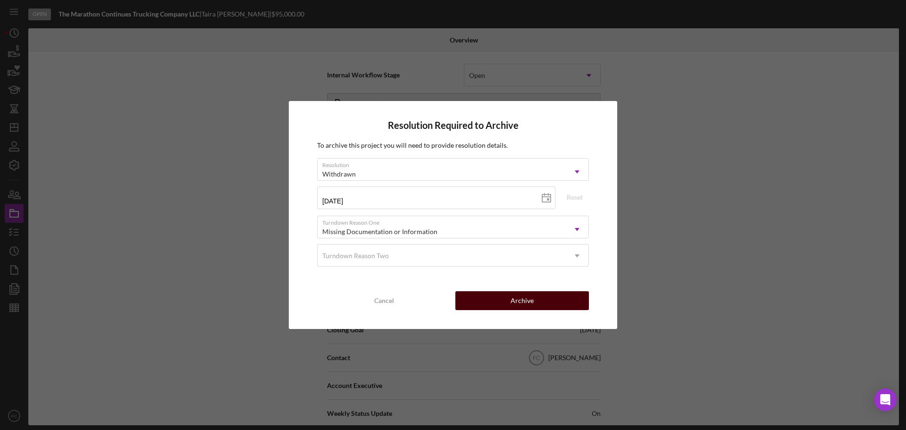
click at [508, 303] on button "Archive" at bounding box center [522, 300] width 134 height 19
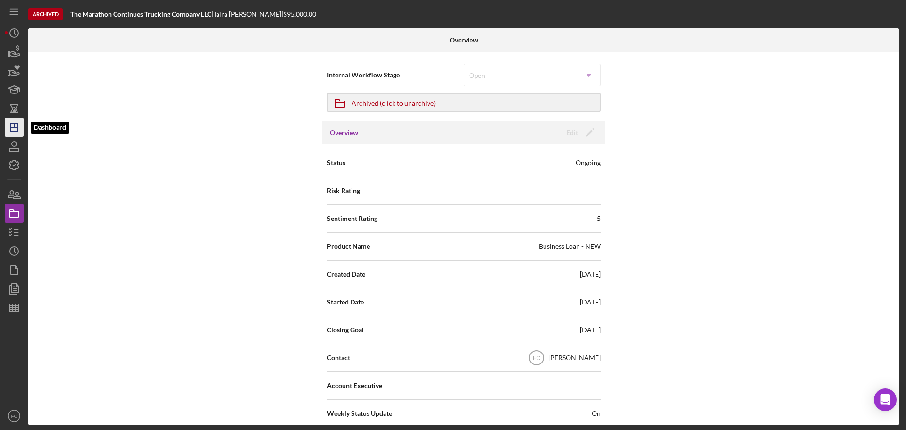
click at [10, 125] on polygon "button" at bounding box center [14, 128] width 8 height 8
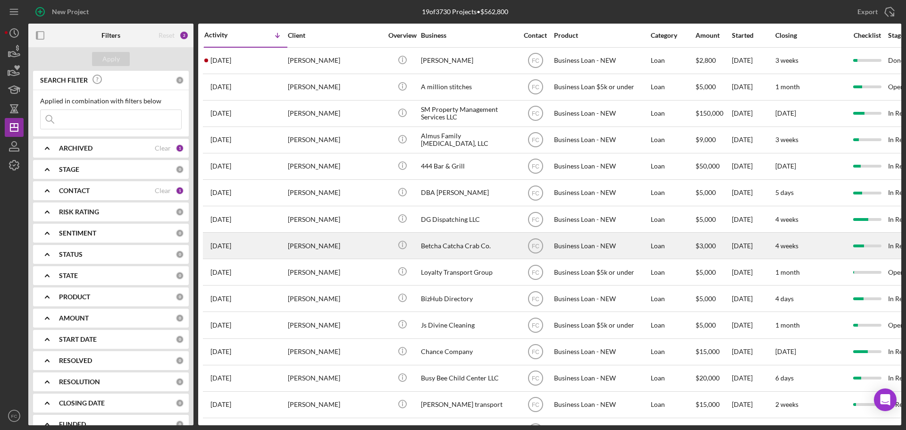
click at [360, 249] on div "[PERSON_NAME]" at bounding box center [335, 245] width 94 height 25
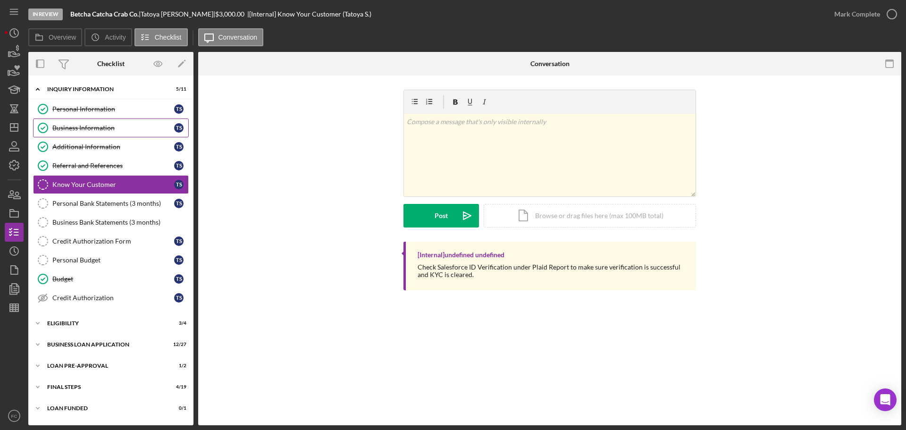
click at [83, 134] on link "Business Information Business Information T S" at bounding box center [111, 127] width 156 height 19
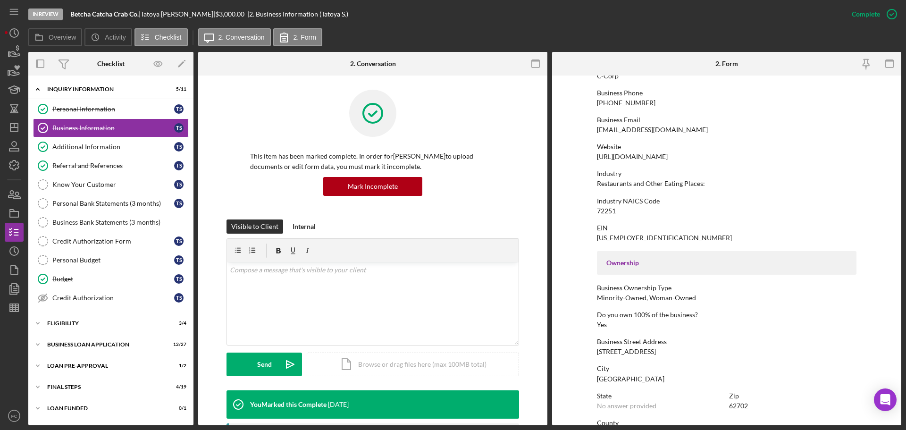
scroll to position [189, 0]
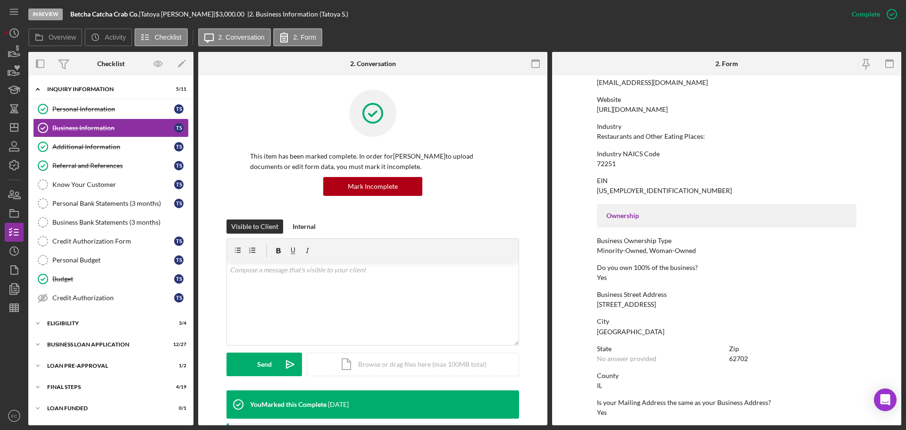
drag, startPoint x: 595, startPoint y: 305, endPoint x: 665, endPoint y: 303, distance: 69.9
click at [656, 303] on div "[STREET_ADDRESS]" at bounding box center [626, 305] width 59 height 8
copy div "[STREET_ADDRESS]"
drag, startPoint x: 596, startPoint y: 163, endPoint x: 615, endPoint y: 162, distance: 18.9
click at [615, 162] on div "Industry NAICS Code 72251" at bounding box center [727, 158] width 260 height 17
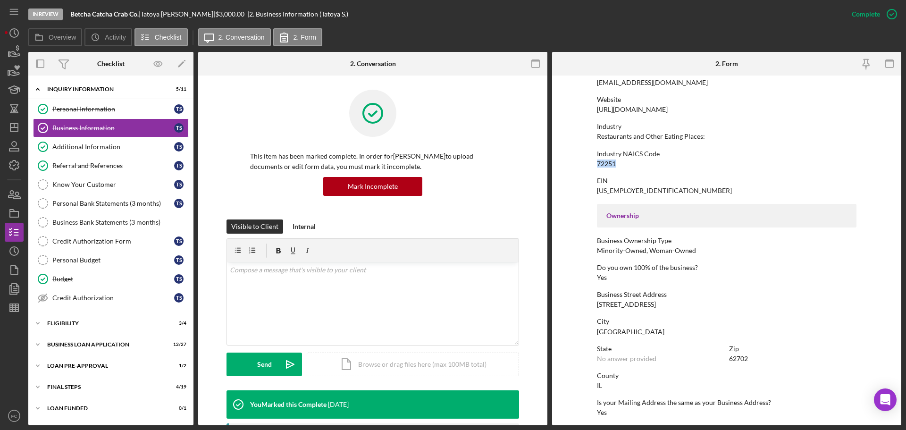
copy div "72251"
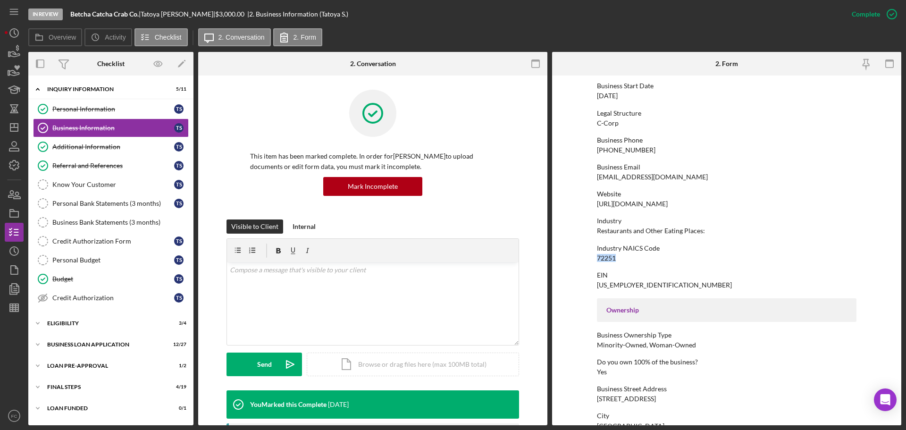
scroll to position [0, 0]
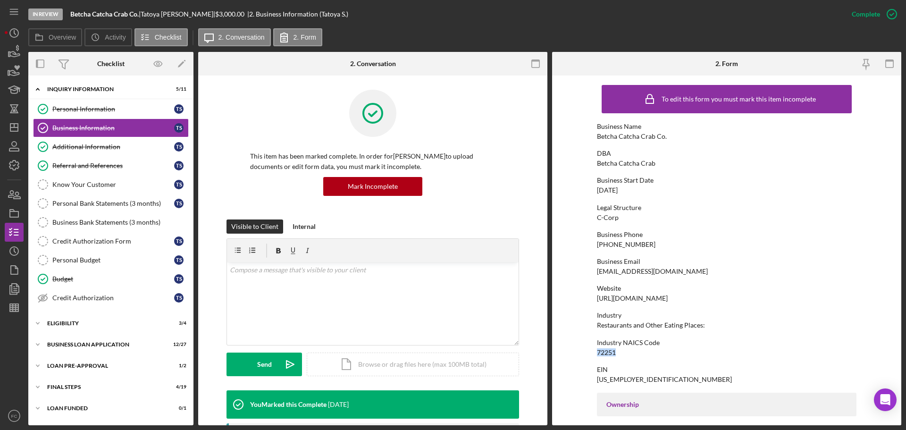
drag, startPoint x: 595, startPoint y: 188, endPoint x: 631, endPoint y: 188, distance: 35.9
click at [631, 188] on form "To edit this form you must mark this item incomplete Business Name Betcha Catch…" at bounding box center [726, 250] width 349 height 350
copy div "[DATE]"
drag, startPoint x: 596, startPoint y: 325, endPoint x: 631, endPoint y: 324, distance: 35.4
click at [631, 324] on div "Restaurants and Other Eating Places:" at bounding box center [651, 325] width 108 height 8
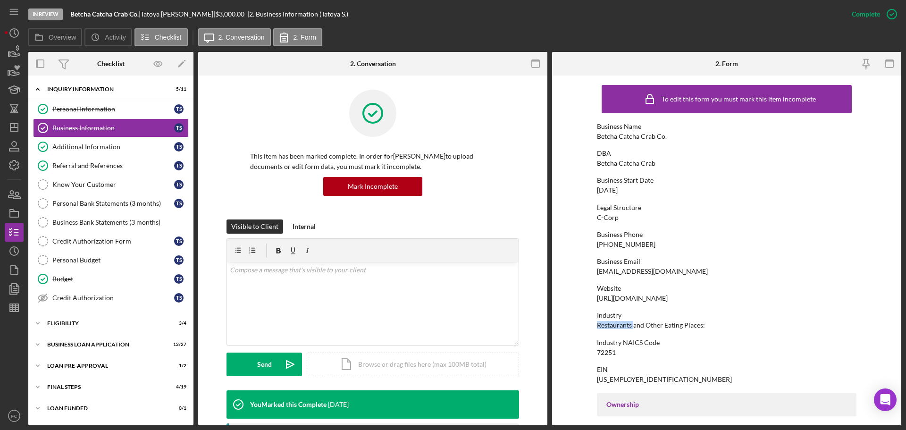
copy div "Restaurants"
drag, startPoint x: 79, startPoint y: 167, endPoint x: 189, endPoint y: 160, distance: 110.6
click at [79, 167] on div "Referral and References" at bounding box center [113, 166] width 122 height 8
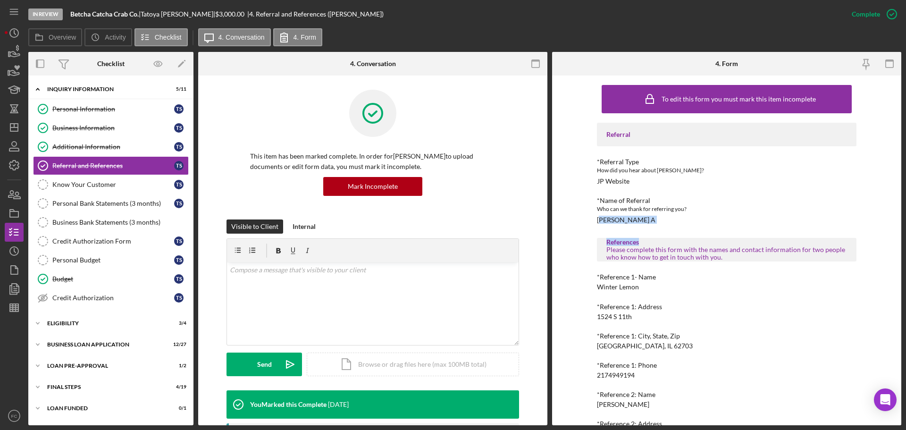
drag, startPoint x: 598, startPoint y: 220, endPoint x: 637, endPoint y: 231, distance: 40.6
click at [637, 231] on div "Referral *Referral Type How did you hear about [PERSON_NAME]? JP Website *Name …" at bounding box center [727, 310] width 260 height 374
click at [650, 223] on div "*Name of Referral Who can we thank for referring you? [PERSON_NAME] A" at bounding box center [727, 210] width 260 height 27
drag, startPoint x: 596, startPoint y: 219, endPoint x: 619, endPoint y: 220, distance: 22.7
click at [619, 220] on div "[PERSON_NAME] A" at bounding box center [626, 220] width 59 height 8
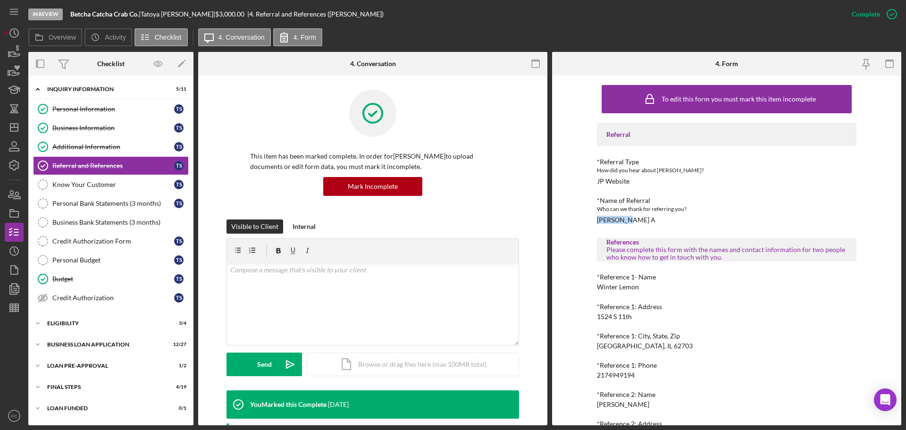
copy div "[PERSON_NAME] A"
click at [620, 220] on div "[PERSON_NAME] A" at bounding box center [626, 220] width 59 height 8
drag, startPoint x: 69, startPoint y: 346, endPoint x: 72, endPoint y: 342, distance: 4.9
click at [69, 324] on div "BUSINESS LOAN APPLICATION" at bounding box center [114, 345] width 134 height 6
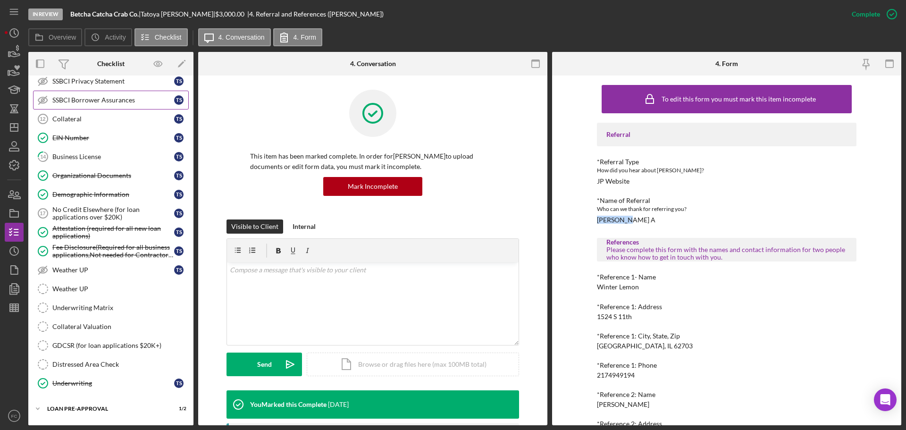
scroll to position [512, 0]
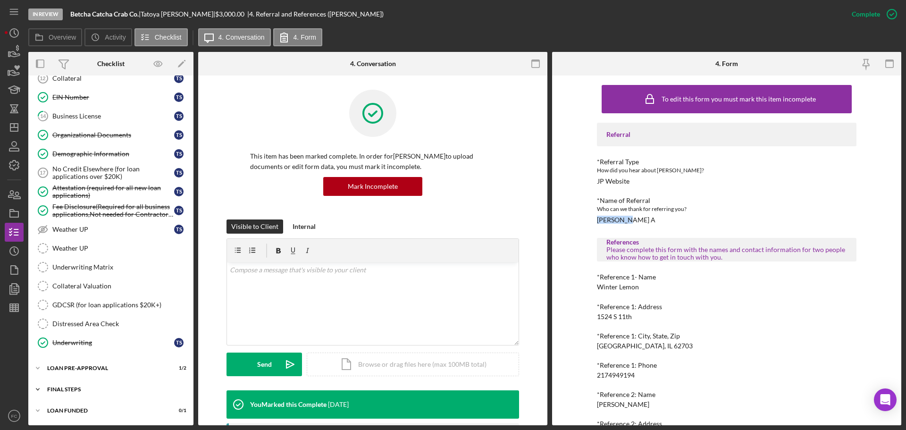
click at [80, 324] on div "Icon/Expander FINAL STEPS 4 / 19" at bounding box center [110, 389] width 165 height 19
click at [94, 152] on div "Demographic Information" at bounding box center [113, 154] width 122 height 8
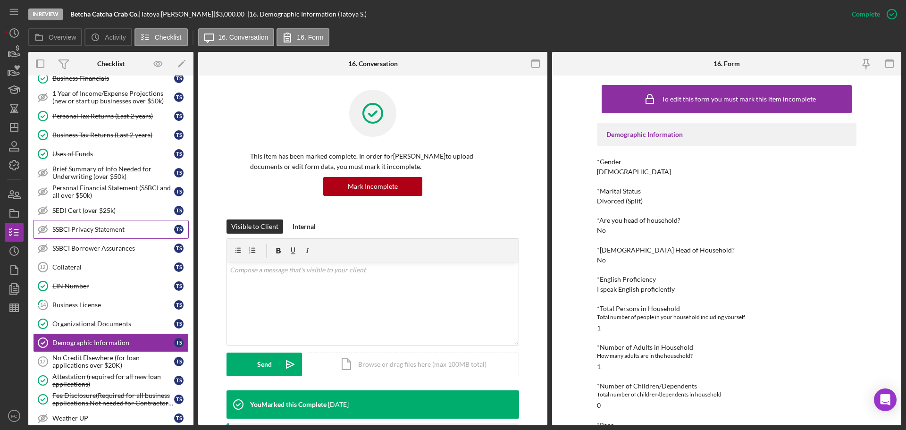
scroll to position [88, 0]
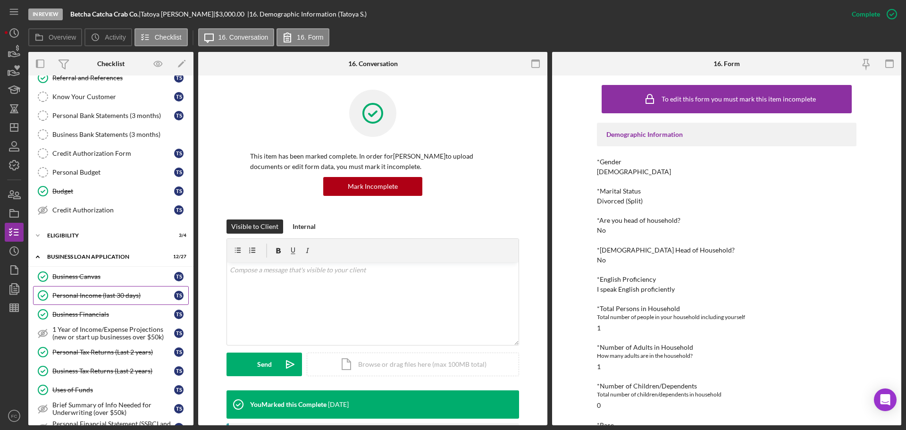
click at [83, 298] on div "Personal Income (last 30 days)" at bounding box center [113, 296] width 122 height 8
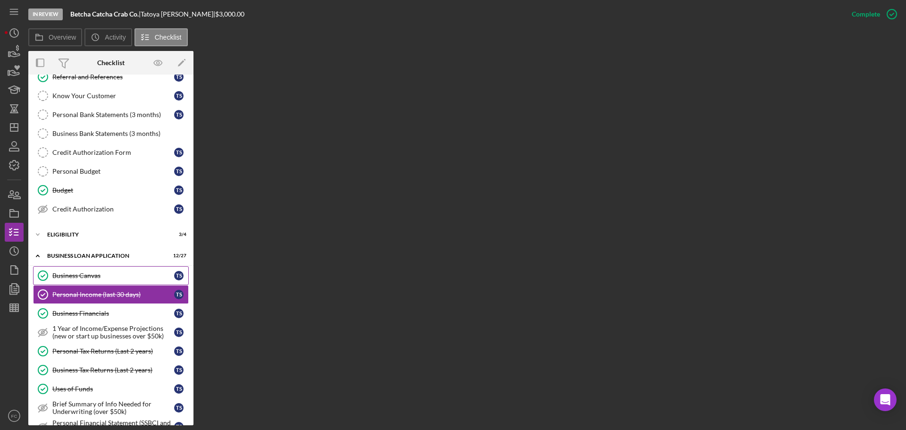
click at [70, 275] on div "Business Canvas" at bounding box center [113, 276] width 122 height 8
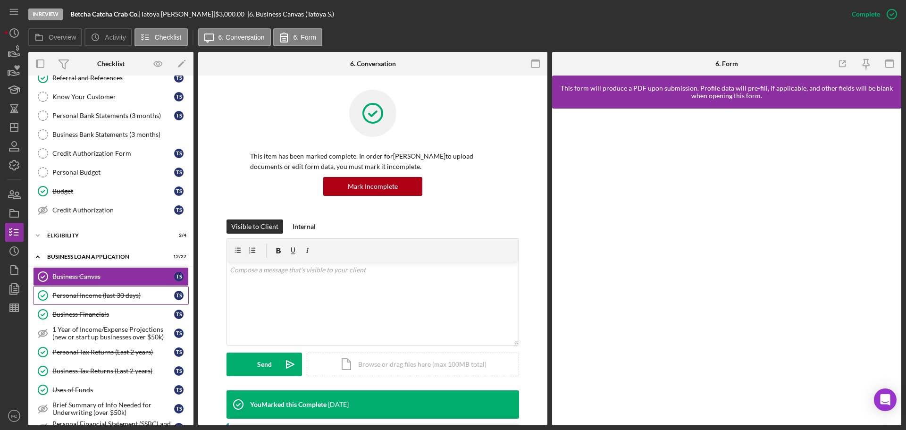
drag, startPoint x: 64, startPoint y: 294, endPoint x: 139, endPoint y: 289, distance: 74.7
click at [64, 294] on div "Personal Income (last 30 days)" at bounding box center [113, 296] width 122 height 8
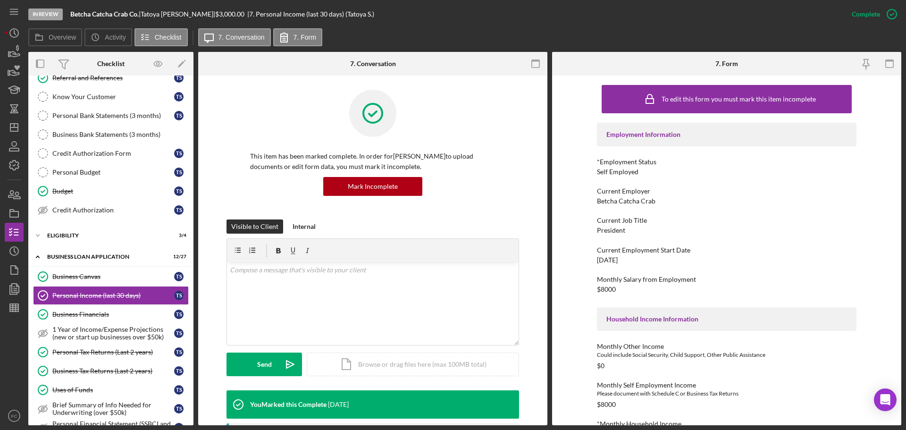
drag, startPoint x: 591, startPoint y: 257, endPoint x: 626, endPoint y: 256, distance: 35.4
click at [626, 256] on div "To edit this form you must mark this item incomplete Employment Information *Em…" at bounding box center [726, 250] width 349 height 350
copy div "[DATE]"
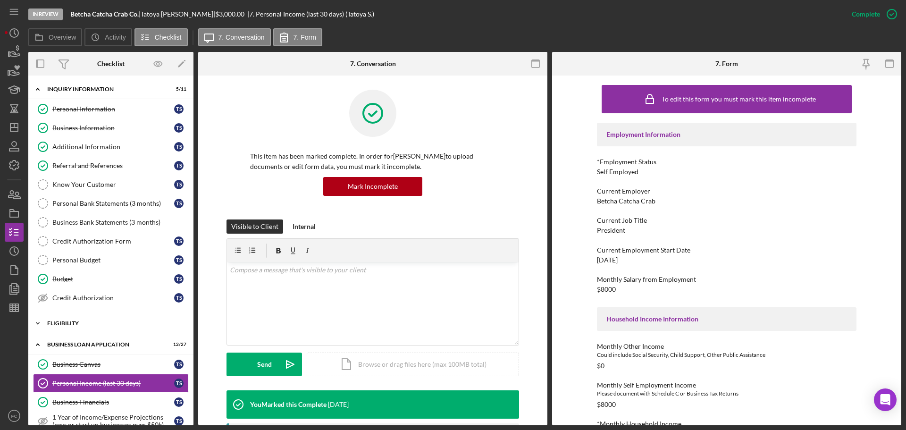
click at [64, 324] on div "ELIGIBILITY" at bounding box center [114, 323] width 134 height 6
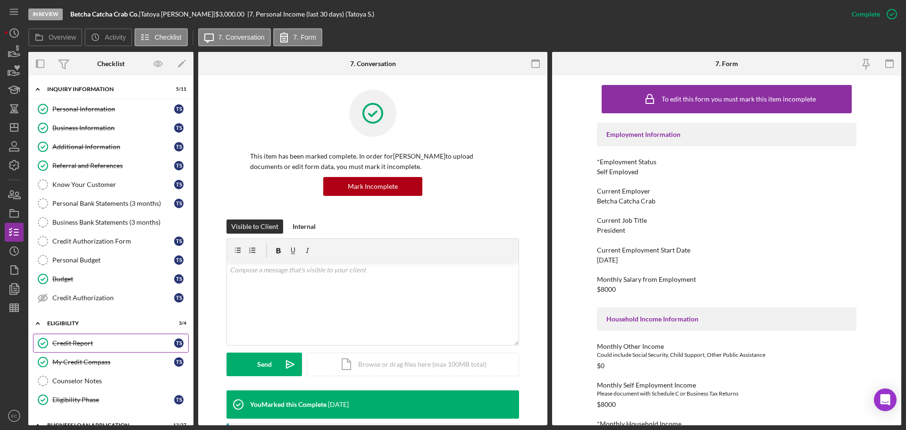
click at [82, 324] on div "Credit Report" at bounding box center [113, 343] width 122 height 8
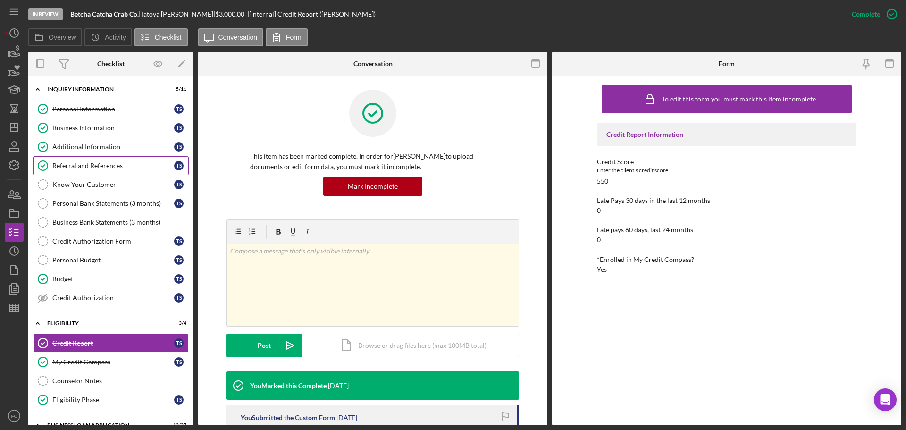
click at [76, 165] on div "Referral and References" at bounding box center [113, 166] width 122 height 8
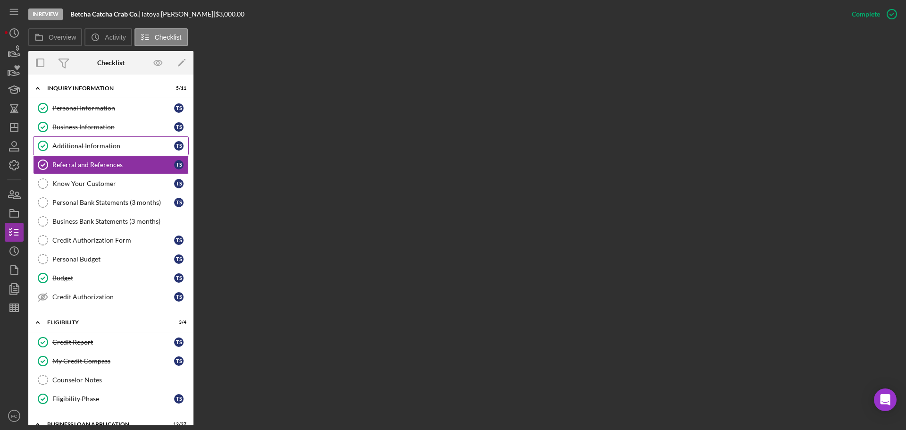
click at [93, 141] on link "Additional Information Additional Information T S" at bounding box center [111, 145] width 156 height 19
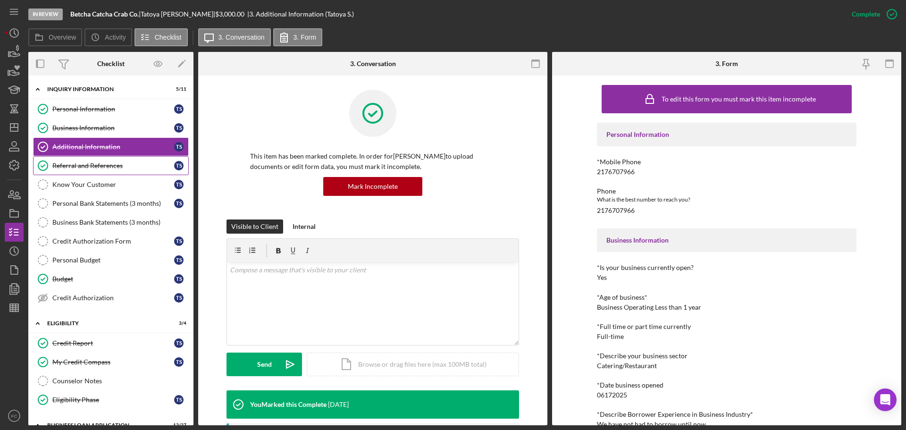
click at [78, 162] on div "Referral and References" at bounding box center [113, 166] width 122 height 8
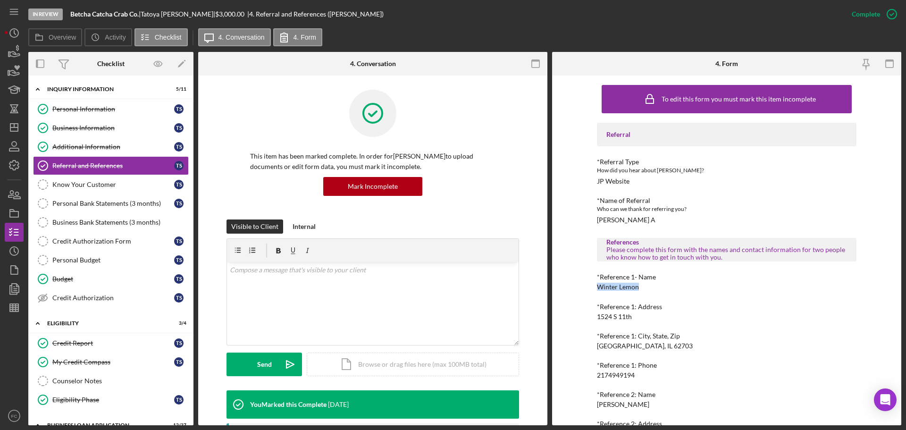
drag, startPoint x: 596, startPoint y: 286, endPoint x: 636, endPoint y: 288, distance: 40.1
click at [636, 288] on div "Winter Lemon" at bounding box center [618, 287] width 42 height 8
copy div "Winter Lemon"
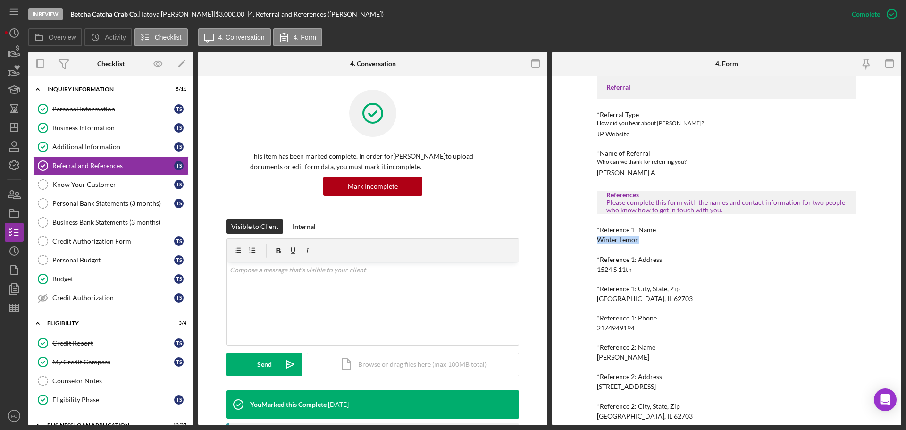
scroll to position [85, 0]
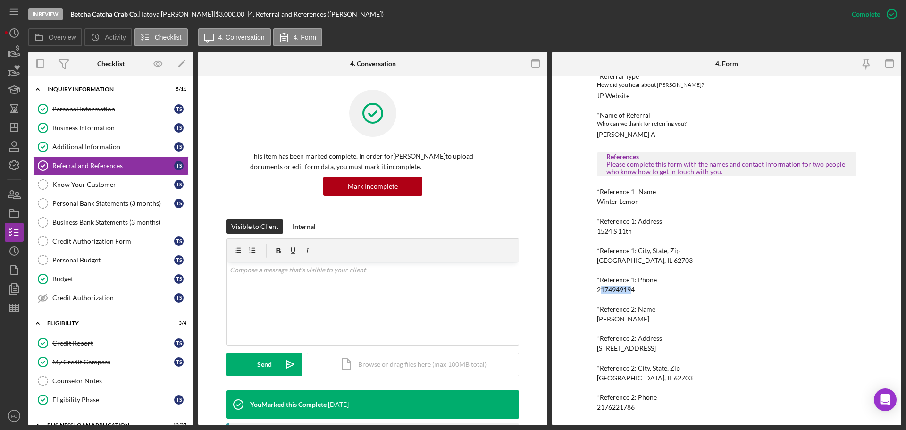
drag, startPoint x: 598, startPoint y: 290, endPoint x: 629, endPoint y: 298, distance: 32.5
click at [632, 290] on div "2174949194" at bounding box center [616, 290] width 38 height 8
click at [625, 303] on div "Referral *Referral Type How did you hear about [PERSON_NAME]? JP Website *Name …" at bounding box center [727, 224] width 260 height 374
drag, startPoint x: 594, startPoint y: 289, endPoint x: 635, endPoint y: 290, distance: 41.1
click at [635, 290] on div "To edit this form you must mark this item incomplete Referral *Referral Type Ho…" at bounding box center [726, 250] width 349 height 350
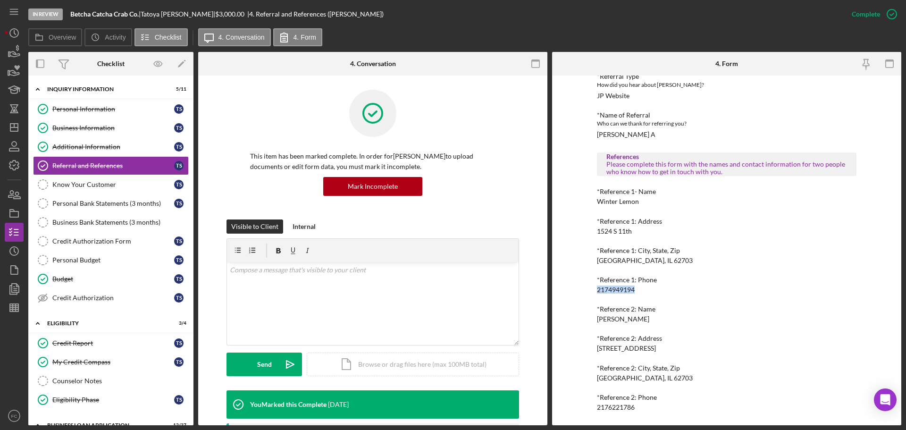
copy div "2174949194"
drag, startPoint x: 595, startPoint y: 318, endPoint x: 632, endPoint y: 320, distance: 36.4
click at [632, 320] on div "[PERSON_NAME]" at bounding box center [623, 319] width 52 height 8
copy div "[PERSON_NAME]"
drag, startPoint x: 595, startPoint y: 404, endPoint x: 637, endPoint y: 410, distance: 42.9
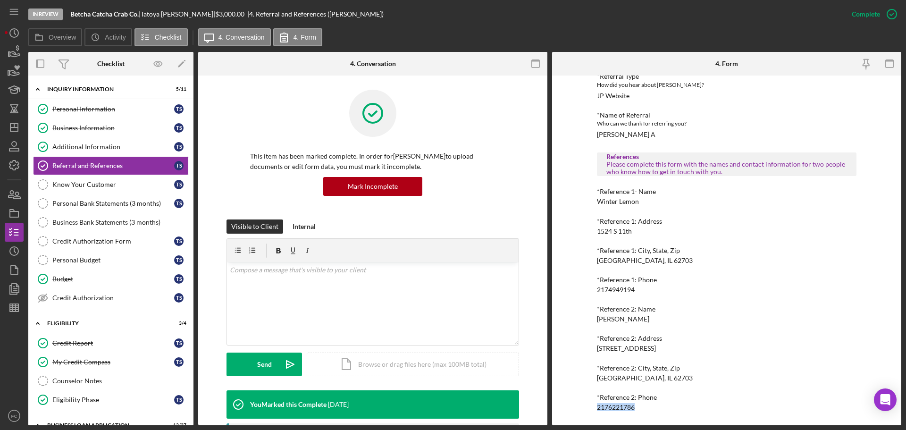
click at [637, 324] on div "To edit this form you must mark this item incomplete Referral *Referral Type Ho…" at bounding box center [726, 250] width 349 height 350
copy div "2176221786"
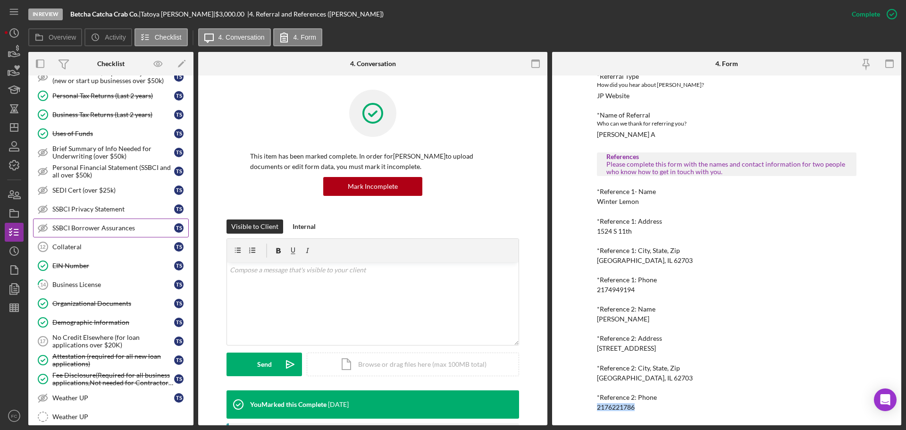
scroll to position [566, 0]
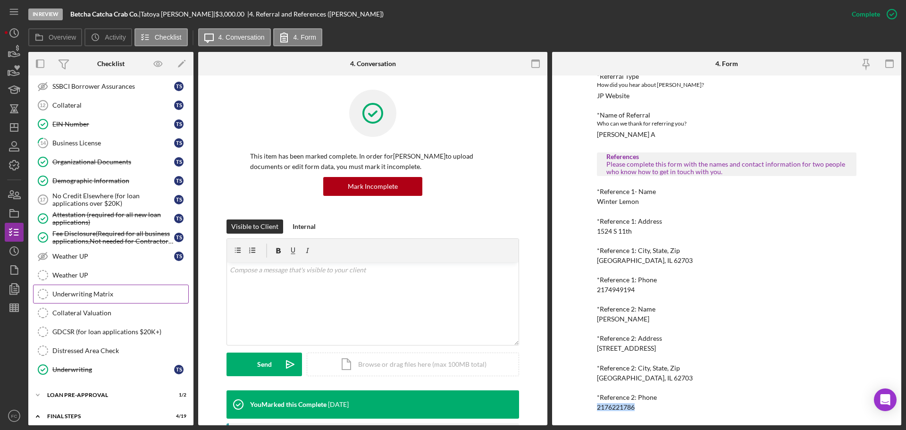
click at [85, 301] on link "Underwriting Matrix Underwriting Matrix" at bounding box center [111, 294] width 156 height 19
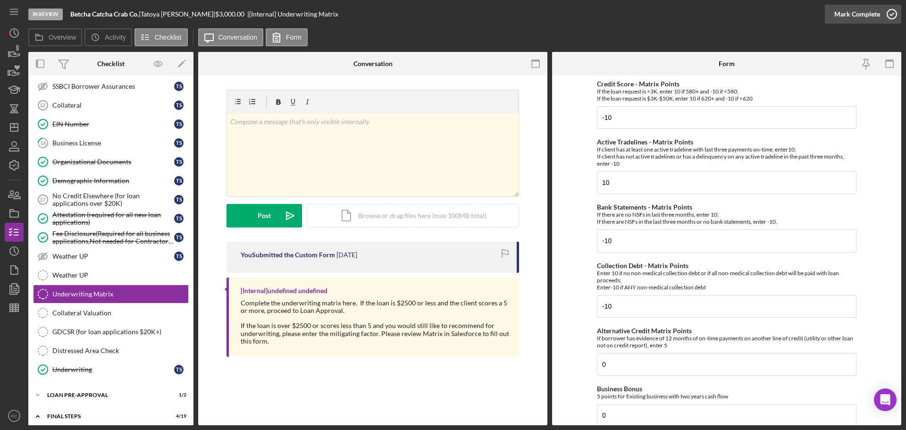
click at [717, 13] on icon "button" at bounding box center [892, 14] width 24 height 24
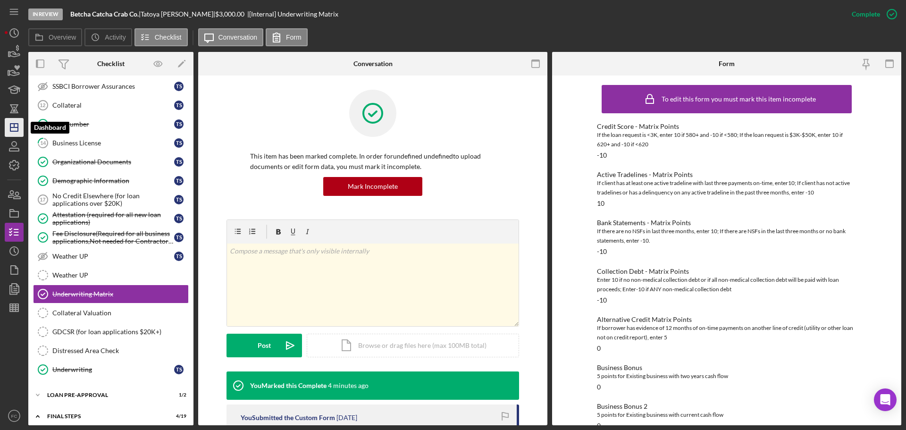
click at [15, 126] on icon "Icon/Dashboard" at bounding box center [14, 128] width 24 height 24
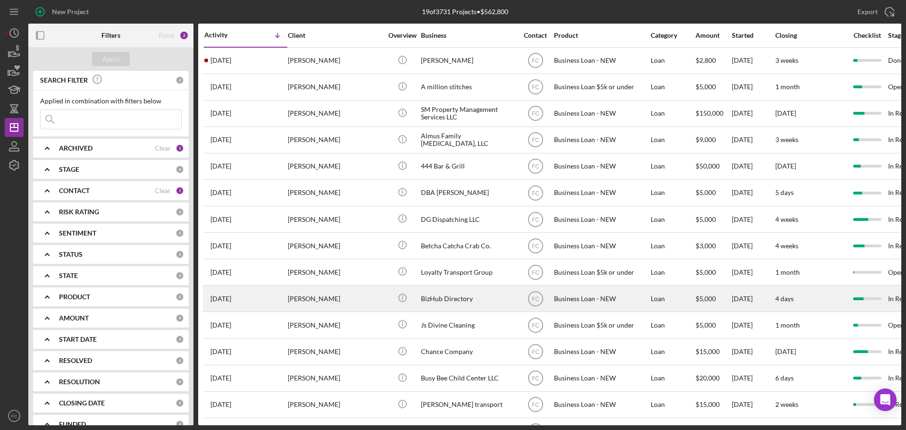
click at [341, 301] on div "[PERSON_NAME]" at bounding box center [335, 298] width 94 height 25
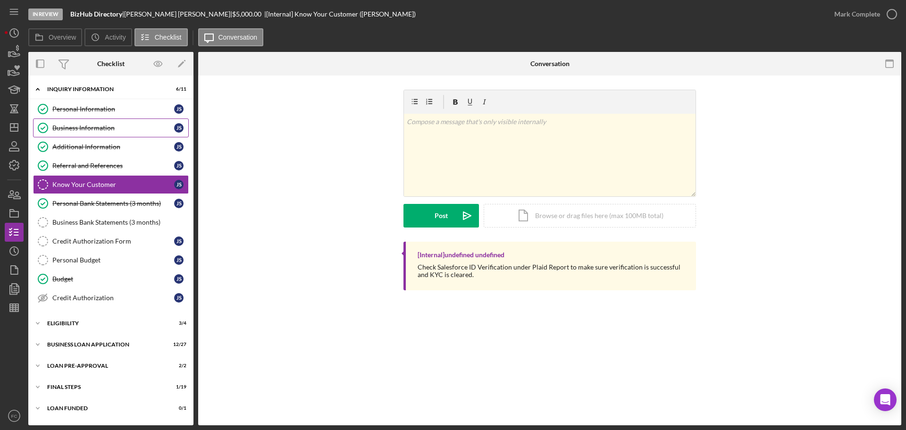
click at [97, 127] on div "Business Information" at bounding box center [113, 128] width 122 height 8
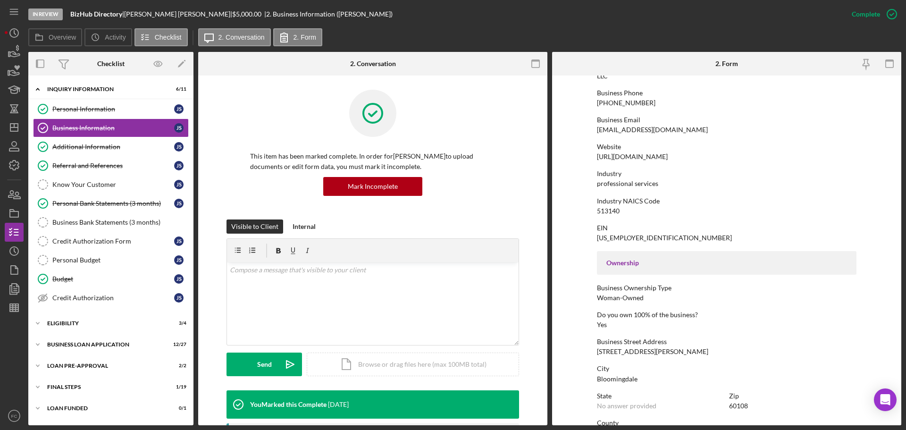
scroll to position [189, 0]
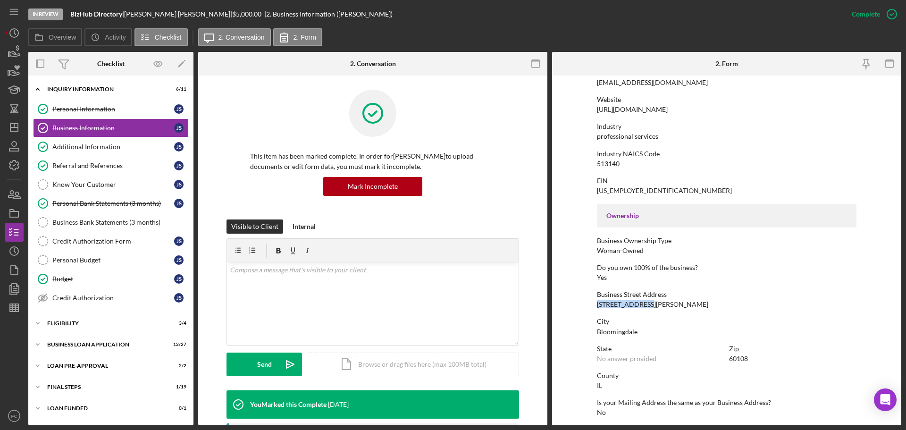
drag, startPoint x: 594, startPoint y: 306, endPoint x: 646, endPoint y: 305, distance: 51.9
click at [646, 305] on form "To edit this form you must mark this item incomplete Business Name BizHub Direc…" at bounding box center [726, 250] width 349 height 350
drag, startPoint x: 595, startPoint y: 162, endPoint x: 620, endPoint y: 161, distance: 26.0
click at [620, 161] on form "To edit this form you must mark this item incomplete Business Name BizHub Direc…" at bounding box center [726, 250] width 349 height 350
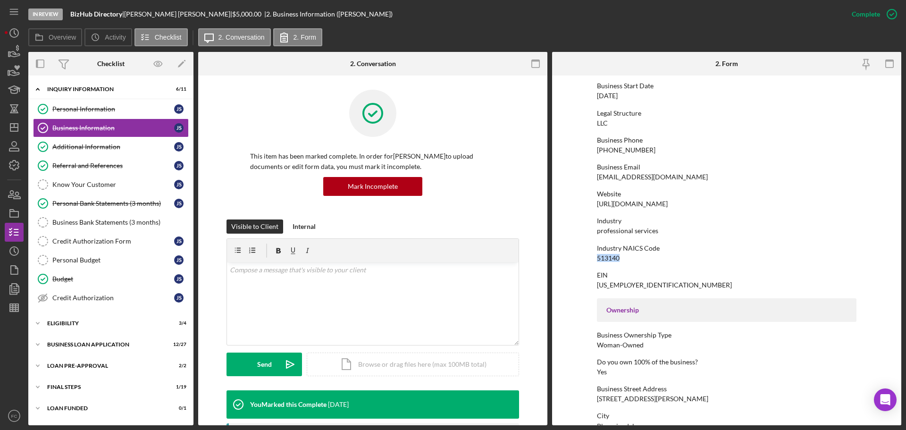
drag, startPoint x: 595, startPoint y: 95, endPoint x: 631, endPoint y: 94, distance: 36.3
click at [632, 94] on form "To edit this form you must mark this item incomplete Business Name BizHub Direc…" at bounding box center [726, 250] width 349 height 350
